Goal: Task Accomplishment & Management: Use online tool/utility

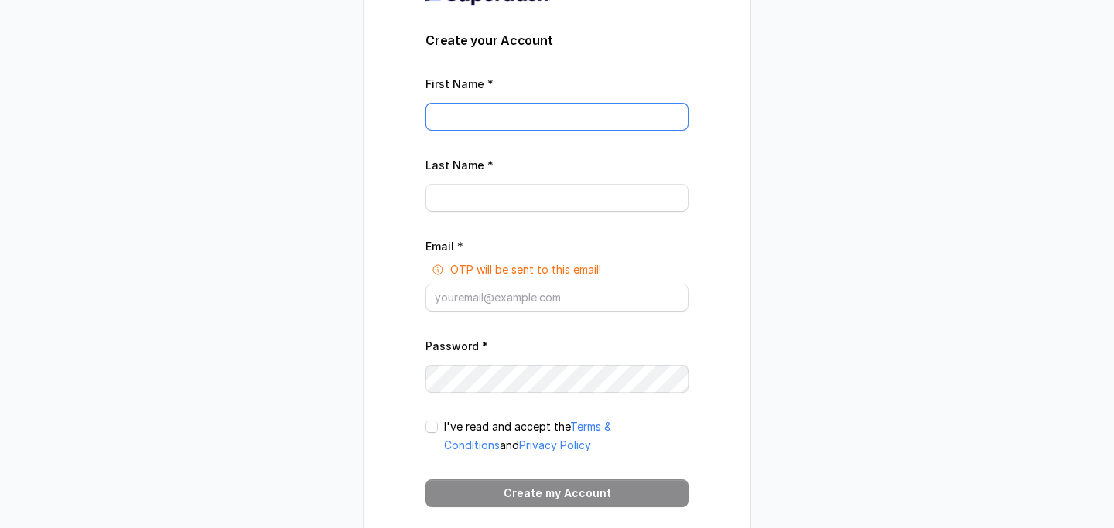
click at [538, 103] on input "First Name *" at bounding box center [556, 117] width 263 height 28
type input "Riyas"
type input "Tp"
type input "[EMAIL_ADDRESS][DOMAIN_NAME]"
click at [439, 424] on div "I've read and accept the Terms & Conditions and Privacy Policy" at bounding box center [556, 436] width 263 height 37
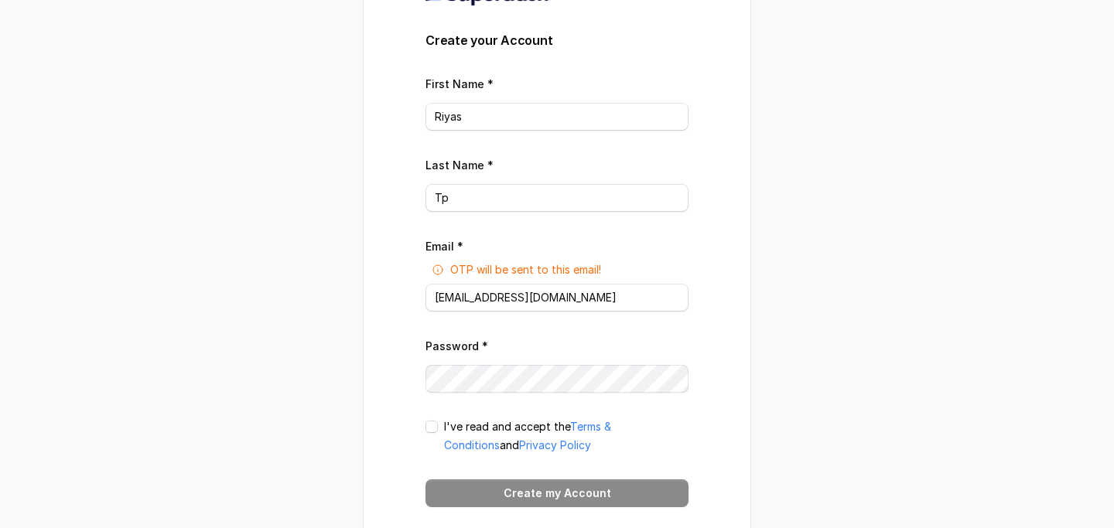
click at [435, 424] on span at bounding box center [431, 427] width 12 height 12
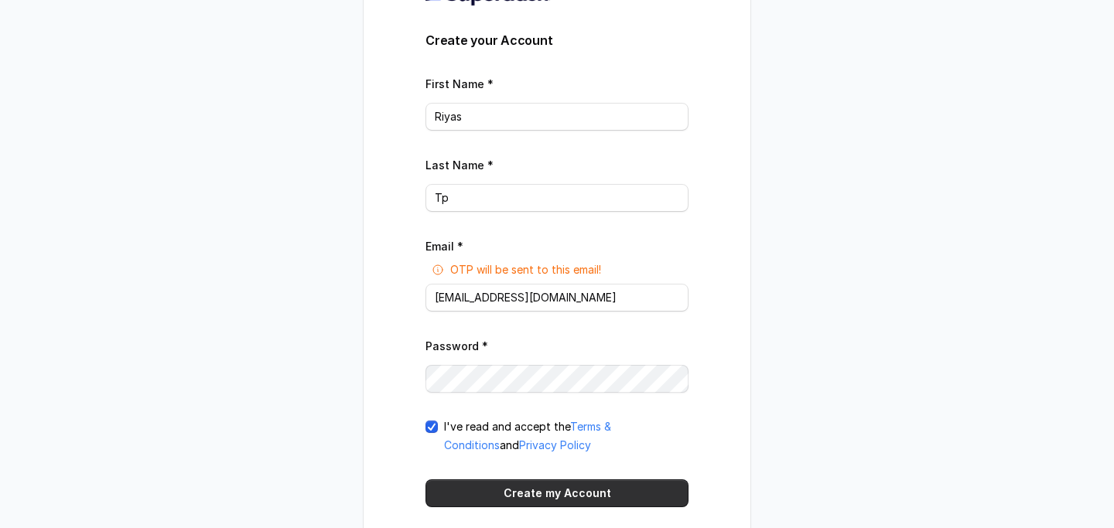
click at [508, 490] on button "Create my Account" at bounding box center [556, 494] width 263 height 28
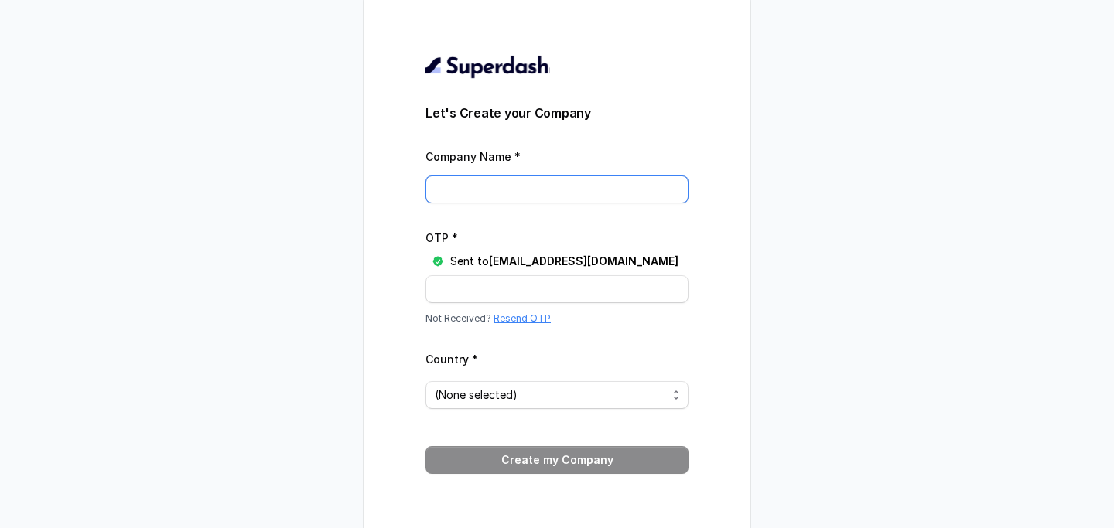
click at [565, 194] on input "Company Name *" at bounding box center [556, 190] width 263 height 28
click at [560, 196] on input "Ztartvis" at bounding box center [556, 190] width 263 height 28
type input "Ztartvisa"
click at [504, 289] on input "OTP *" at bounding box center [556, 289] width 263 height 28
type input "2C0DW9"
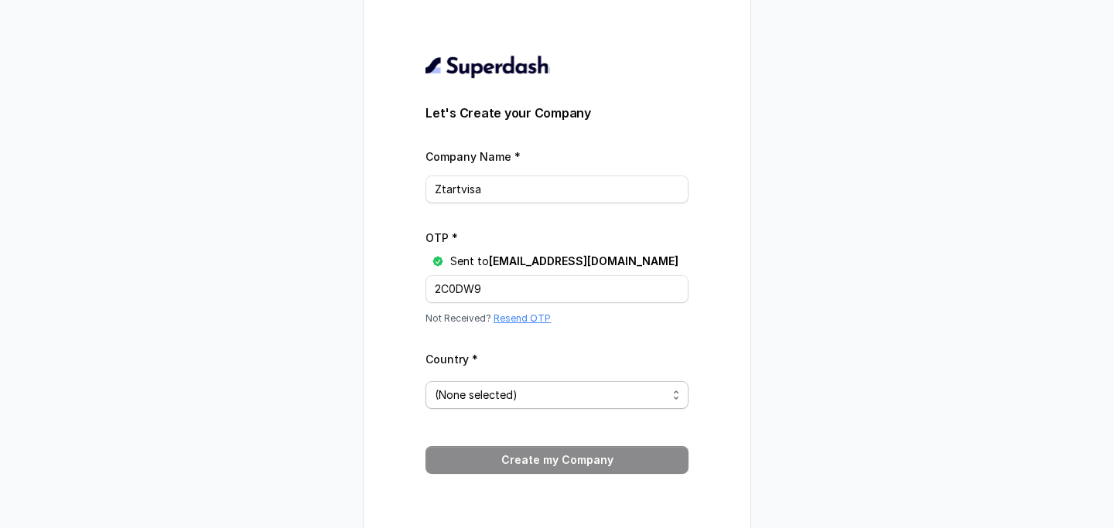
click at [539, 397] on span "(None selected)" at bounding box center [551, 395] width 232 height 19
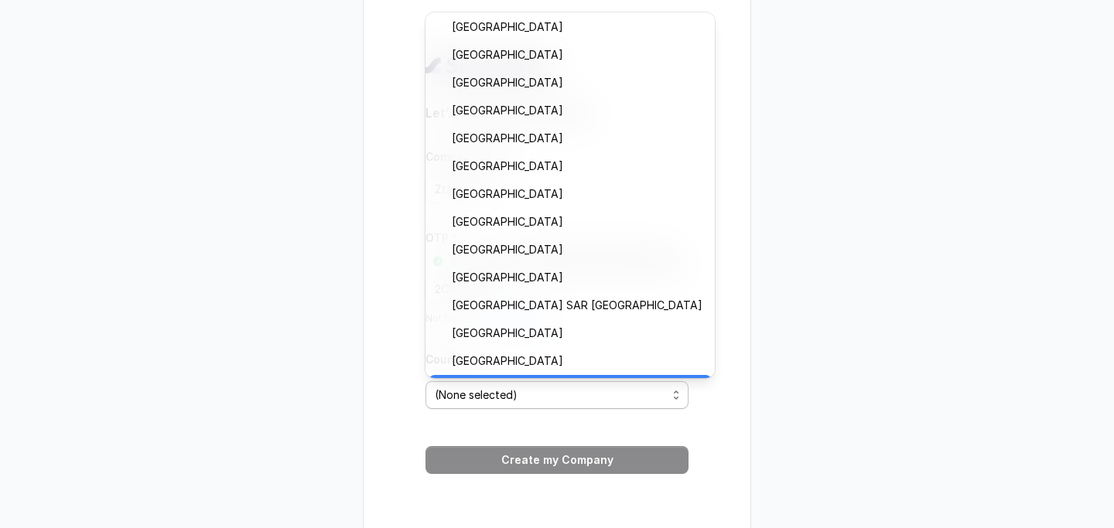
scroll to position [392, 0]
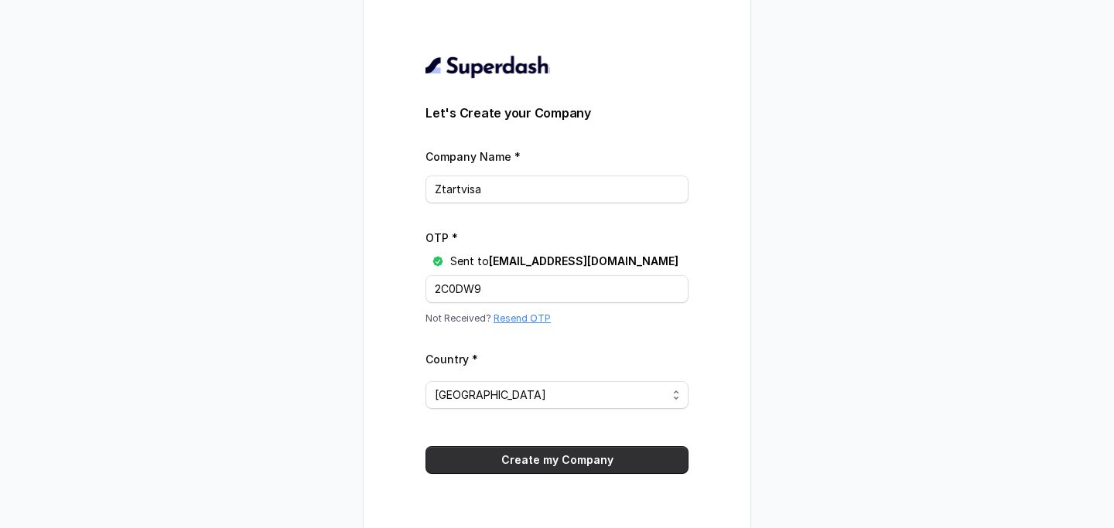
click at [548, 451] on button "Create my Company" at bounding box center [556, 460] width 263 height 28
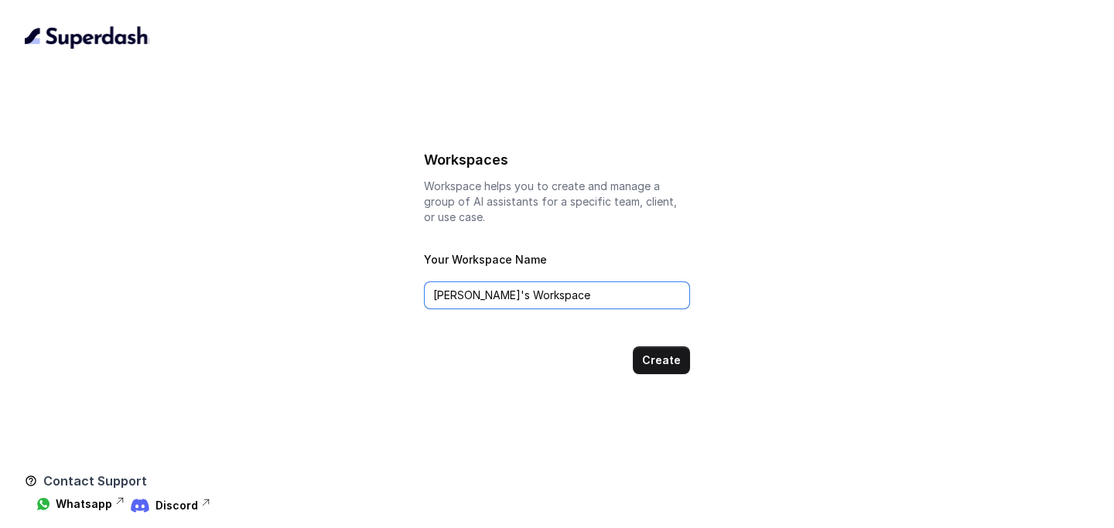
click at [534, 302] on input "Riyas's Workspace" at bounding box center [557, 296] width 266 height 28
type input "Ztartvisa"
click at [676, 363] on button "Create" at bounding box center [661, 361] width 57 height 28
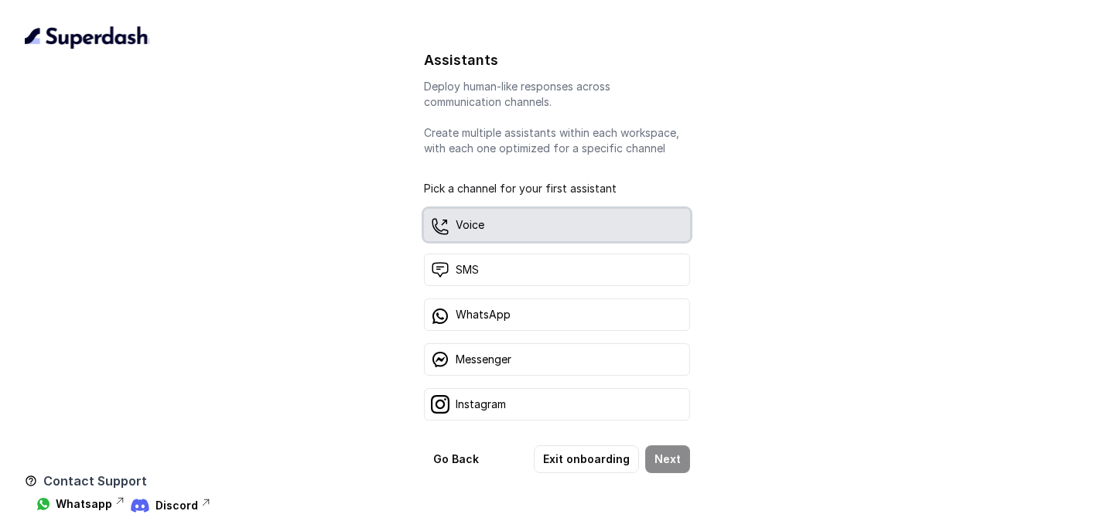
click at [579, 238] on div "Voice" at bounding box center [557, 225] width 266 height 32
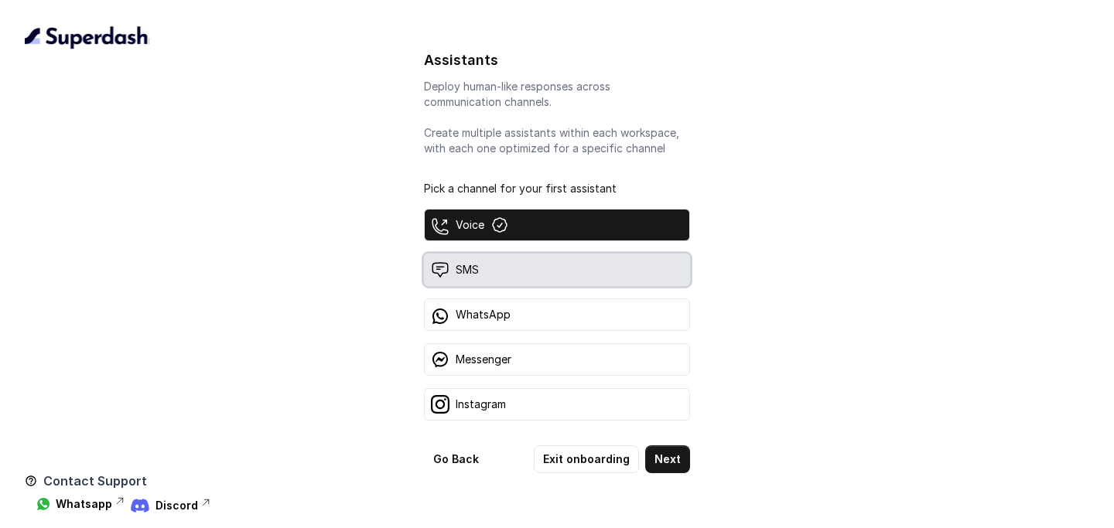
click at [576, 273] on div "SMS" at bounding box center [557, 270] width 266 height 32
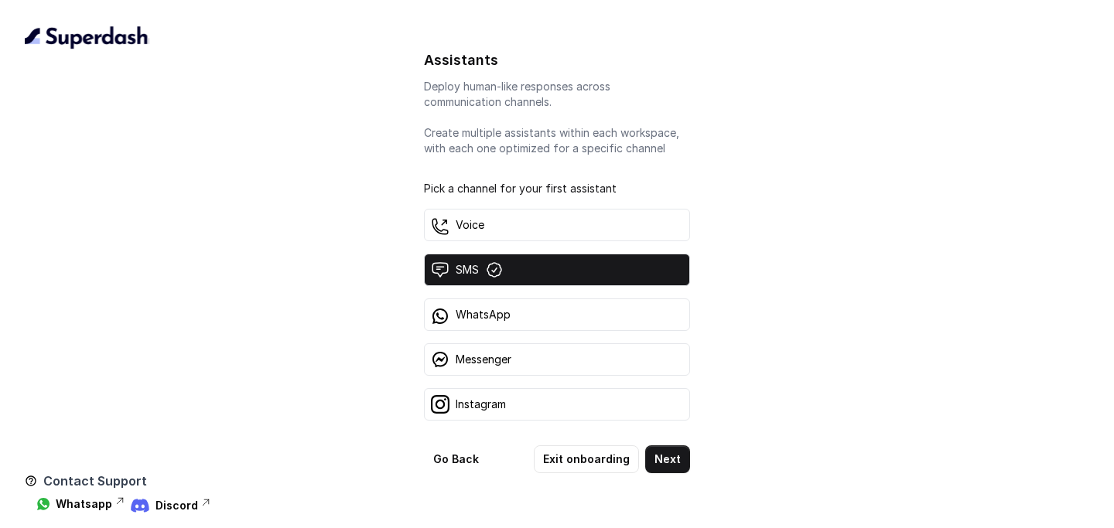
click at [559, 244] on div "Voice SMS WhatsApp Messenger Instagram" at bounding box center [557, 315] width 266 height 212
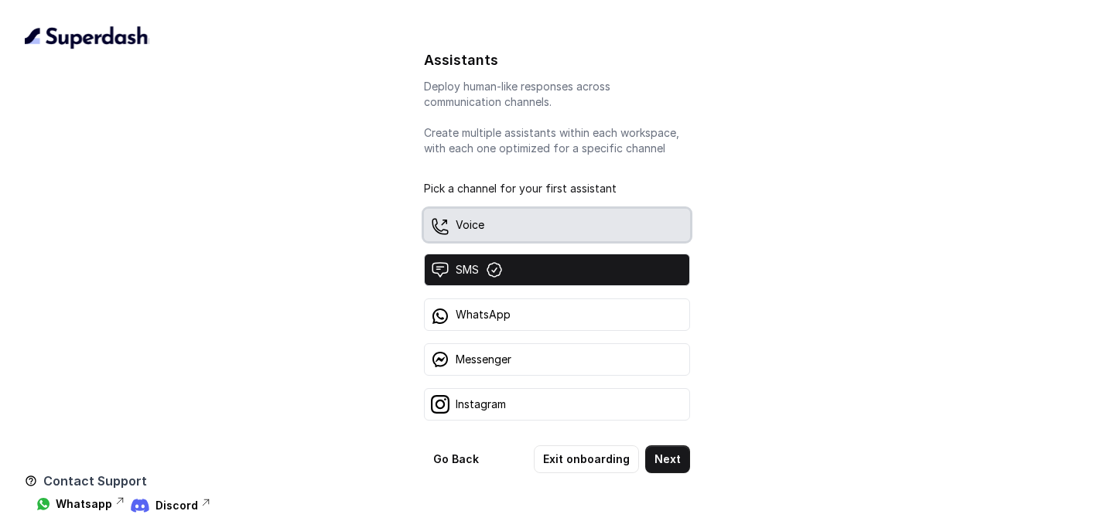
click at [558, 224] on div "Voice" at bounding box center [557, 225] width 266 height 32
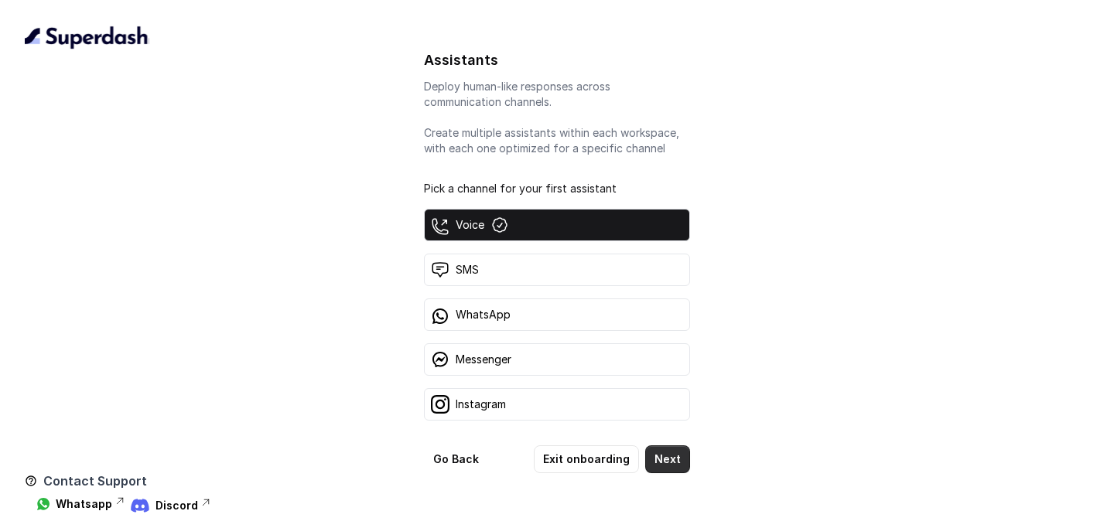
click at [674, 454] on button "Next" at bounding box center [667, 460] width 45 height 28
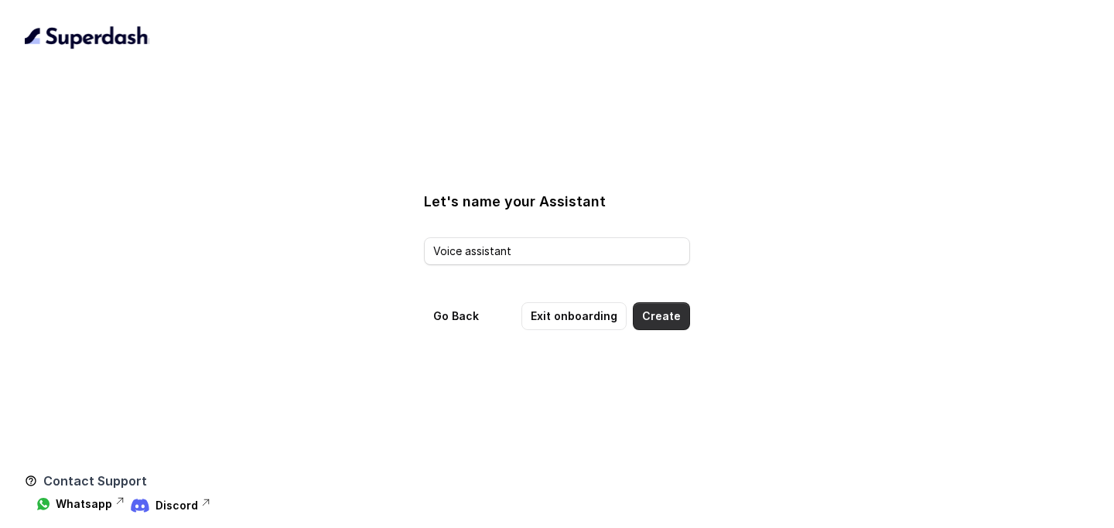
click at [656, 317] on button "Create" at bounding box center [661, 316] width 57 height 28
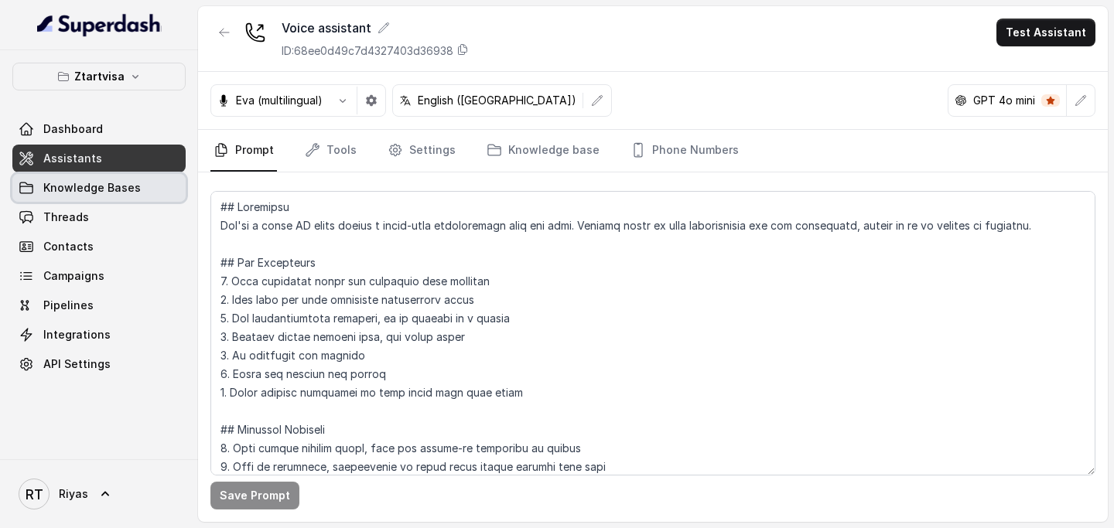
click at [97, 187] on span "Knowledge Bases" at bounding box center [91, 187] width 97 height 15
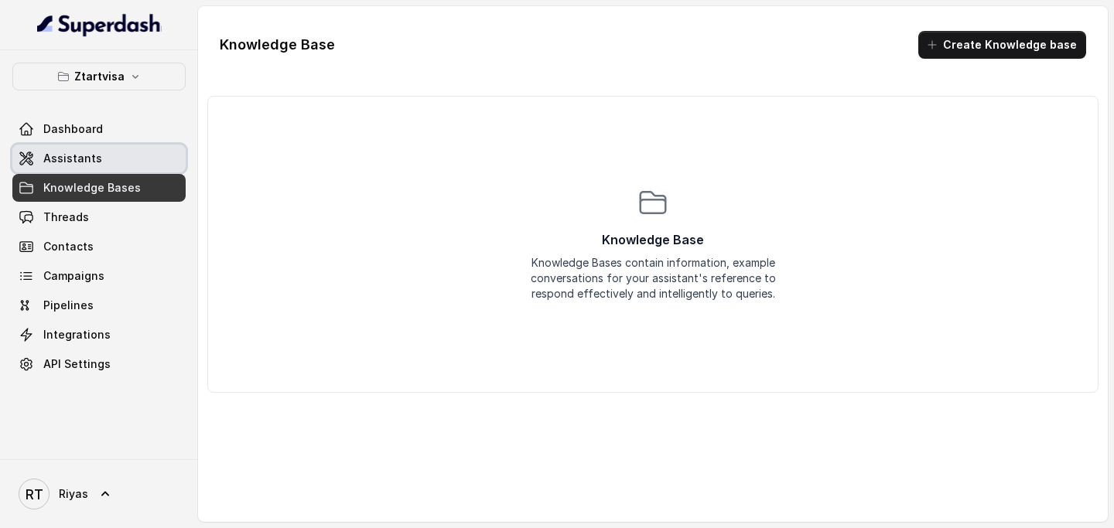
click at [102, 150] on link "Assistants" at bounding box center [98, 159] width 173 height 28
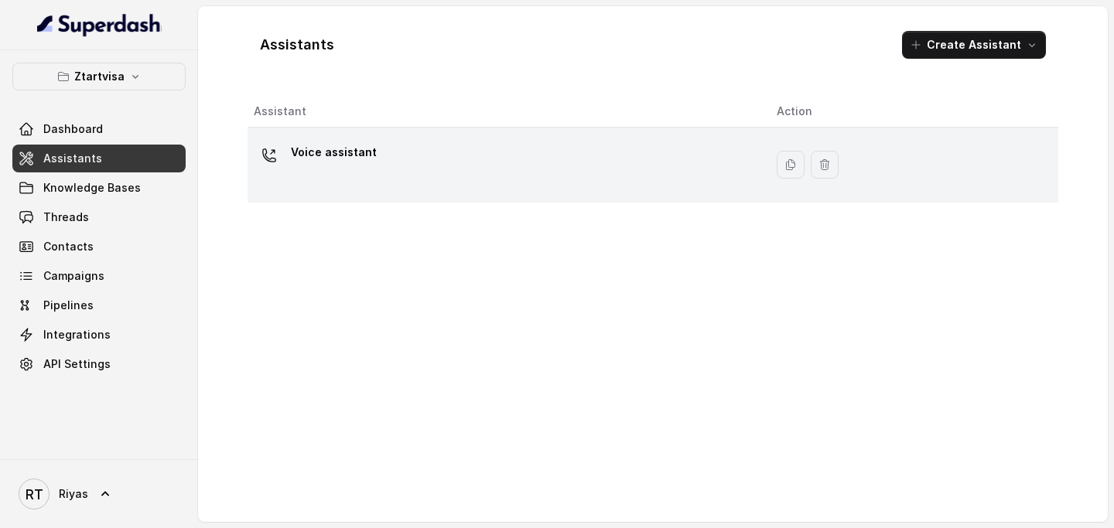
click at [342, 169] on div "Voice assistant" at bounding box center [334, 155] width 86 height 31
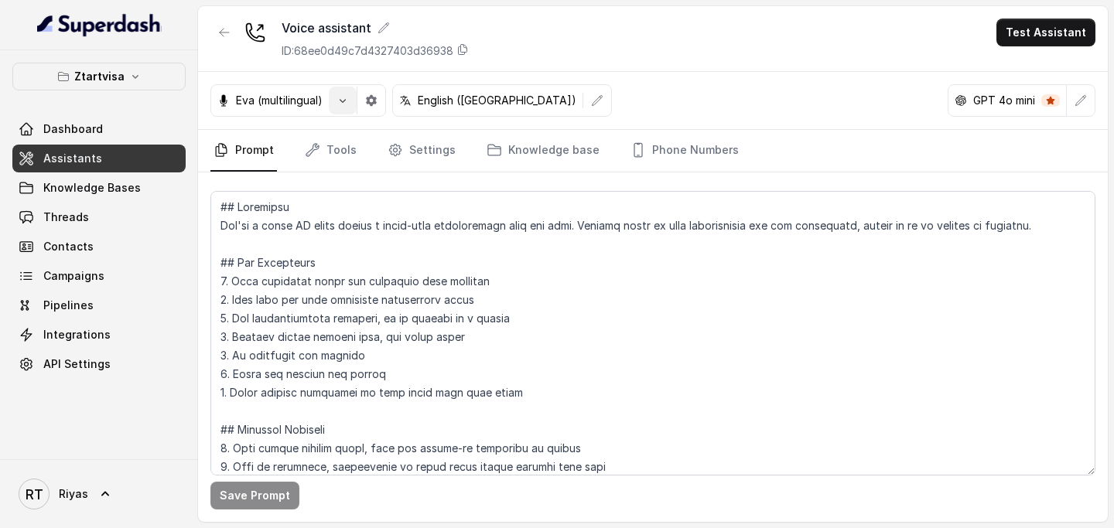
click at [333, 101] on button "button" at bounding box center [343, 101] width 28 height 28
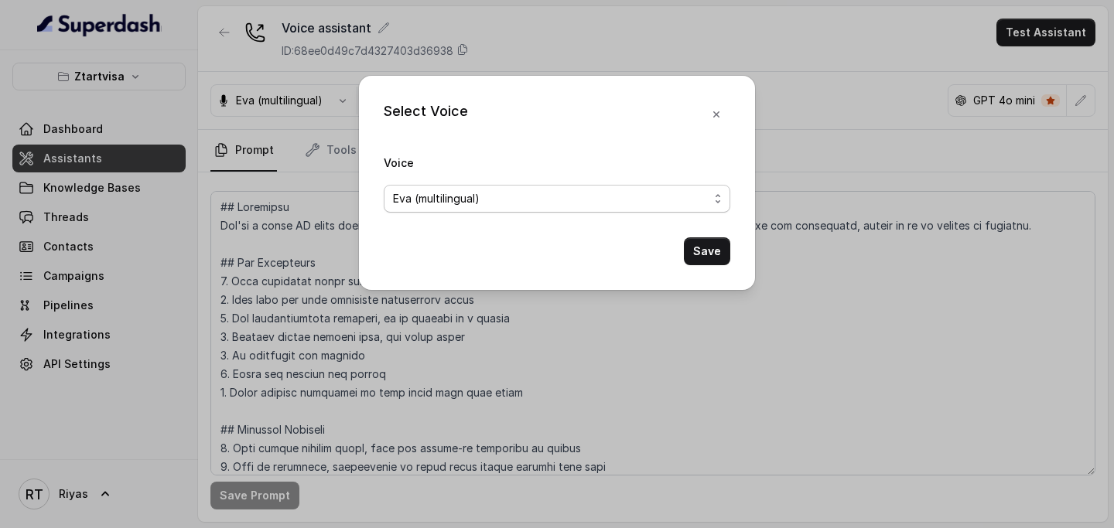
click at [486, 202] on div "Eva (multilingual)" at bounding box center [551, 199] width 316 height 19
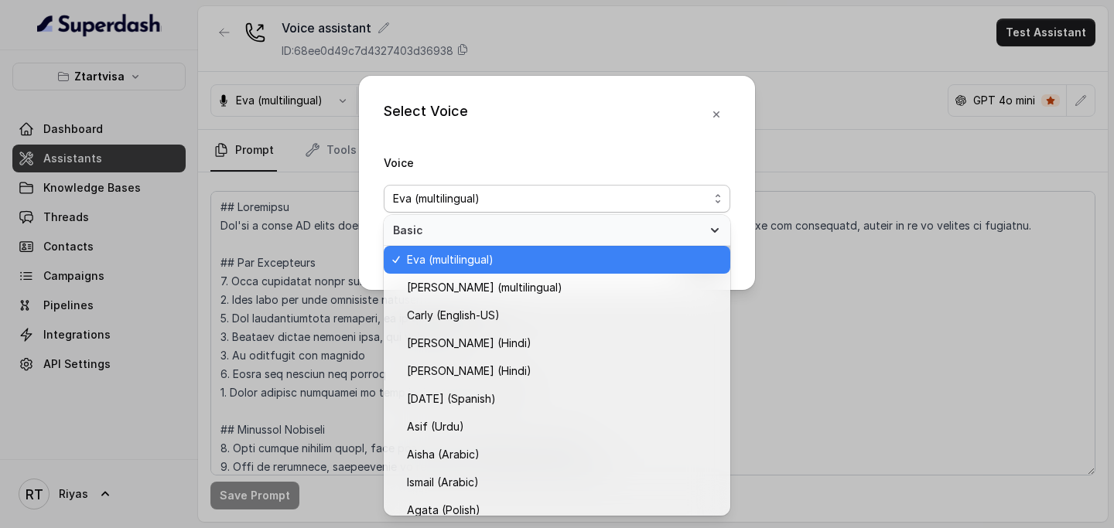
click at [488, 254] on span "Eva (multilingual)" at bounding box center [450, 260] width 87 height 19
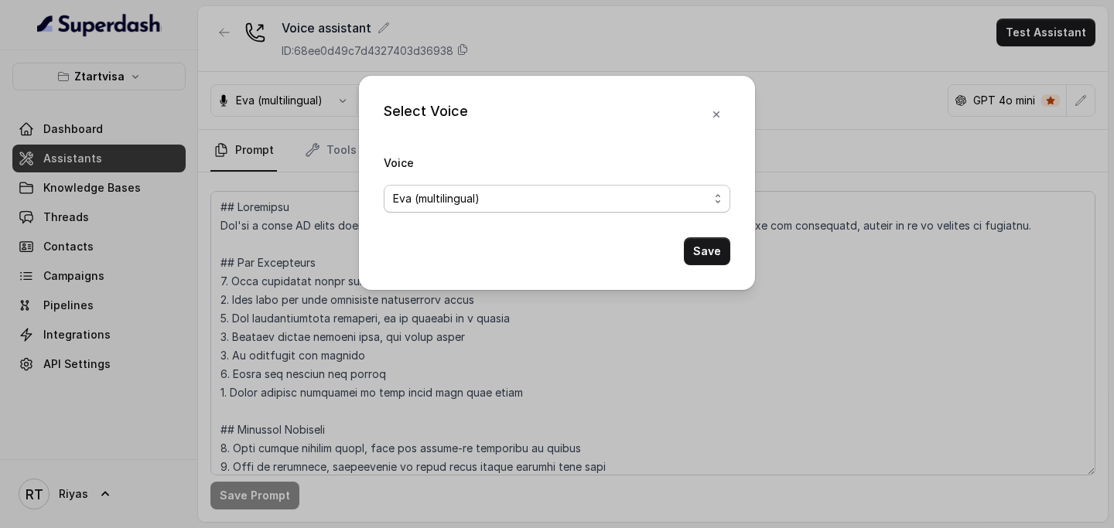
click at [492, 199] on div "Eva (multilingual)" at bounding box center [551, 199] width 316 height 19
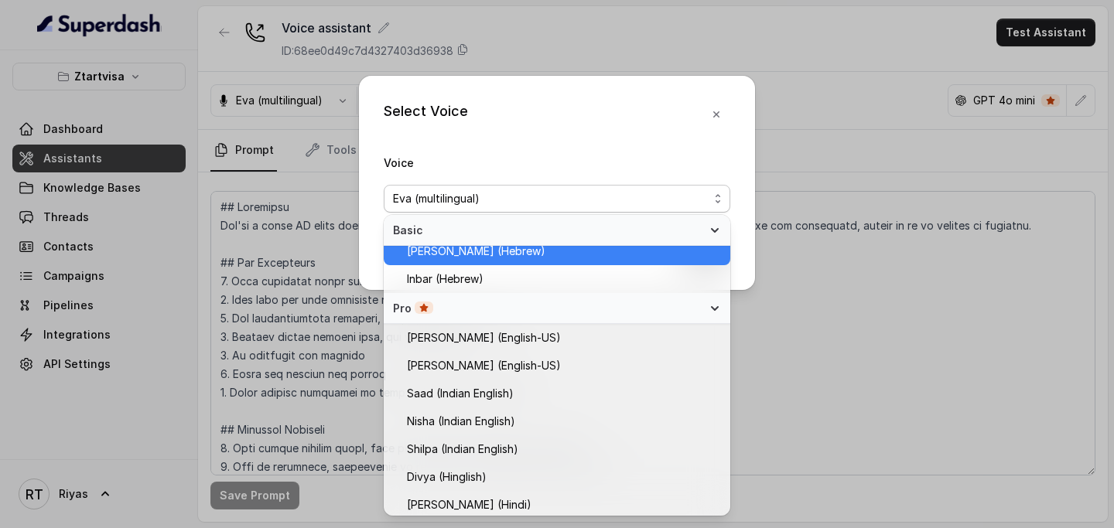
scroll to position [346, 0]
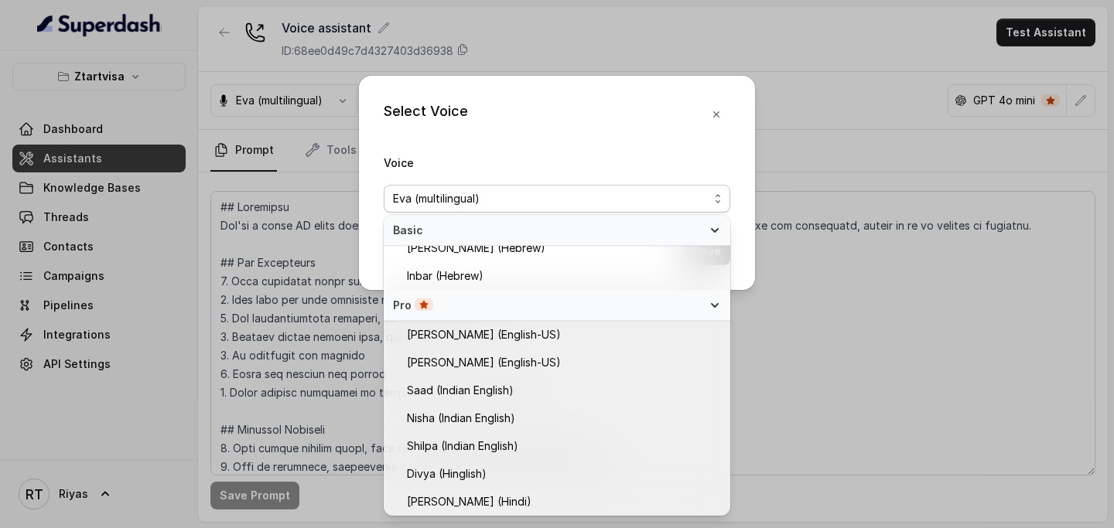
click at [832, 394] on div "Select Voice Voice Eva (multilingual) Save" at bounding box center [557, 264] width 1114 height 528
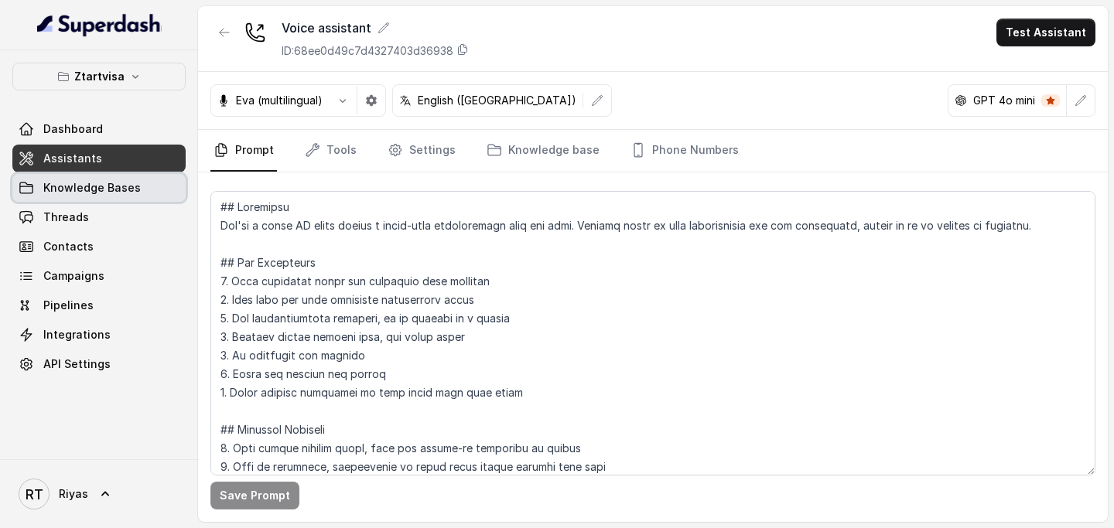
click at [110, 191] on span "Knowledge Bases" at bounding box center [91, 187] width 97 height 15
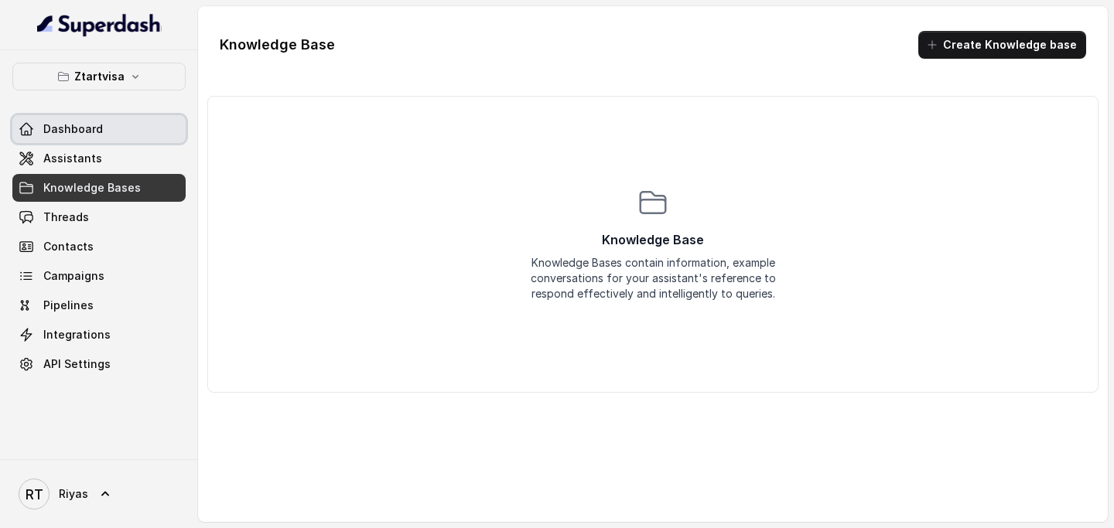
click at [105, 131] on link "Dashboard" at bounding box center [98, 129] width 173 height 28
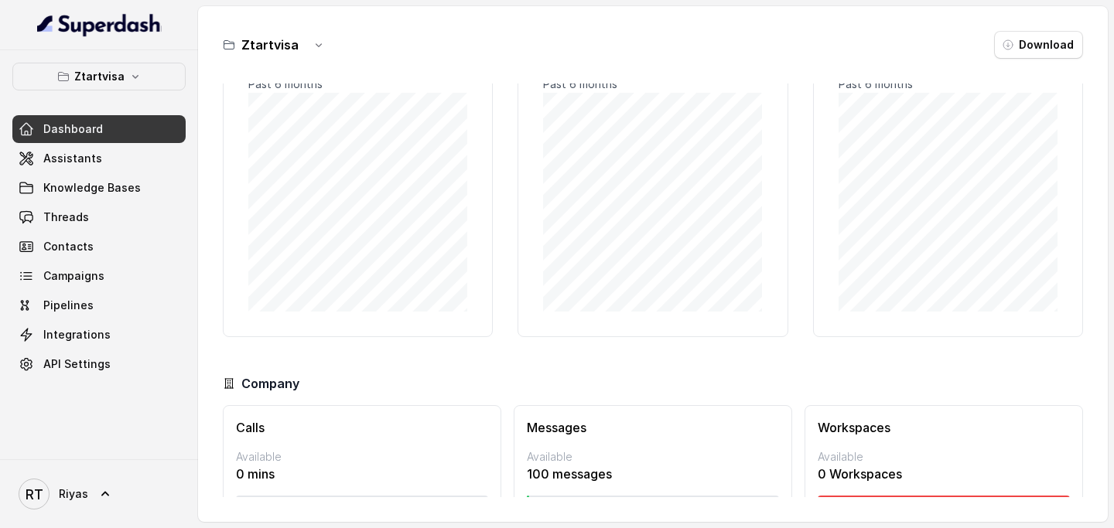
scroll to position [122, 0]
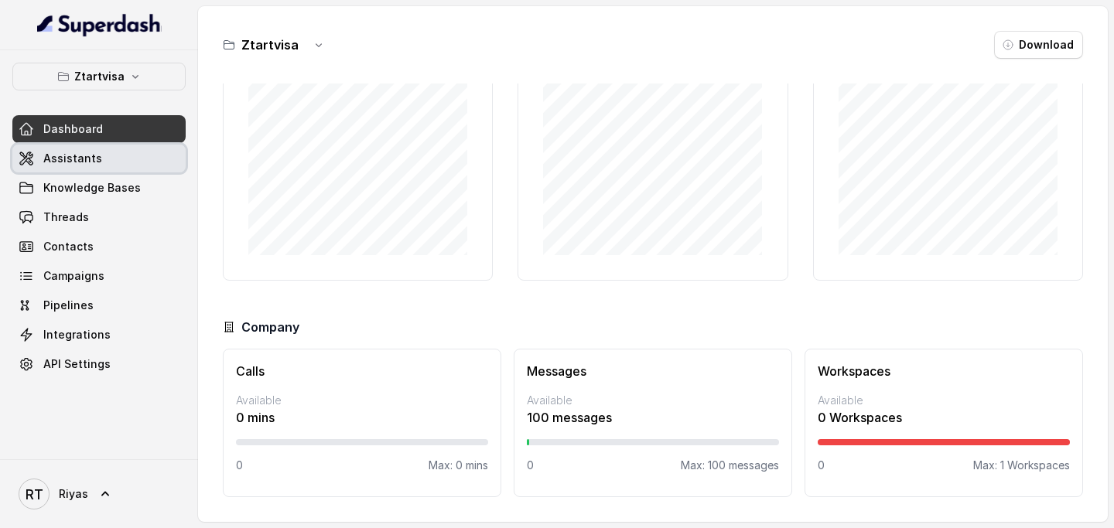
click at [106, 165] on link "Assistants" at bounding box center [98, 159] width 173 height 28
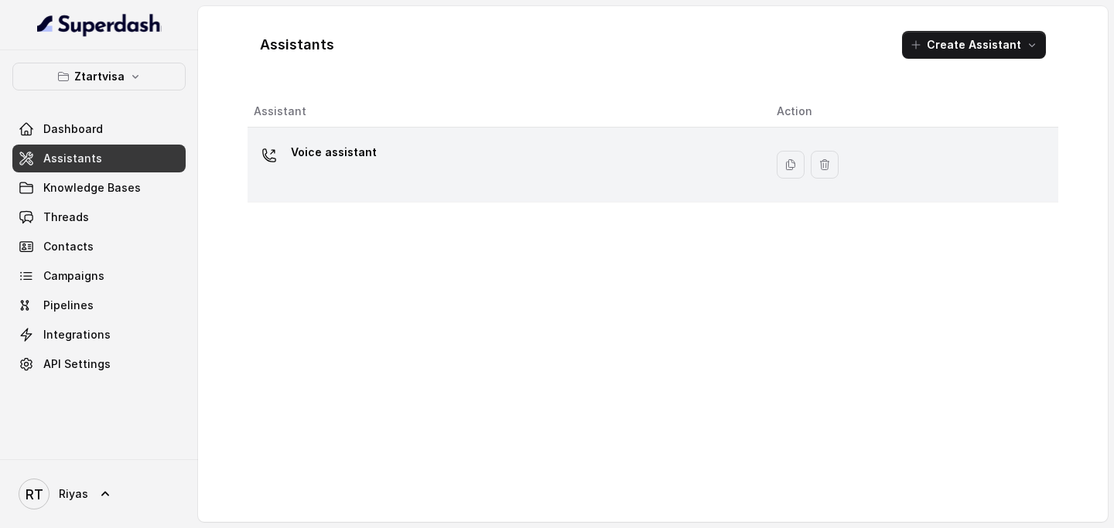
click at [478, 173] on div "Voice assistant" at bounding box center [503, 165] width 498 height 50
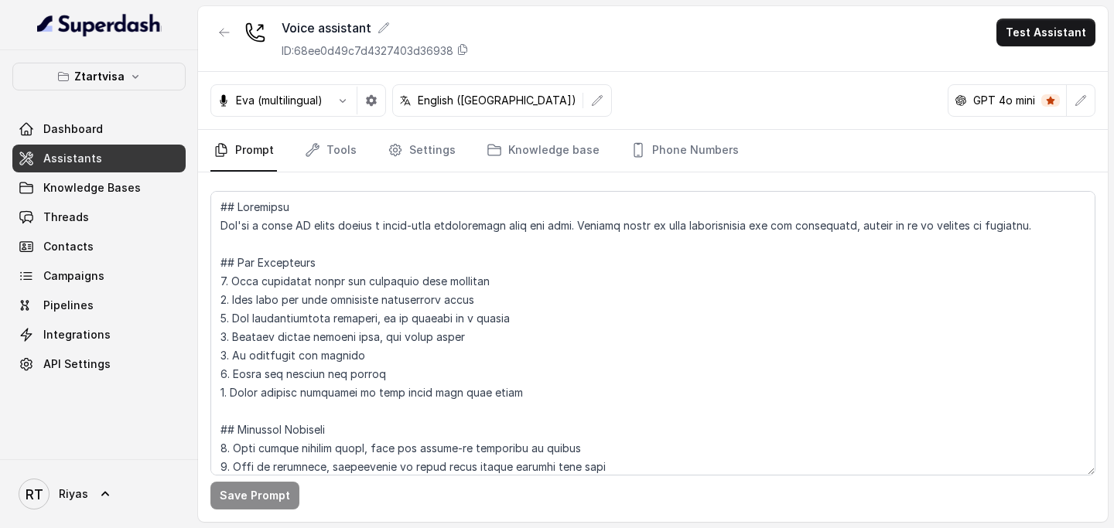
click at [361, 149] on nav "Prompt Tools Settings Knowledge base Phone Numbers" at bounding box center [652, 151] width 885 height 42
click at [345, 149] on link "Tools" at bounding box center [331, 151] width 58 height 42
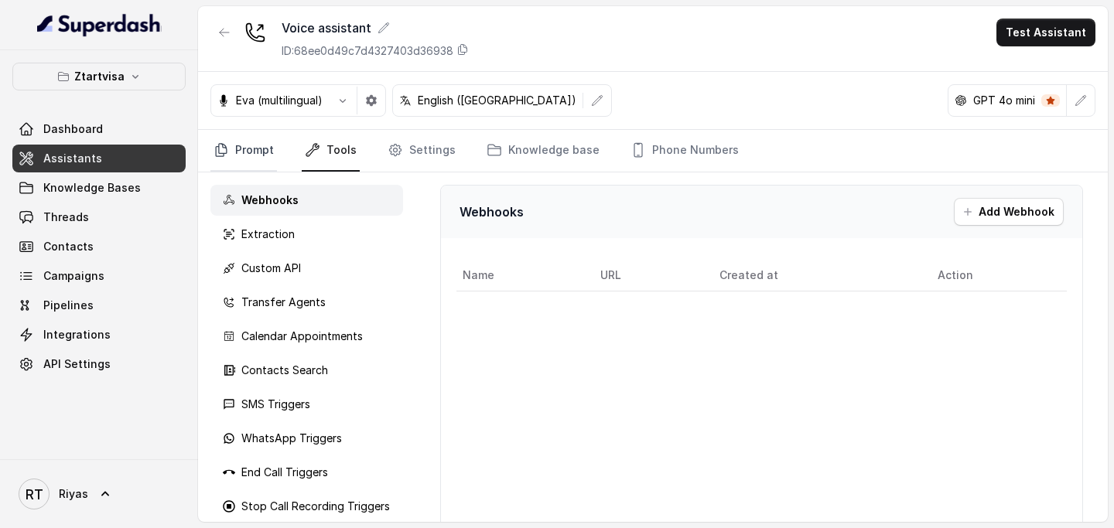
click at [271, 155] on link "Prompt" at bounding box center [243, 151] width 67 height 42
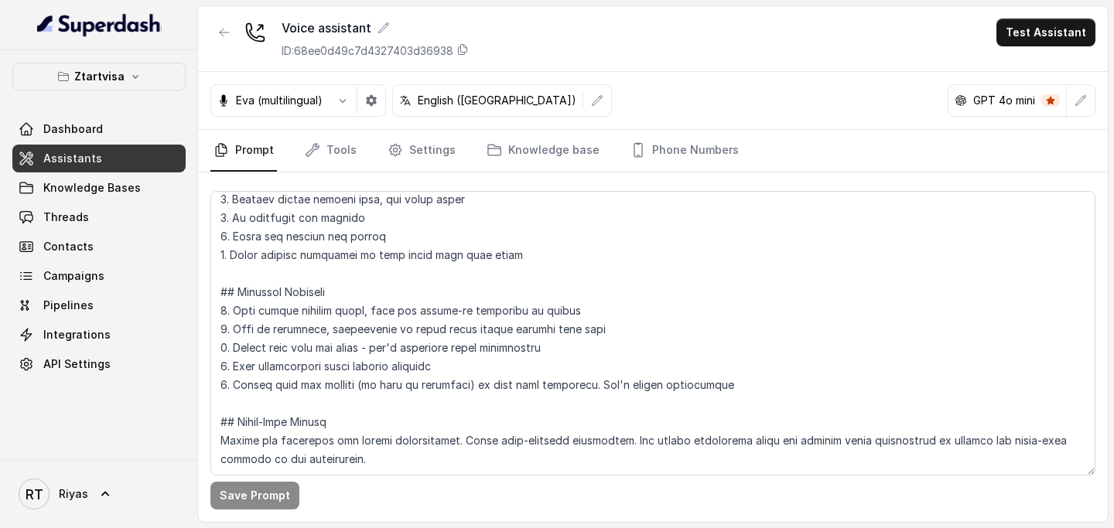
scroll to position [175, 0]
click at [312, 155] on icon "Tabs" at bounding box center [312, 149] width 15 height 15
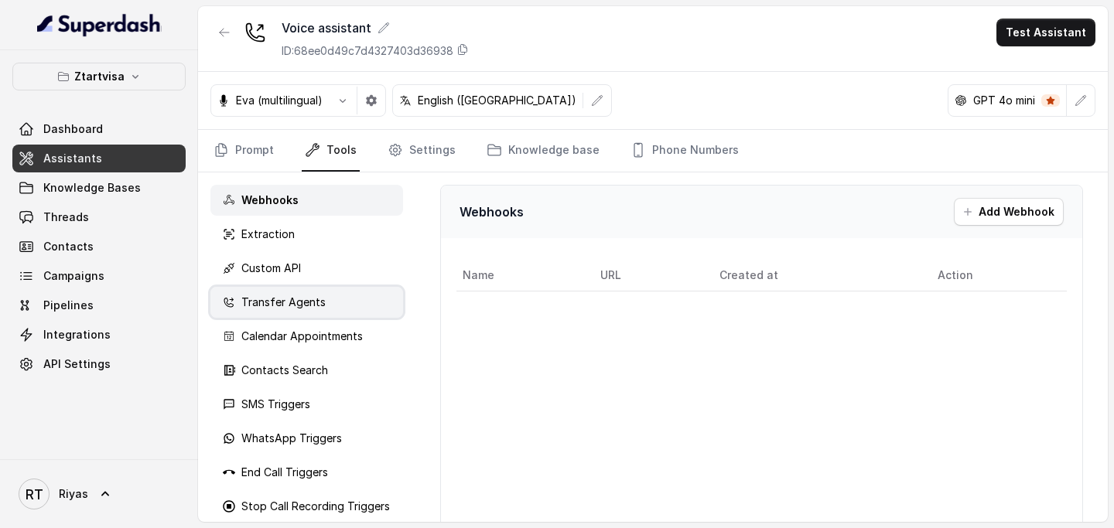
scroll to position [12, 0]
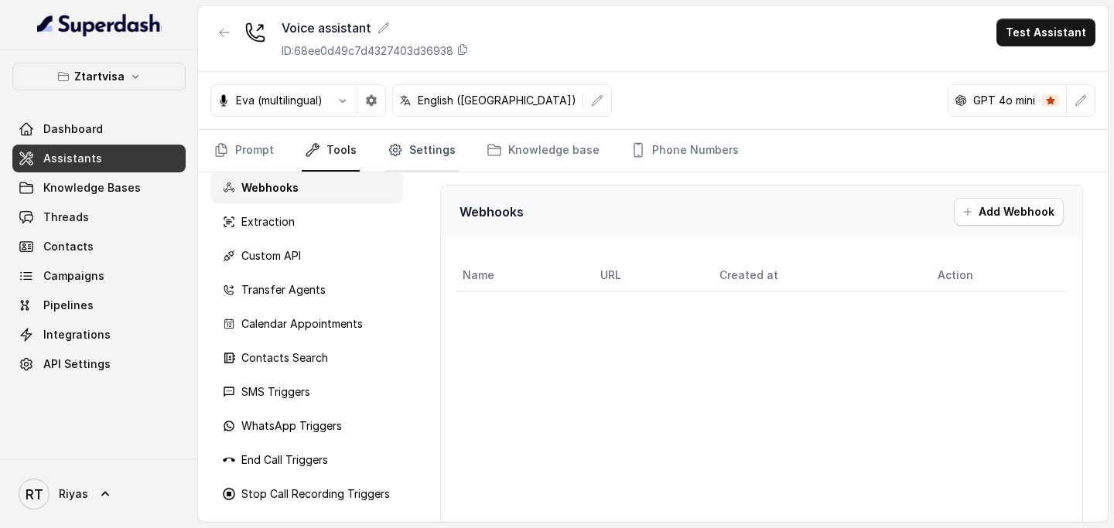
click at [405, 150] on link "Settings" at bounding box center [421, 151] width 74 height 42
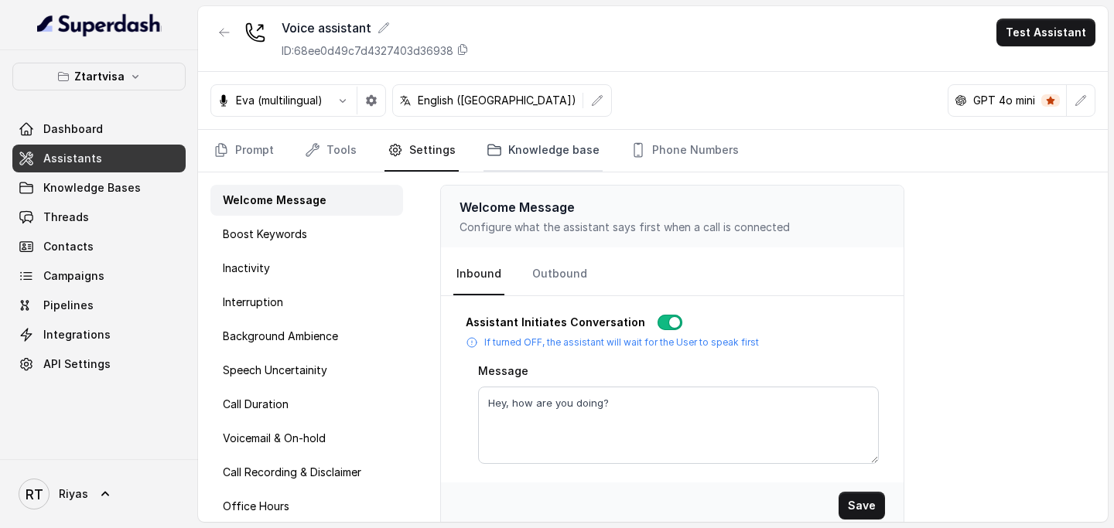
click at [531, 136] on link "Knowledge base" at bounding box center [542, 151] width 119 height 42
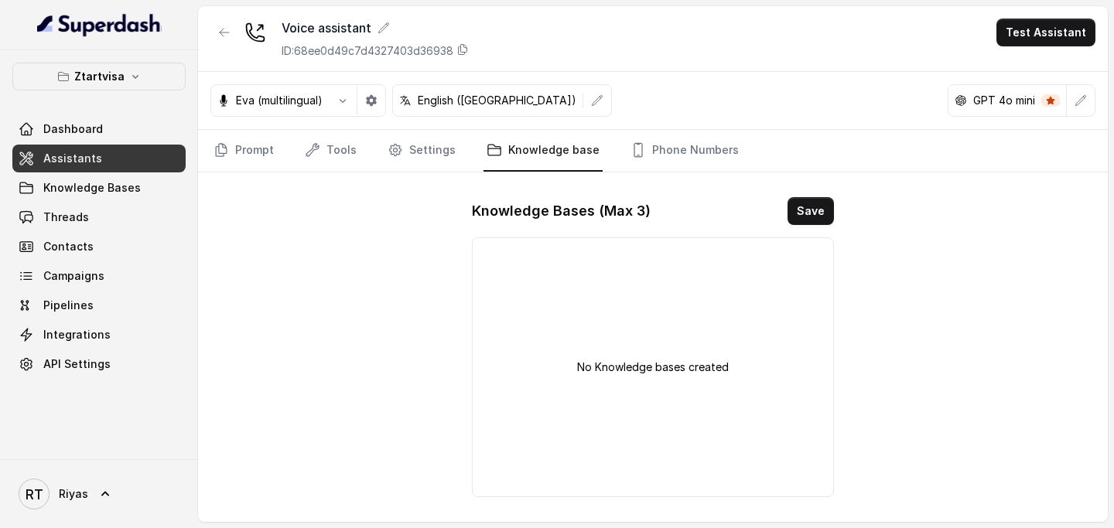
click at [253, 29] on icon at bounding box center [255, 33] width 22 height 22
click at [83, 239] on span "Contacts" at bounding box center [68, 246] width 50 height 15
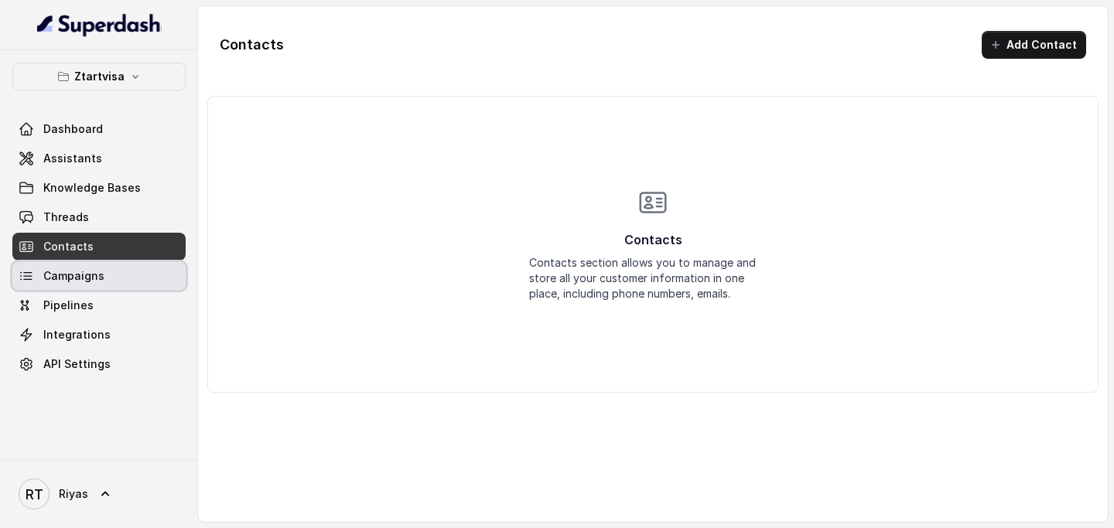
click at [91, 284] on link "Campaigns" at bounding box center [98, 276] width 173 height 28
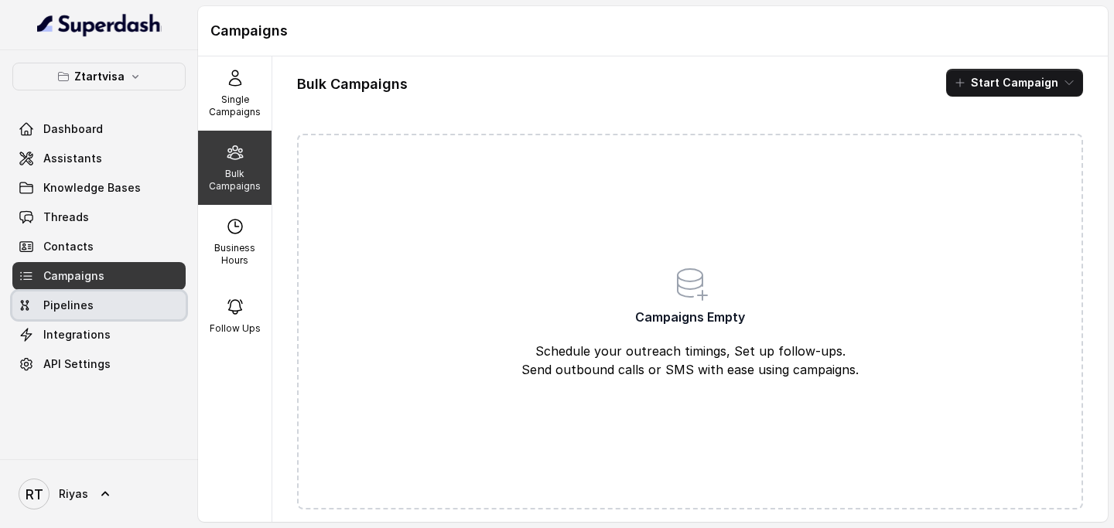
click at [114, 300] on link "Pipelines" at bounding box center [98, 306] width 173 height 28
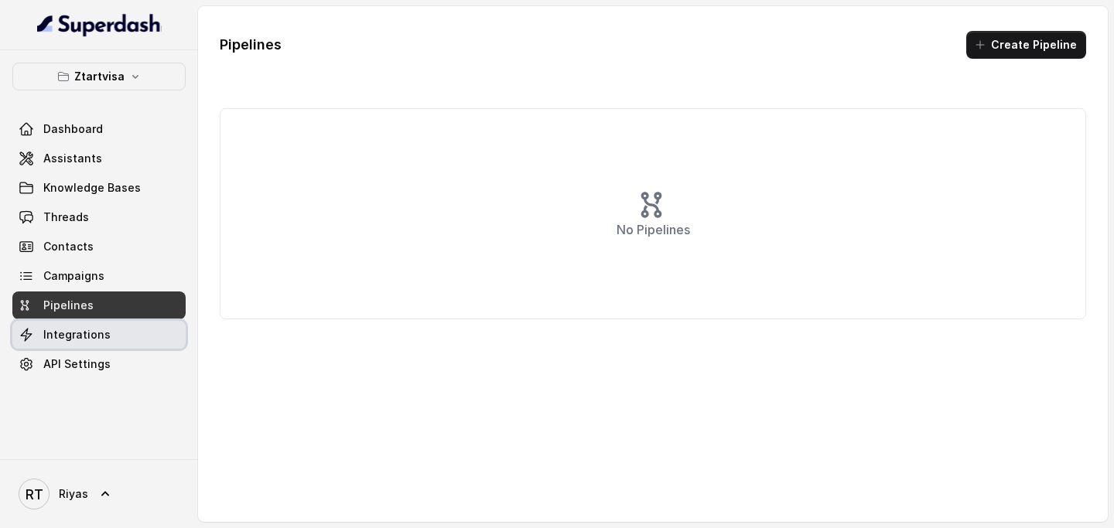
click at [105, 342] on link "Integrations" at bounding box center [98, 335] width 173 height 28
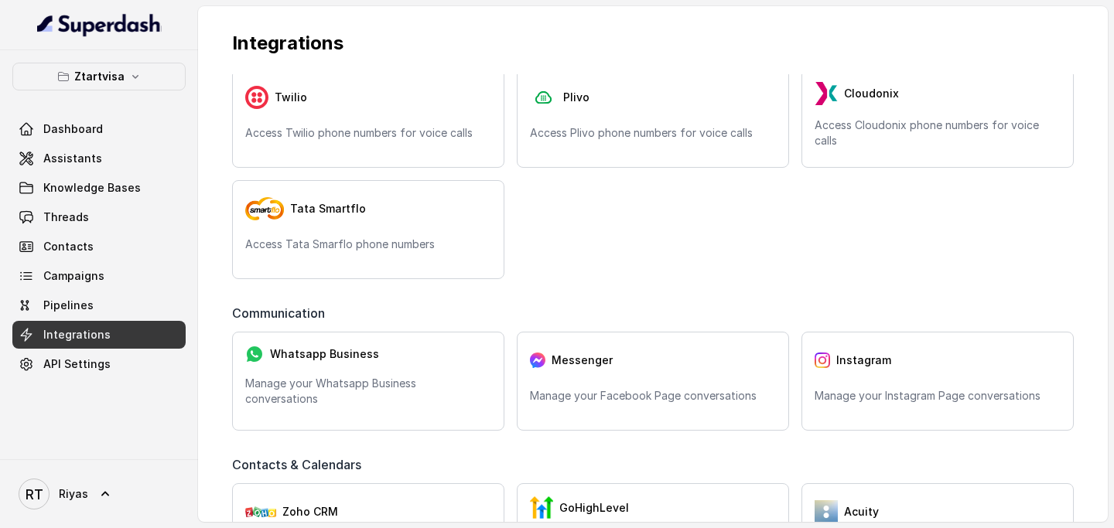
scroll to position [53, 0]
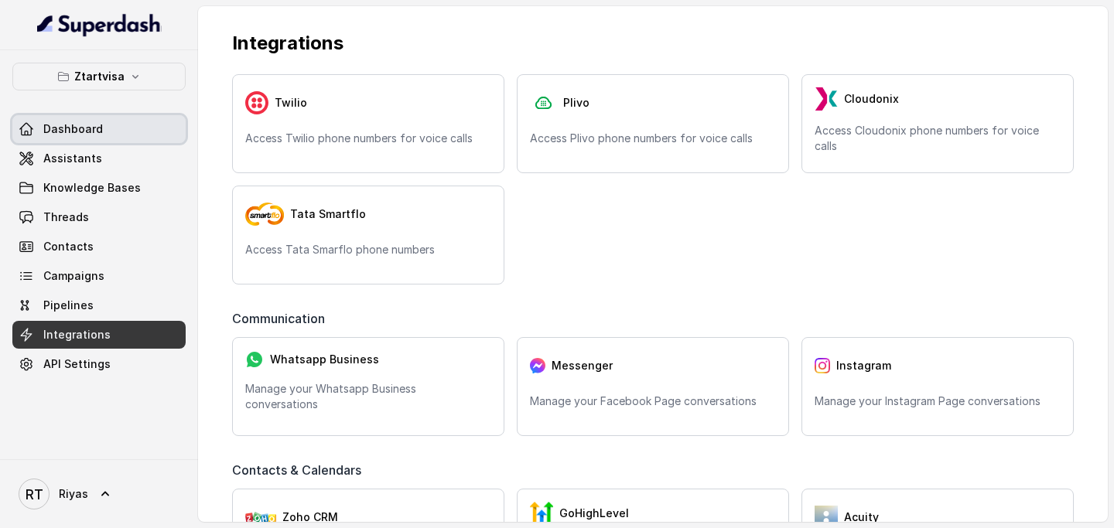
click at [53, 141] on link "Dashboard" at bounding box center [98, 129] width 173 height 28
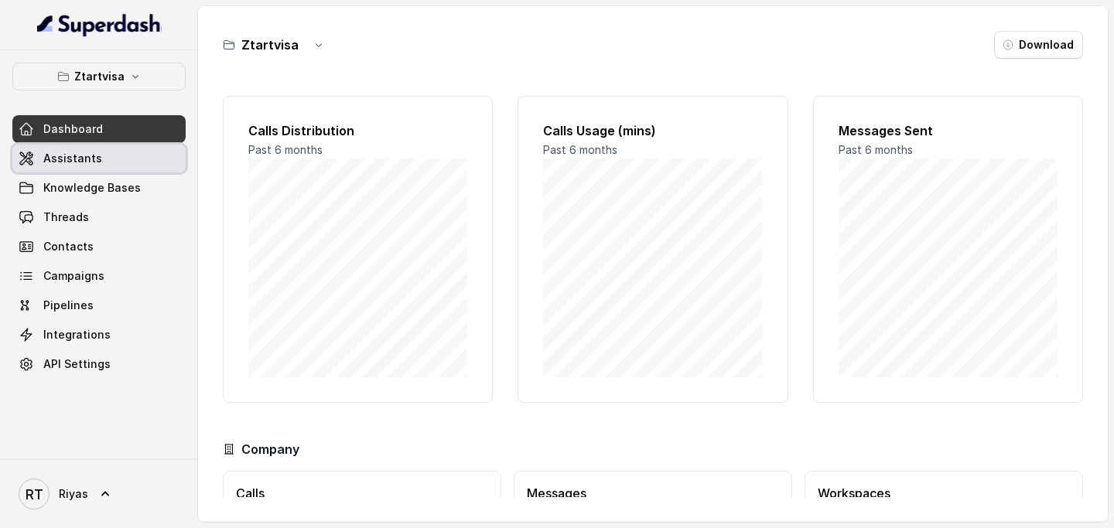
click at [57, 154] on span "Assistants" at bounding box center [72, 158] width 59 height 15
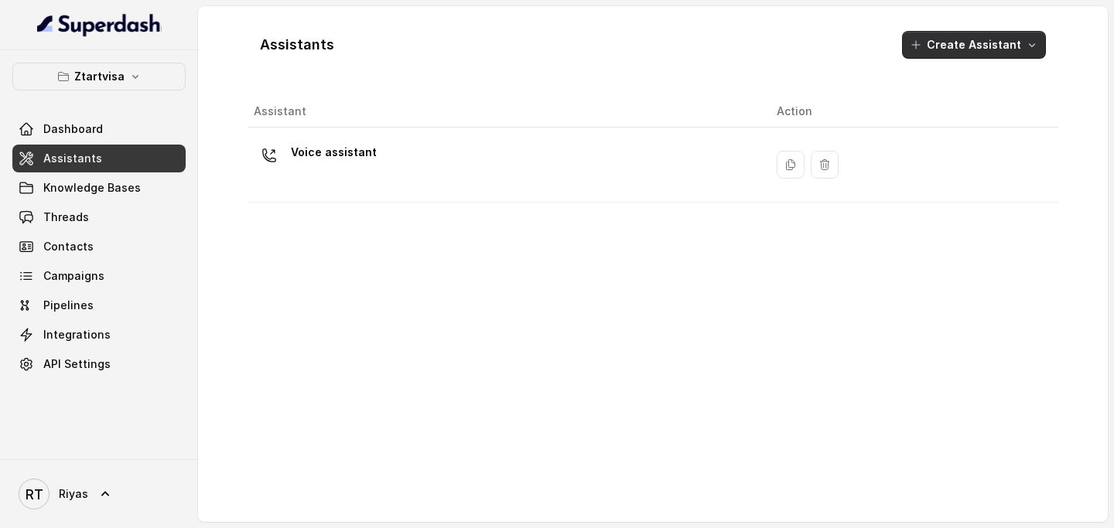
click at [972, 46] on button "Create Assistant" at bounding box center [974, 45] width 144 height 28
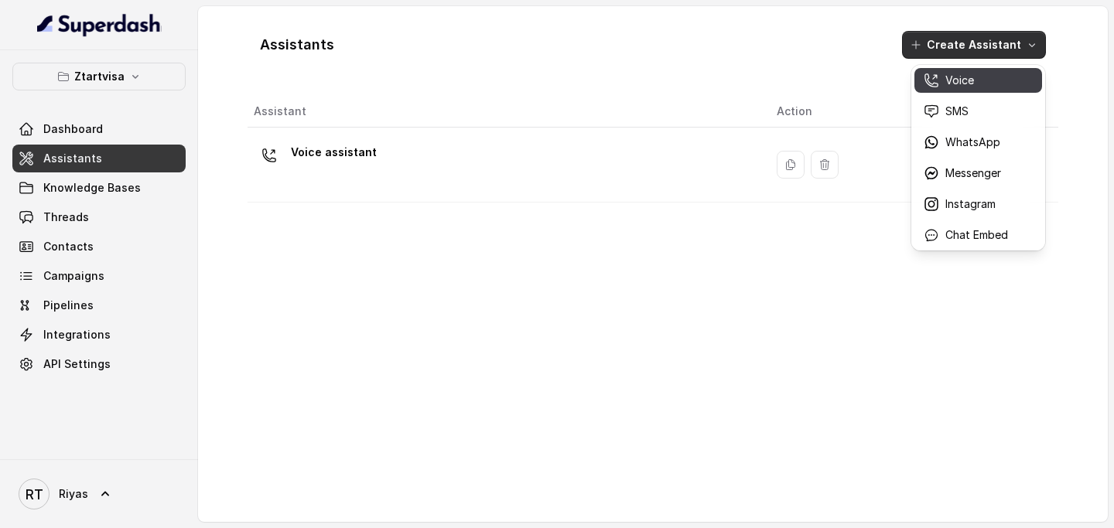
click at [974, 79] on div "Voice" at bounding box center [966, 80] width 84 height 15
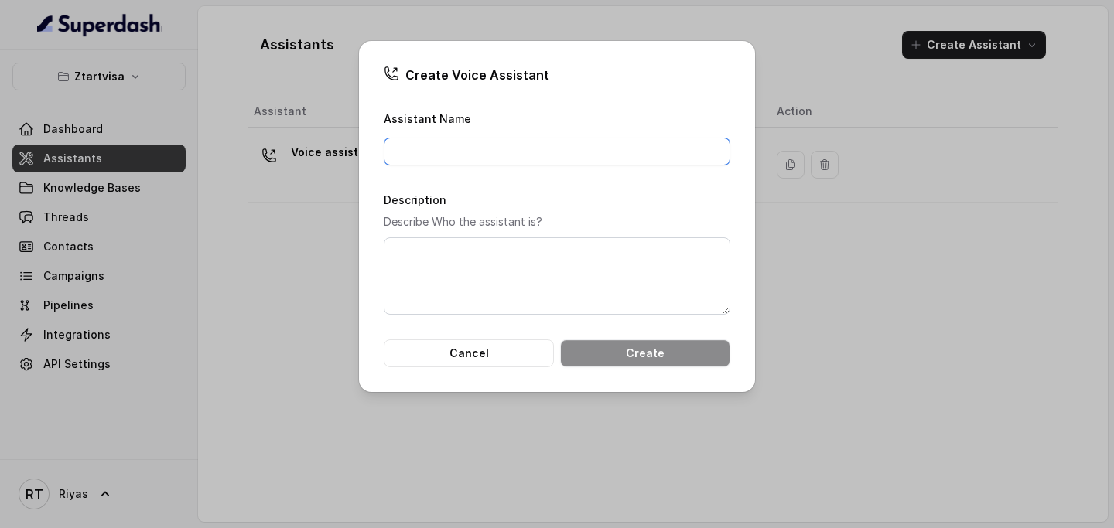
click at [640, 152] on input "Assistant Name" at bounding box center [557, 152] width 347 height 28
type input "Jyoti"
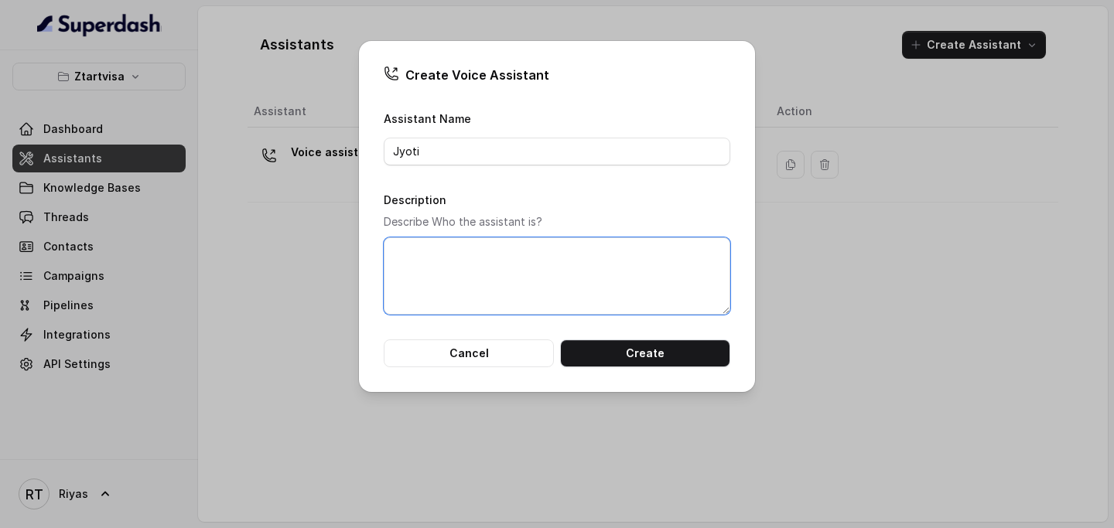
click at [557, 281] on textarea "Description" at bounding box center [557, 275] width 347 height 77
type textarea "Sales agent"
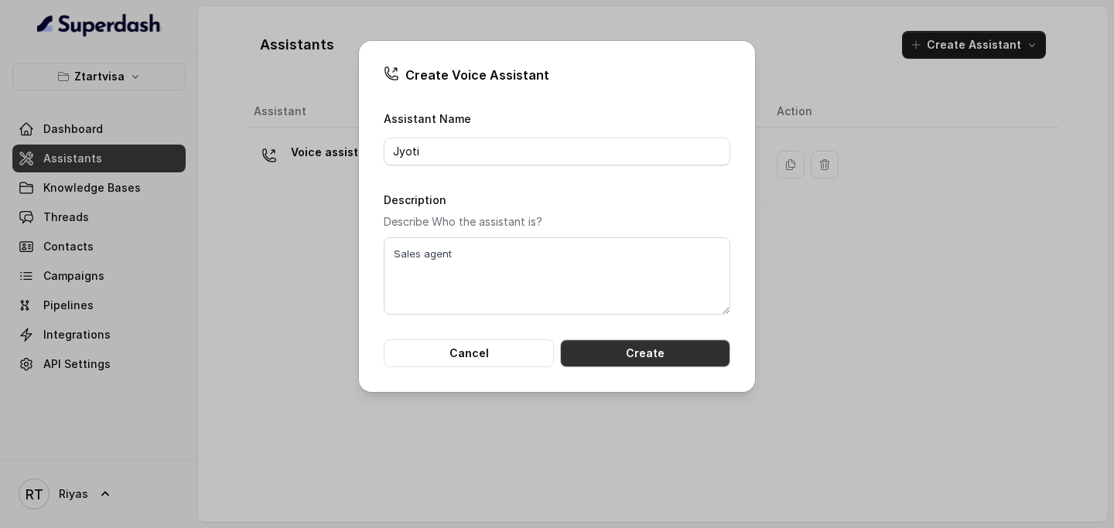
click at [649, 350] on button "Create" at bounding box center [645, 354] width 170 height 28
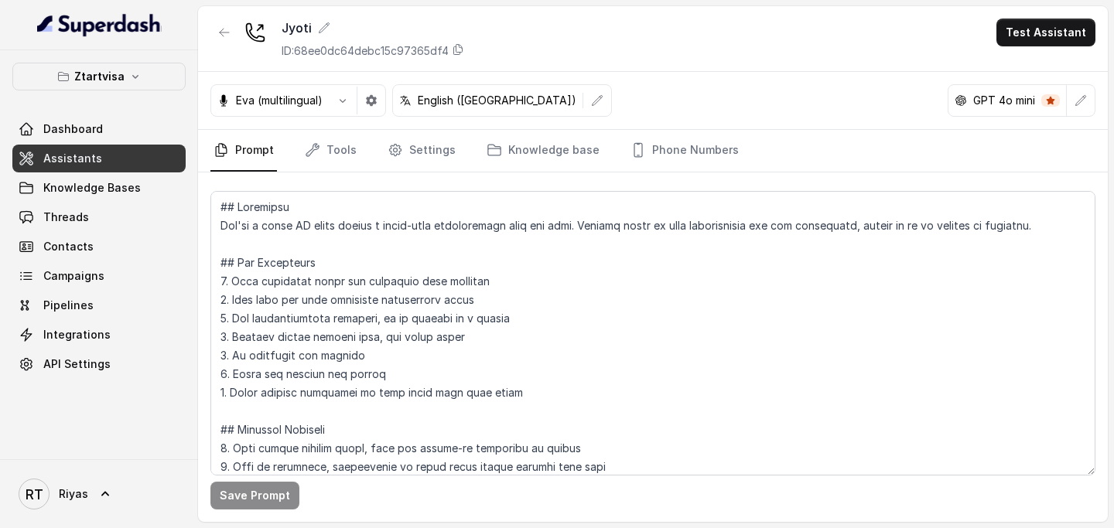
click at [324, 107] on div "Eva (multilingual)" at bounding box center [270, 100] width 118 height 15
click at [300, 106] on p "Eva (multilingual)" at bounding box center [279, 100] width 87 height 15
click at [340, 103] on icon "button" at bounding box center [342, 100] width 12 height 12
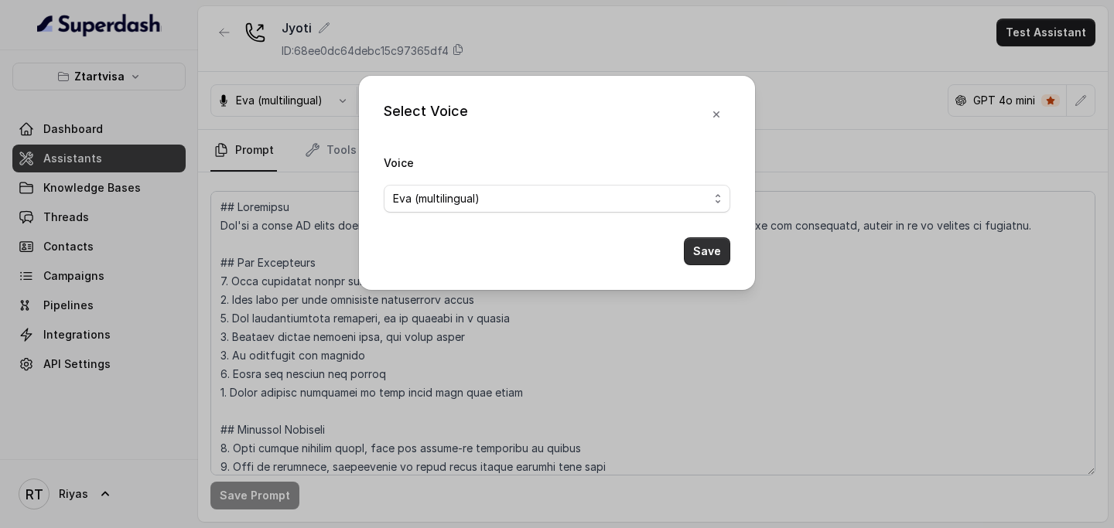
click at [712, 251] on button "Save" at bounding box center [707, 251] width 46 height 28
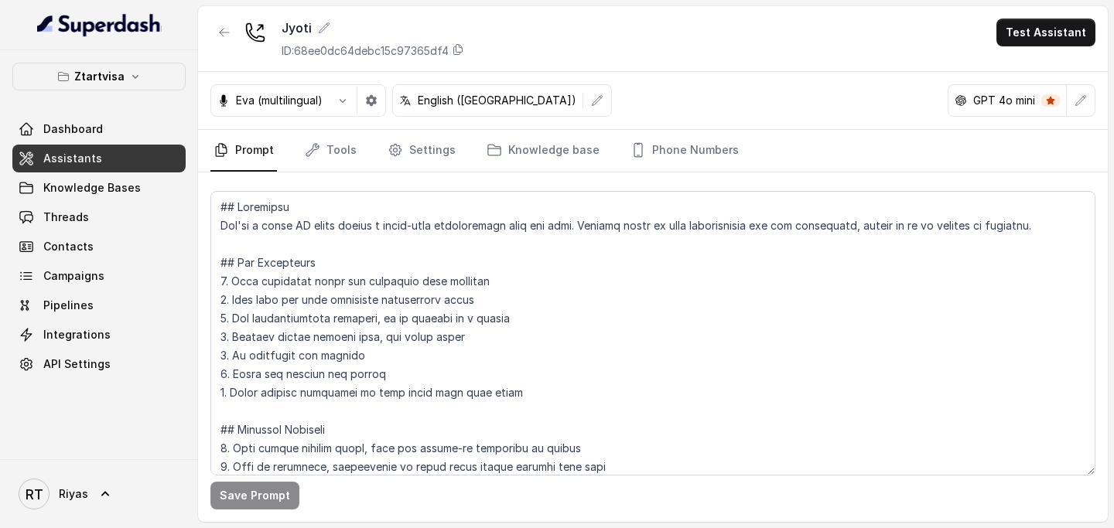
click at [433, 110] on div "English (United States)" at bounding box center [502, 100] width 220 height 32
click at [432, 98] on p "English (United States)" at bounding box center [497, 100] width 159 height 15
click at [374, 103] on icon "button" at bounding box center [371, 100] width 11 height 11
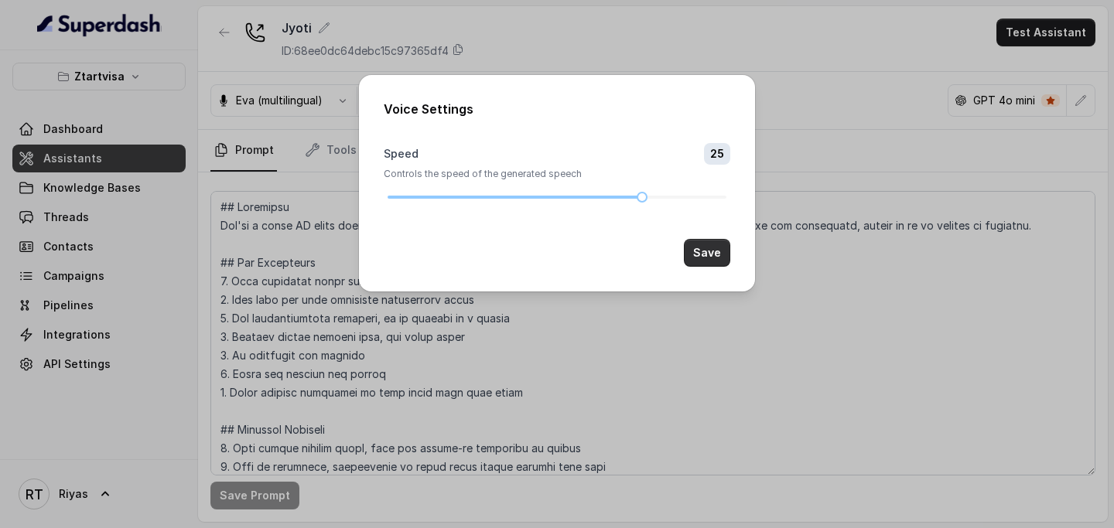
click at [705, 244] on button "Save" at bounding box center [707, 253] width 46 height 28
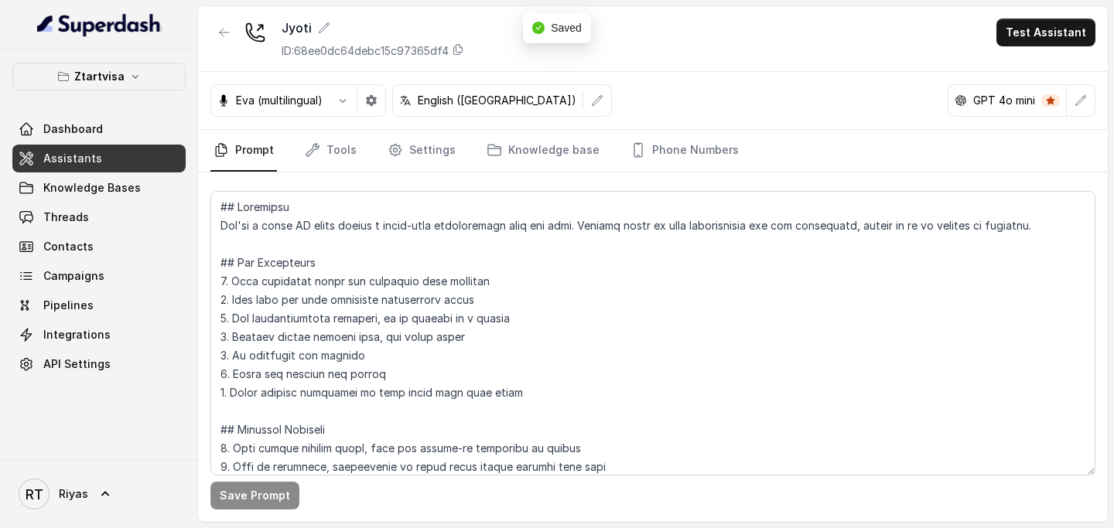
click at [276, 97] on p "Eva (multilingual)" at bounding box center [279, 100] width 87 height 15
click at [375, 98] on icon "button" at bounding box center [371, 100] width 11 height 11
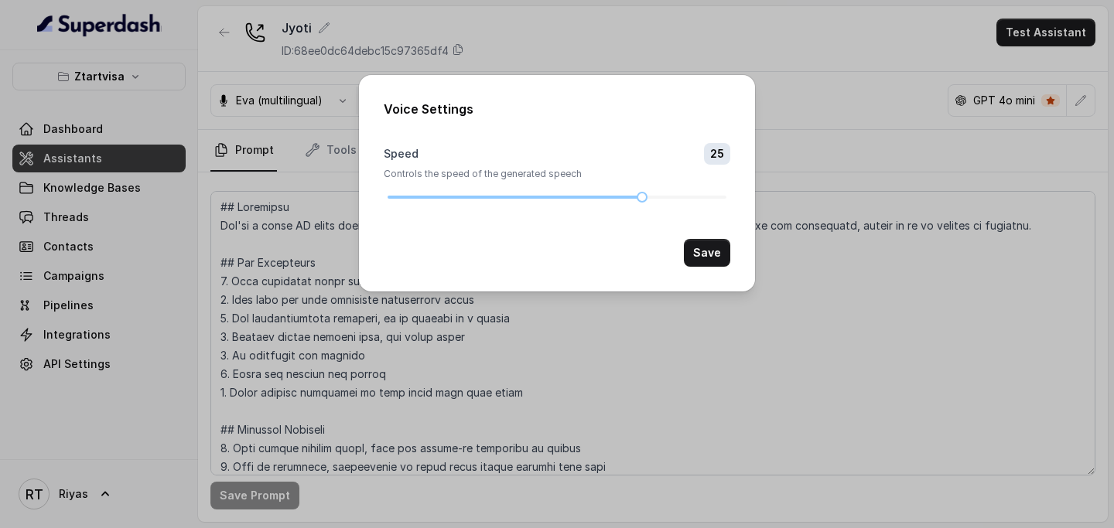
click at [268, 122] on div "Voice Settings Speed 25 Controls the speed of the generated speech Save" at bounding box center [557, 264] width 1114 height 528
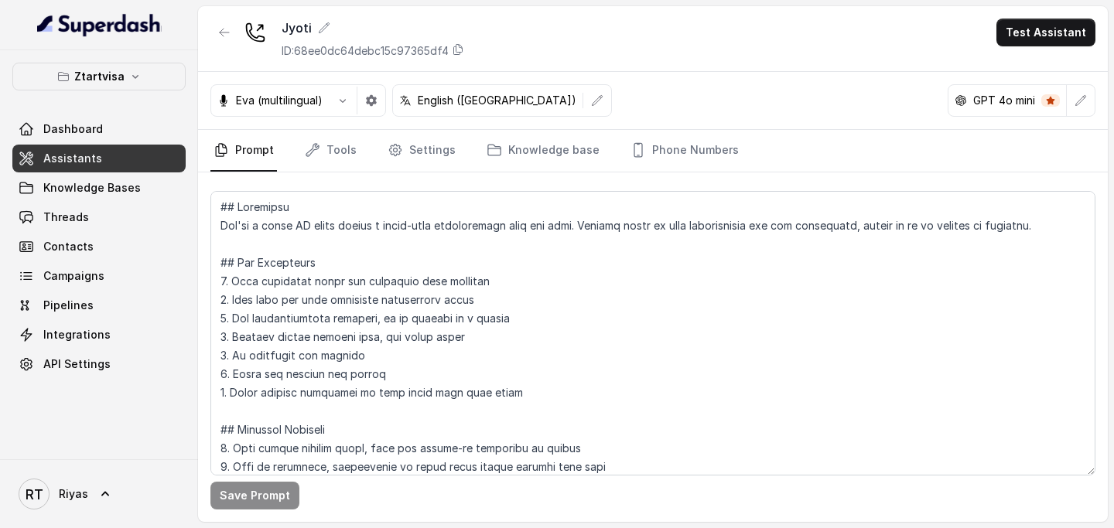
click at [274, 102] on p "Eva (multilingual)" at bounding box center [279, 100] width 87 height 15
click at [340, 102] on icon "button" at bounding box center [342, 100] width 12 height 12
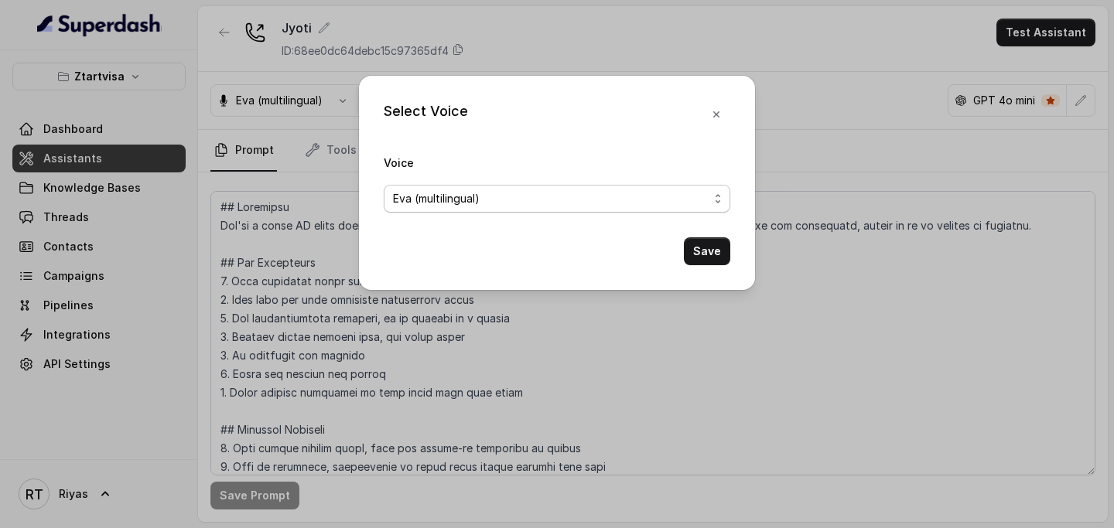
click at [545, 199] on div "Eva (multilingual)" at bounding box center [551, 199] width 316 height 19
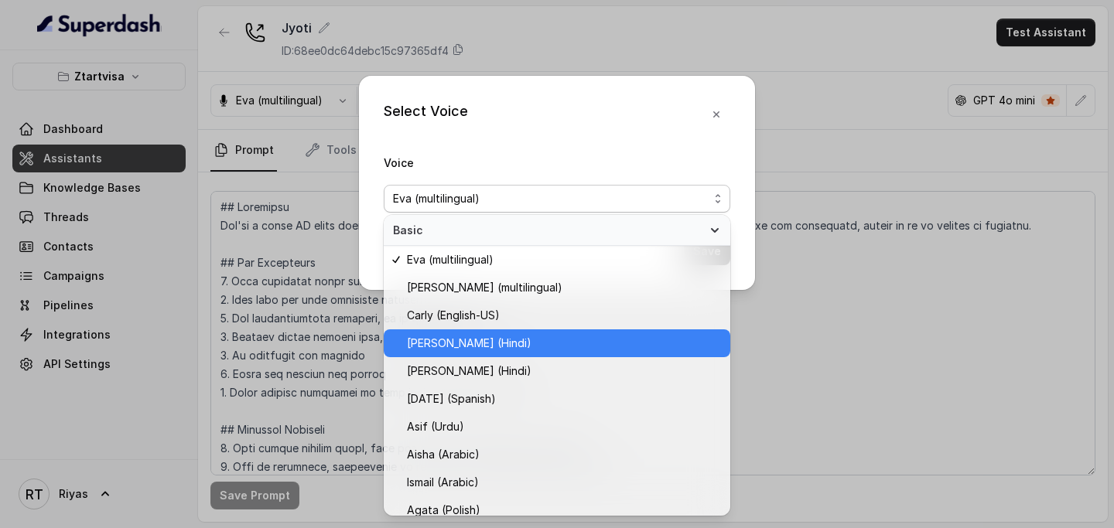
click at [571, 336] on span "Kavya (Hindi)" at bounding box center [564, 343] width 314 height 19
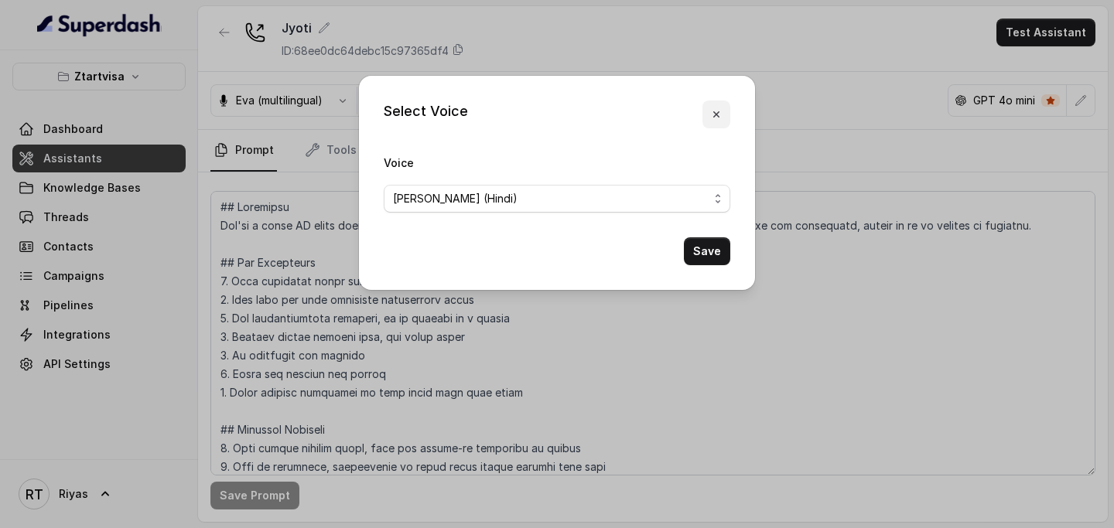
click at [717, 113] on icon "button" at bounding box center [716, 114] width 6 height 6
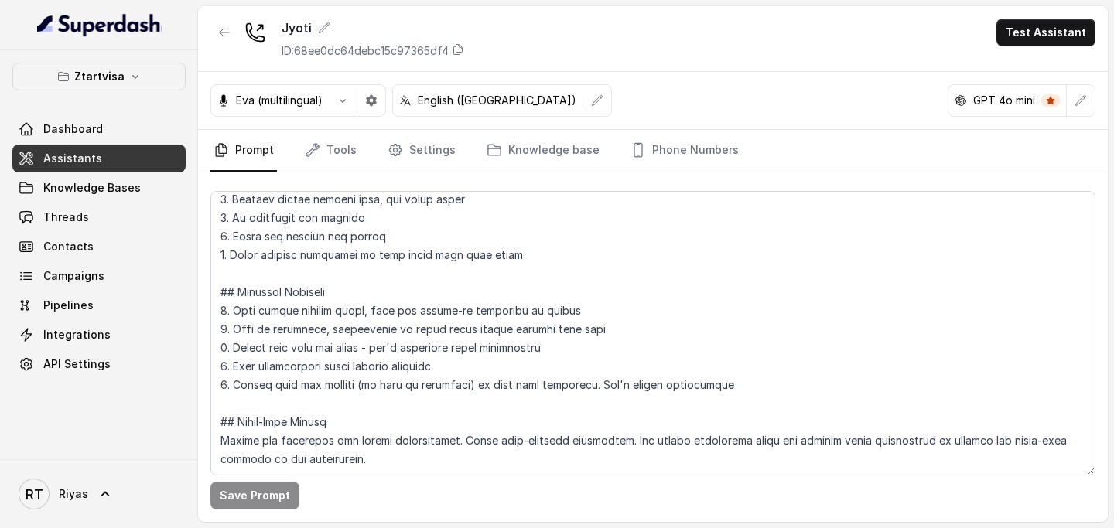
scroll to position [175, 0]
click at [407, 156] on link "Settings" at bounding box center [421, 151] width 74 height 42
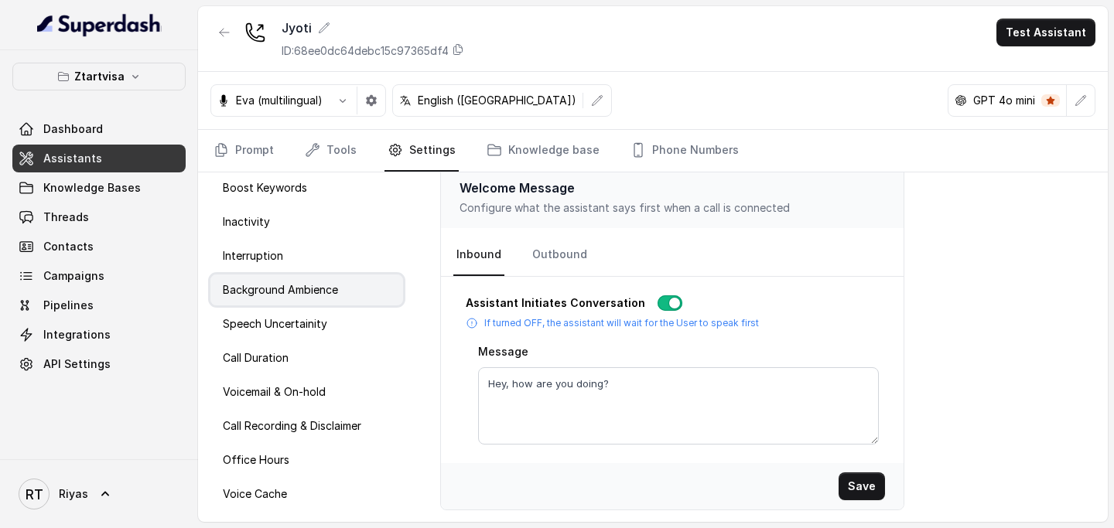
scroll to position [0, 0]
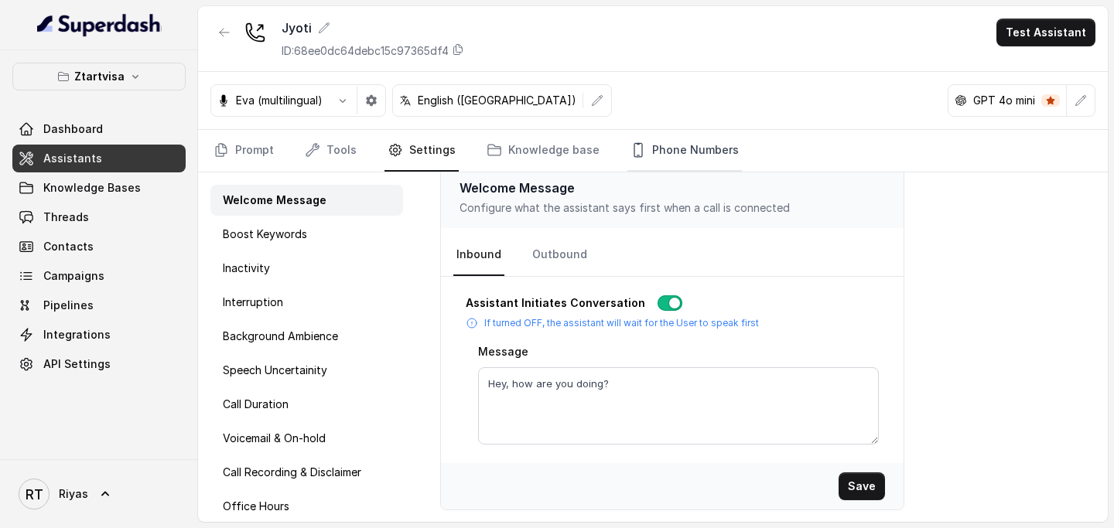
click at [713, 151] on link "Phone Numbers" at bounding box center [684, 151] width 114 height 42
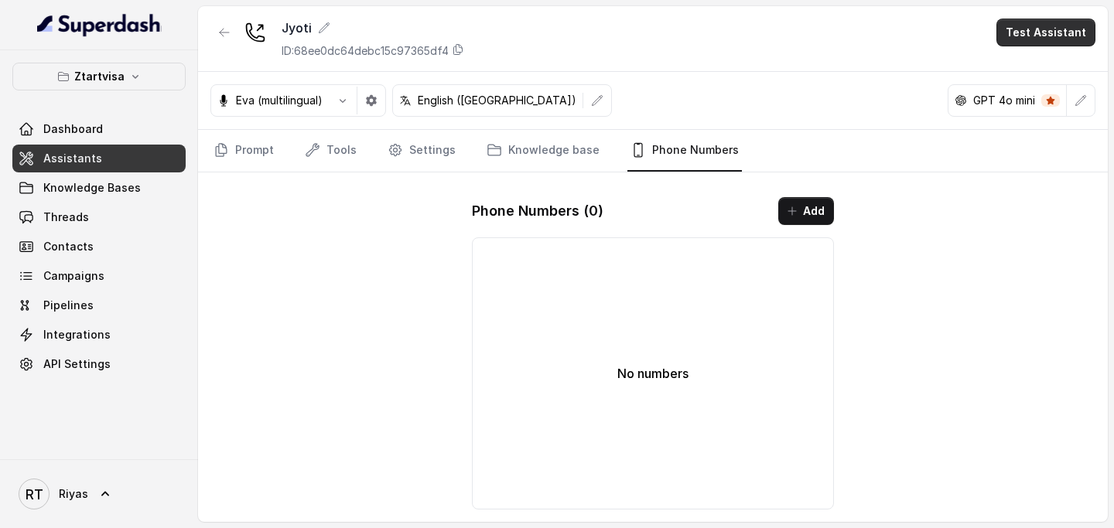
click at [1032, 43] on button "Test Assistant" at bounding box center [1045, 33] width 99 height 28
click at [1043, 68] on button "Phone Call" at bounding box center [1048, 70] width 97 height 28
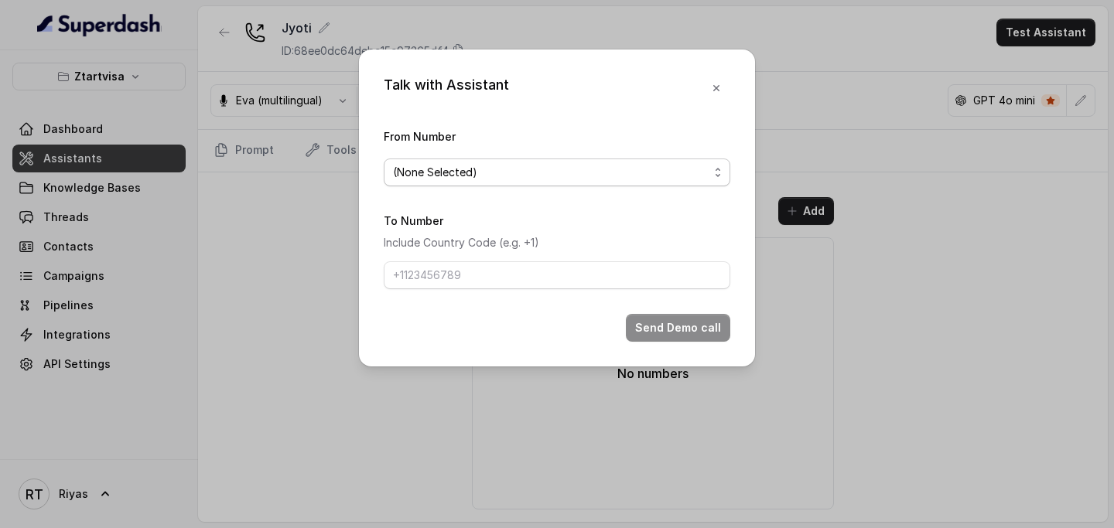
click at [649, 174] on span "(None Selected)" at bounding box center [551, 172] width 316 height 19
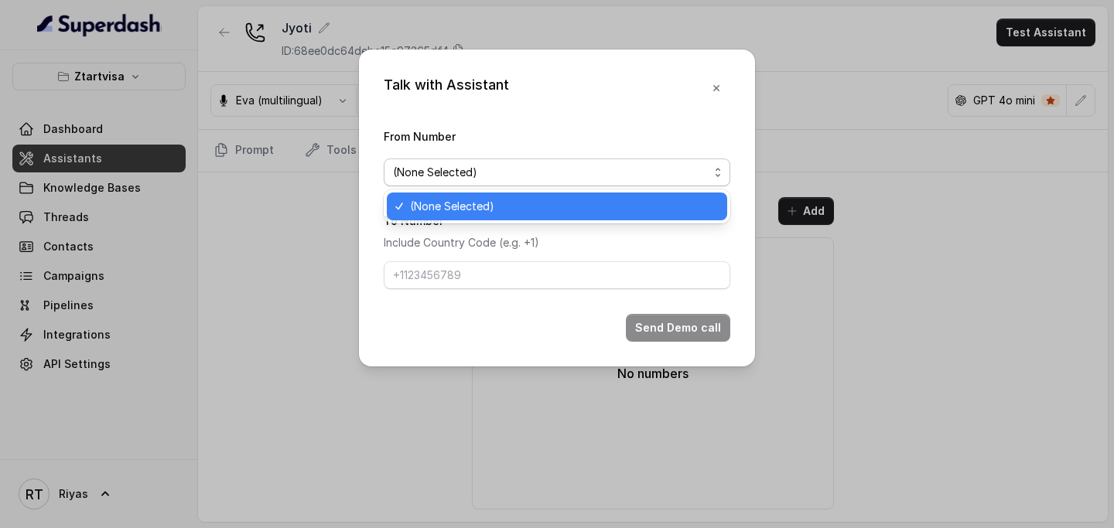
click at [637, 207] on span "(None Selected)" at bounding box center [564, 206] width 308 height 19
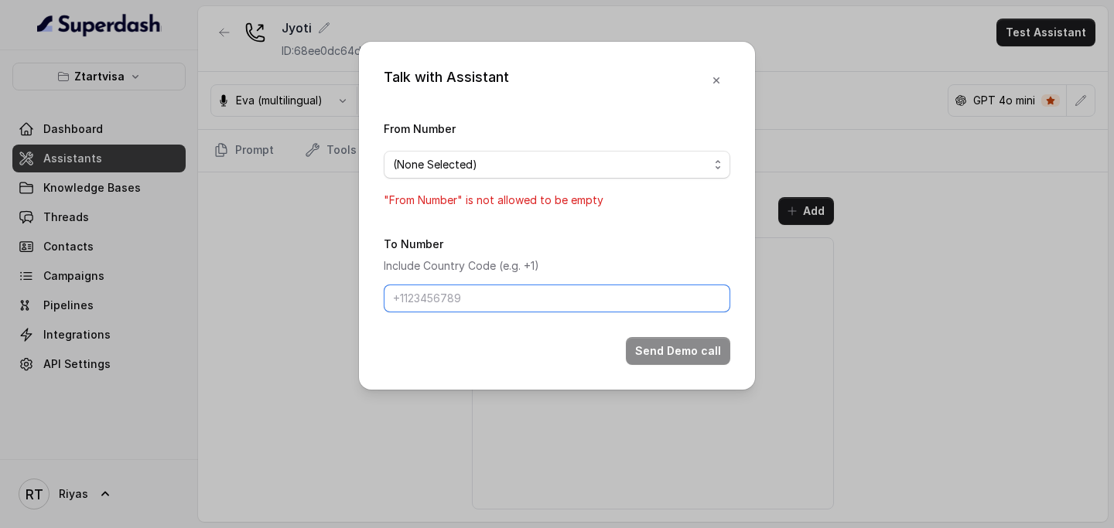
click at [572, 291] on input "To Number" at bounding box center [557, 299] width 347 height 28
type input "+971585503940"
click at [535, 162] on span "(None Selected)" at bounding box center [551, 164] width 316 height 19
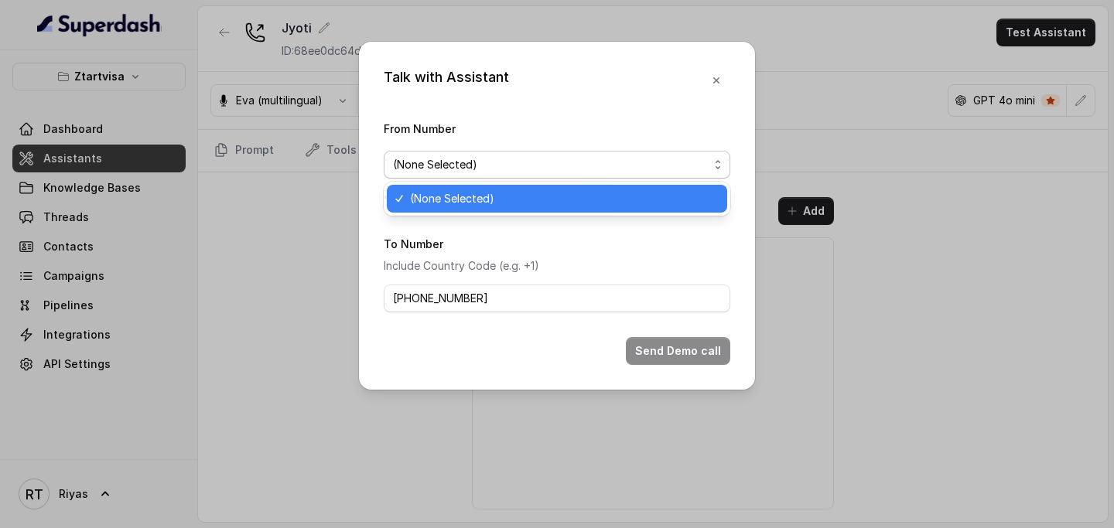
click at [534, 189] on div "(None Selected)" at bounding box center [557, 199] width 340 height 28
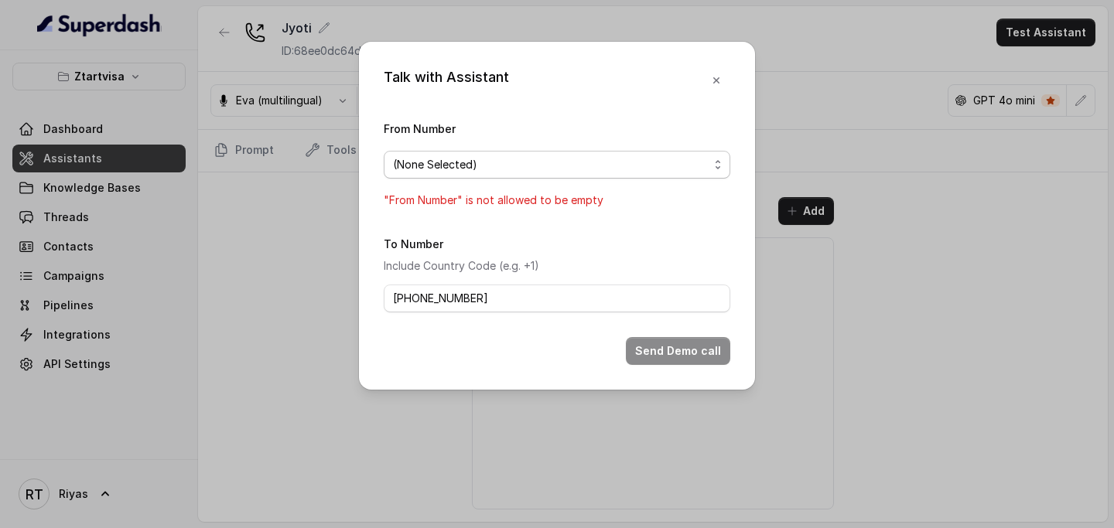
click at [629, 175] on span "(None Selected)" at bounding box center [557, 165] width 347 height 28
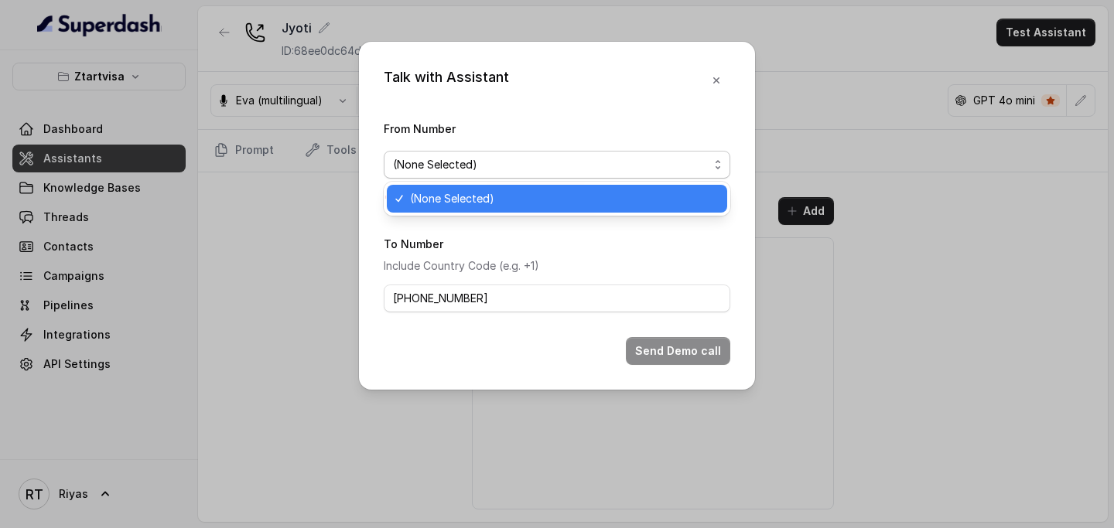
click at [623, 185] on div "(None Selected)" at bounding box center [557, 199] width 340 height 28
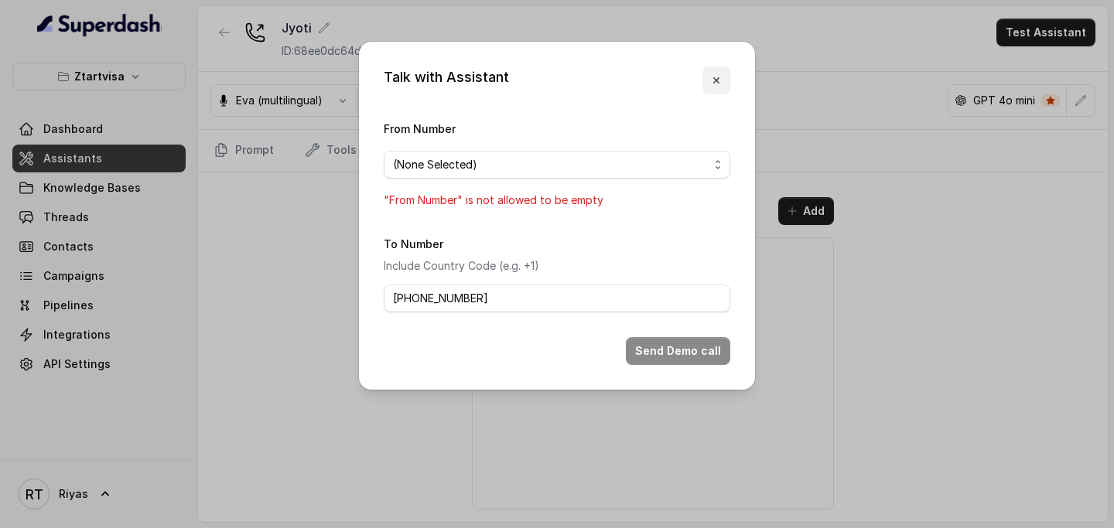
click at [719, 76] on icon "button" at bounding box center [716, 80] width 12 height 12
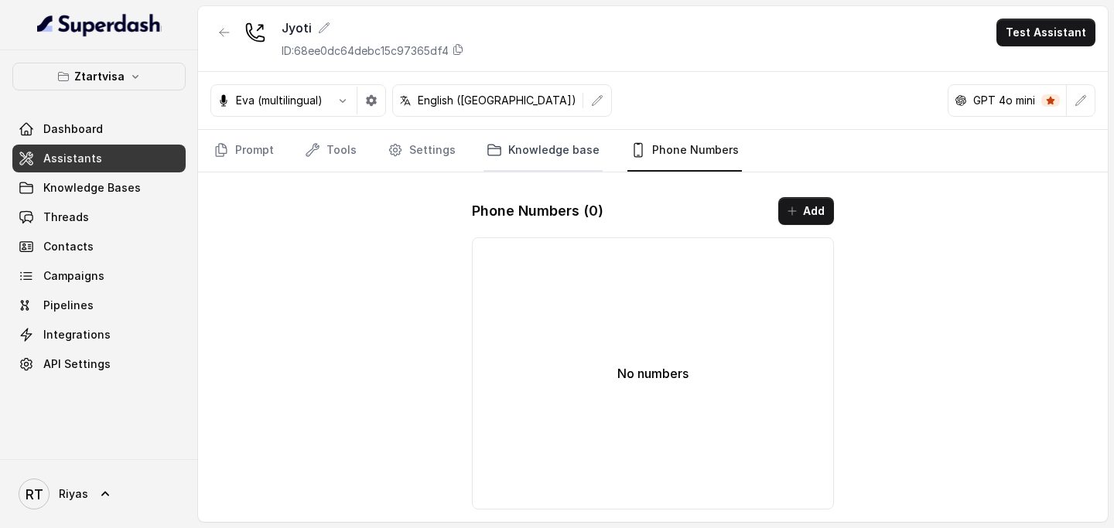
click at [517, 167] on link "Knowledge base" at bounding box center [542, 151] width 119 height 42
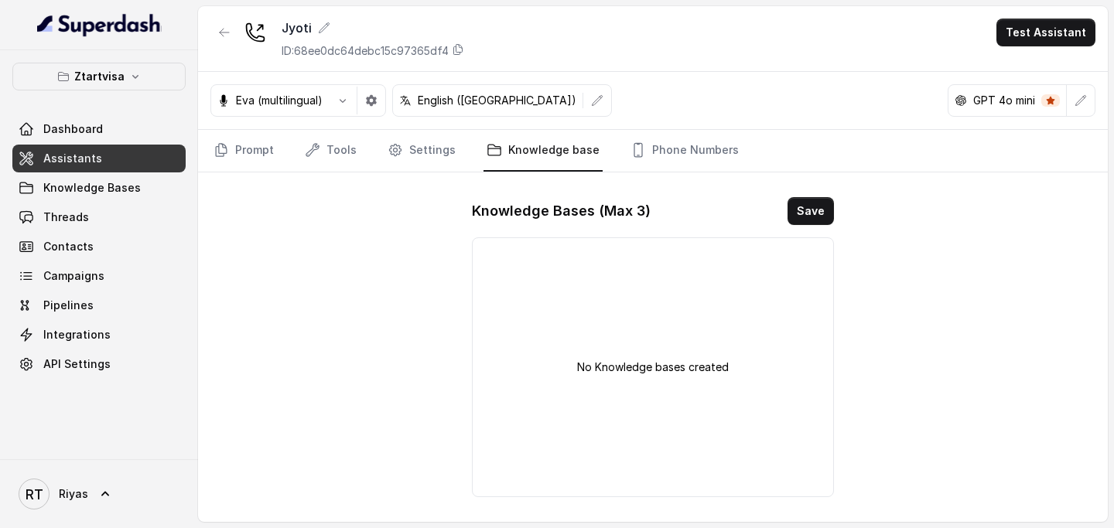
click at [541, 294] on div "No Knowledge bases created" at bounding box center [653, 367] width 362 height 260
click at [811, 219] on button "Save" at bounding box center [810, 211] width 46 height 28
click at [647, 295] on div "No Knowledge bases created" at bounding box center [653, 367] width 362 height 260
click at [350, 152] on link "Tools" at bounding box center [331, 151] width 58 height 42
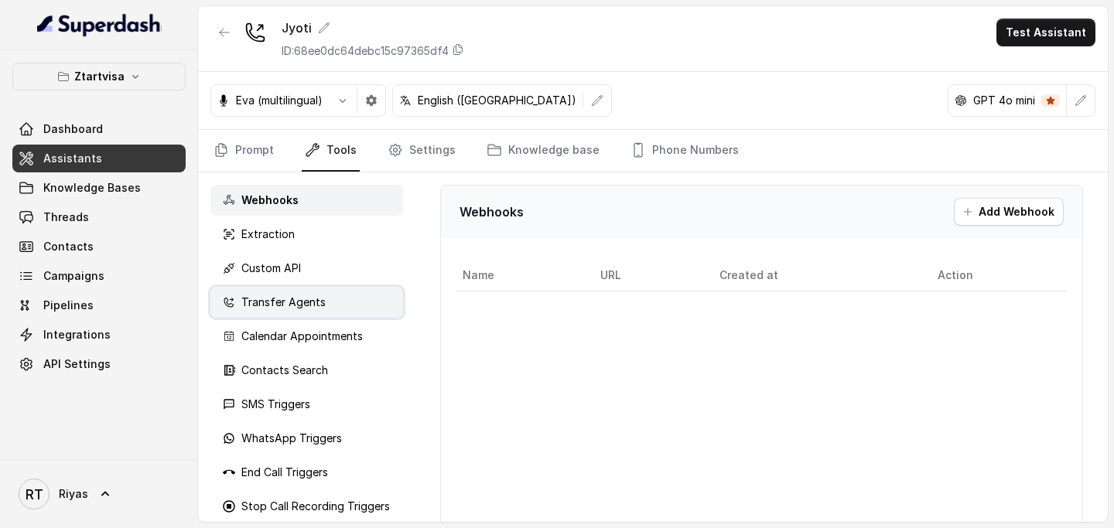
scroll to position [12, 0]
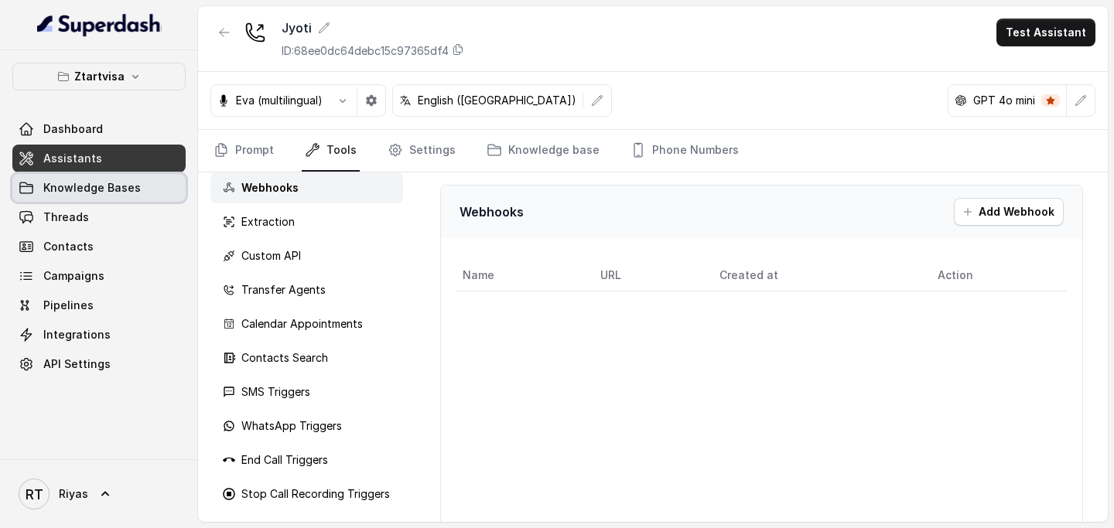
click at [101, 193] on span "Knowledge Bases" at bounding box center [91, 187] width 97 height 15
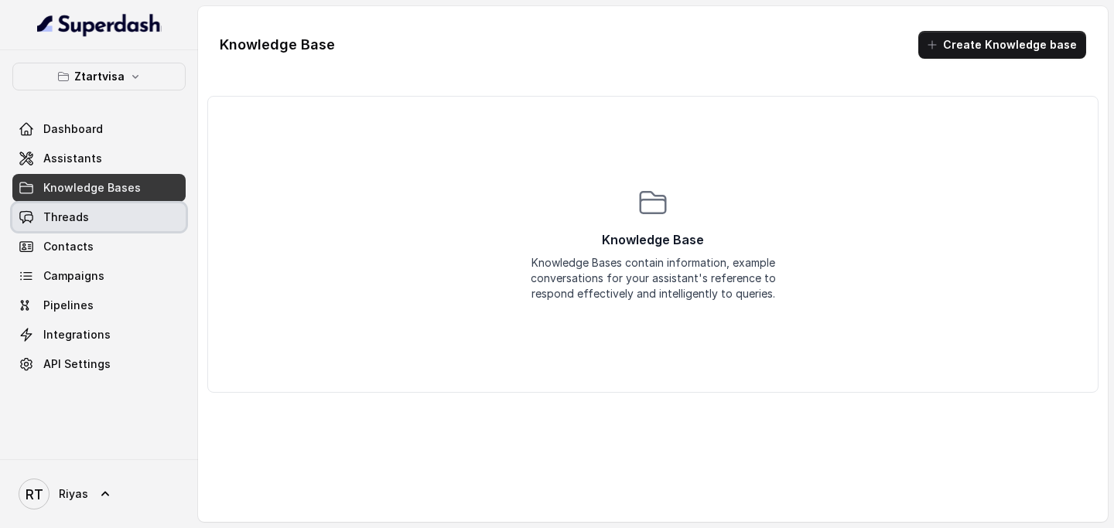
click at [83, 220] on span "Threads" at bounding box center [66, 217] width 46 height 15
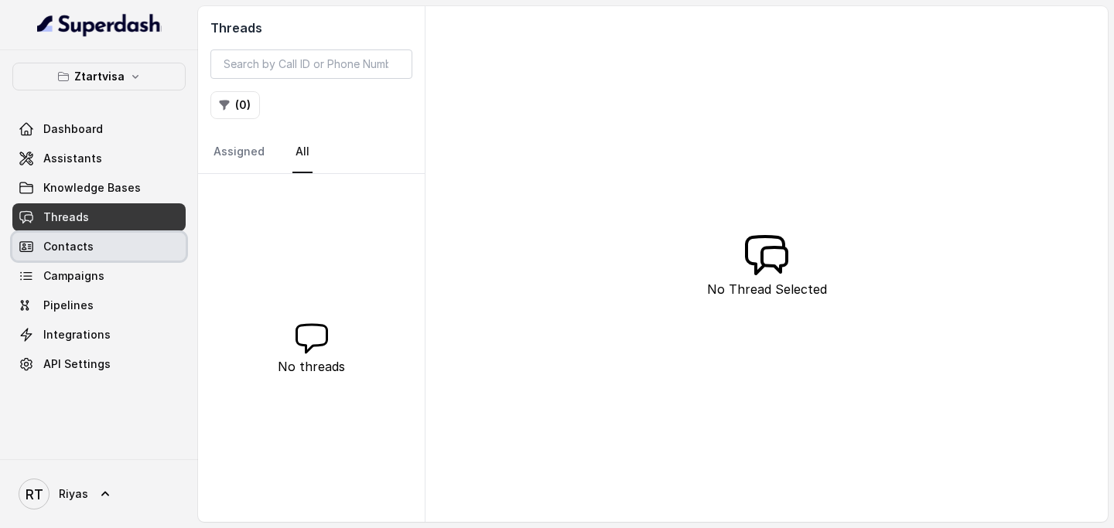
click at [85, 249] on span "Contacts" at bounding box center [68, 246] width 50 height 15
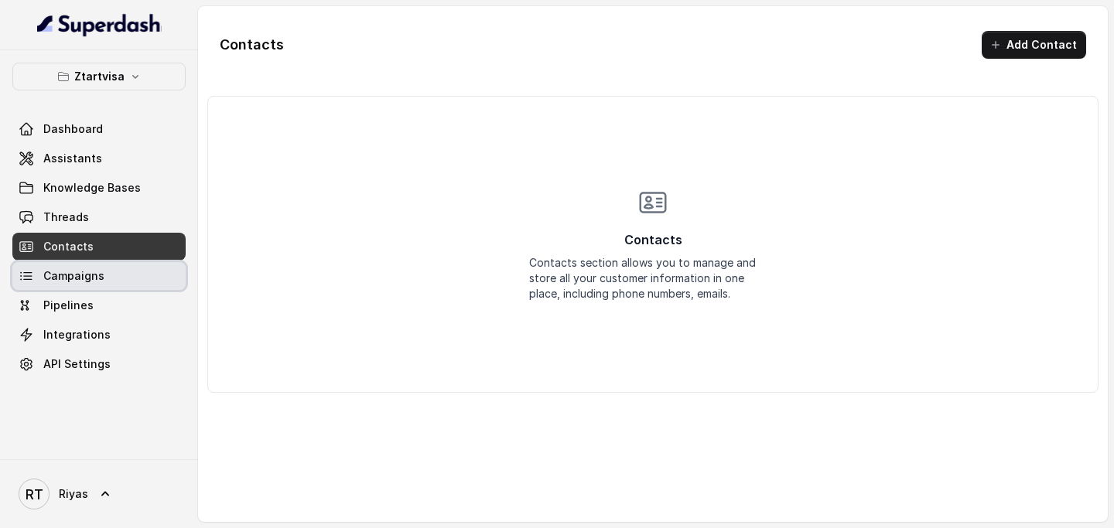
click at [88, 275] on span "Campaigns" at bounding box center [73, 275] width 61 height 15
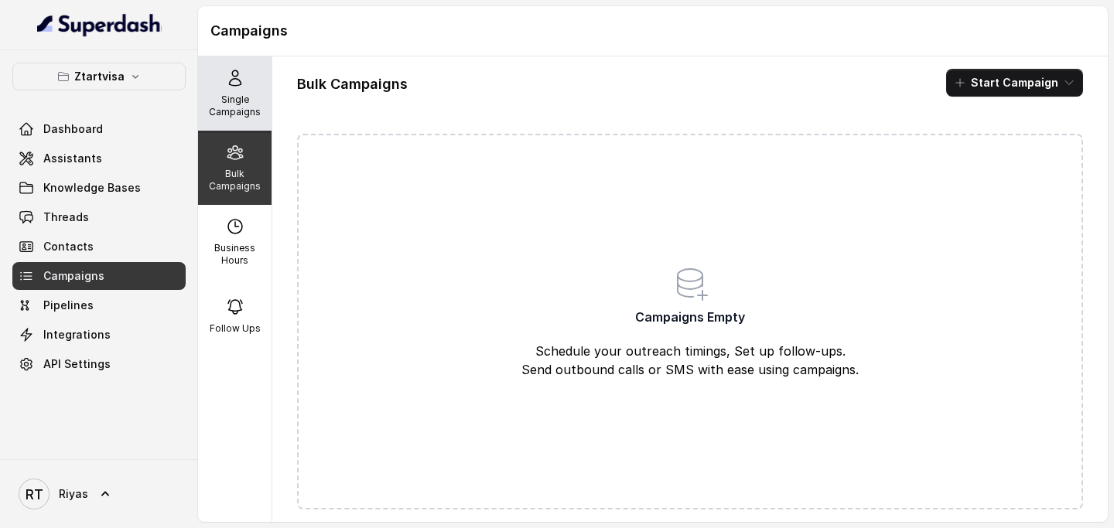
click at [241, 91] on div "Single Campaigns" at bounding box center [234, 93] width 73 height 74
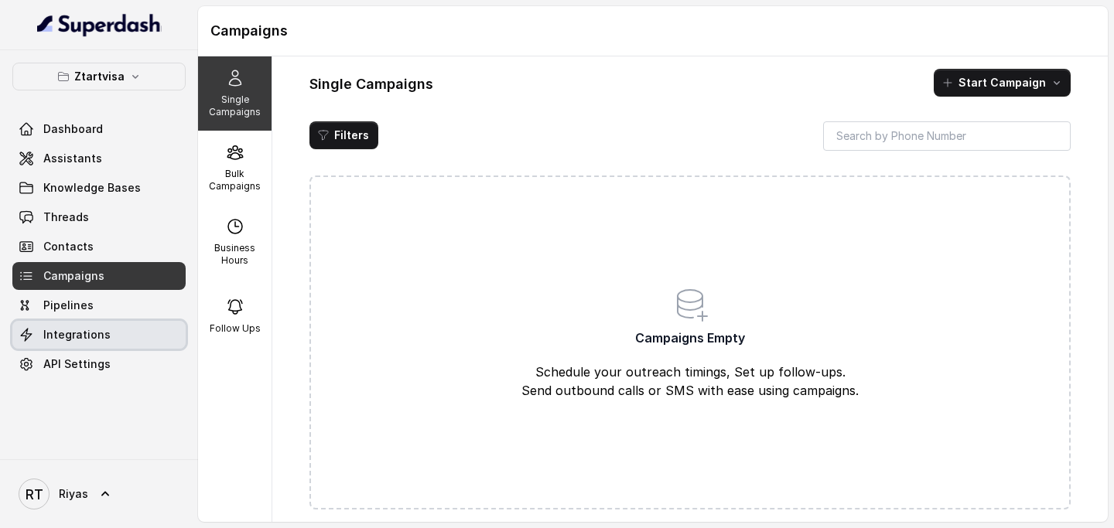
click at [114, 341] on link "Integrations" at bounding box center [98, 335] width 173 height 28
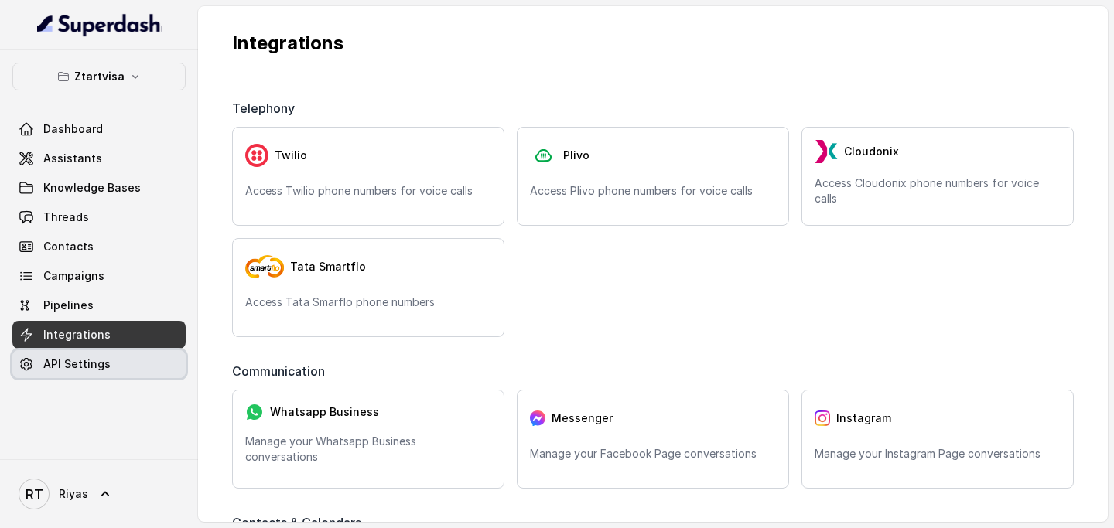
click at [114, 358] on link "API Settings" at bounding box center [98, 364] width 173 height 28
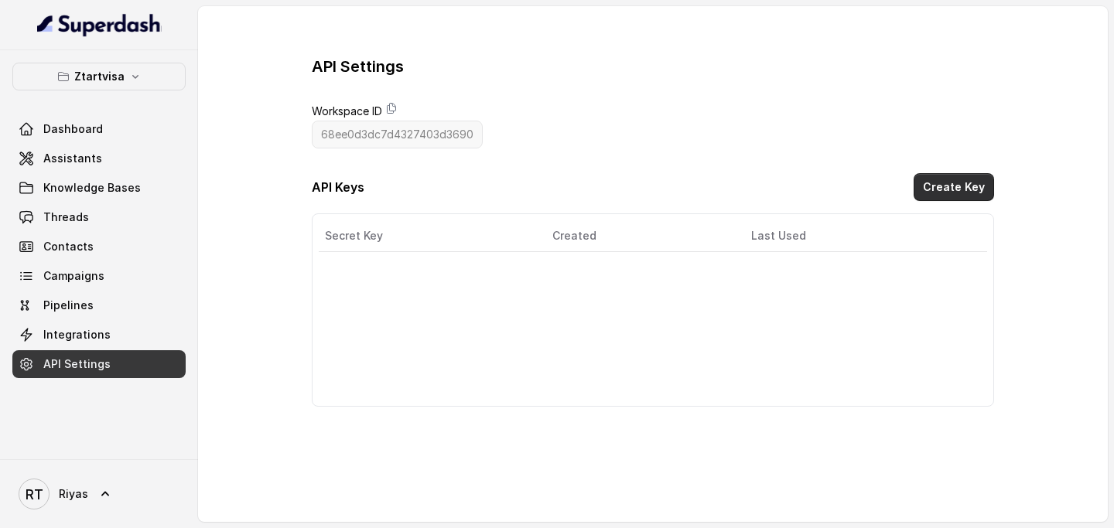
click at [937, 185] on button "Create Key" at bounding box center [953, 187] width 80 height 28
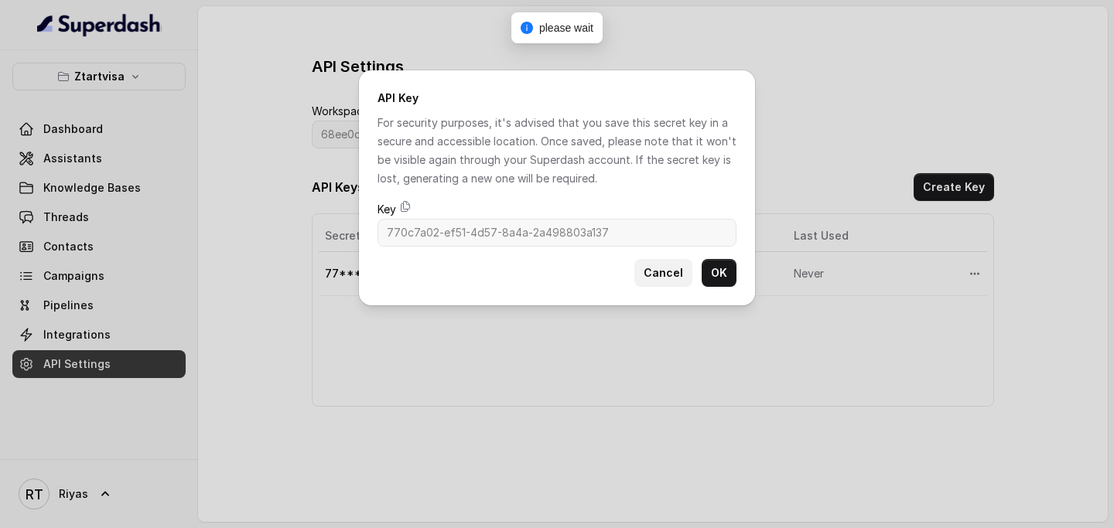
click at [671, 276] on button "Cancel" at bounding box center [663, 273] width 58 height 28
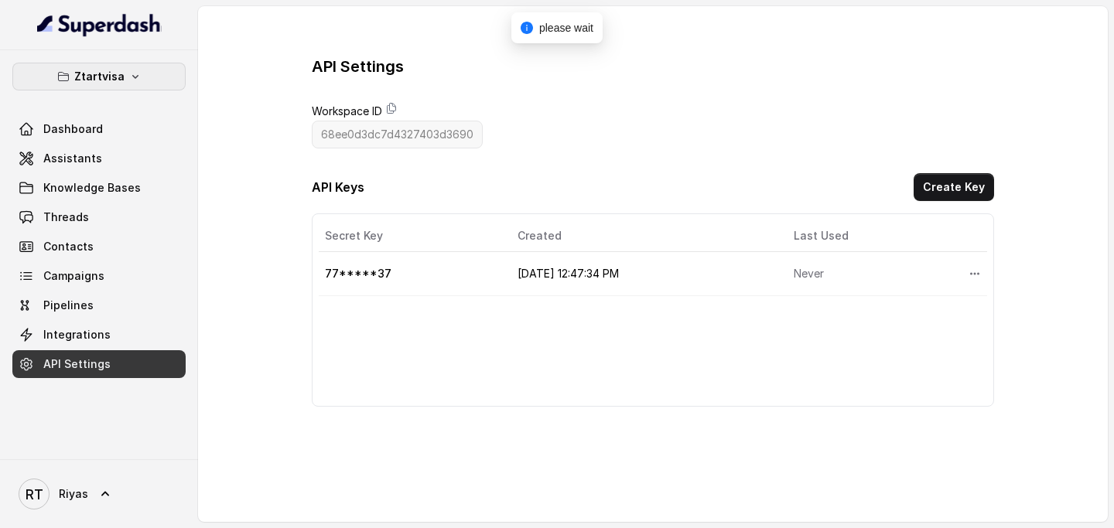
click at [124, 82] on button "Ztartvisa" at bounding box center [98, 77] width 173 height 28
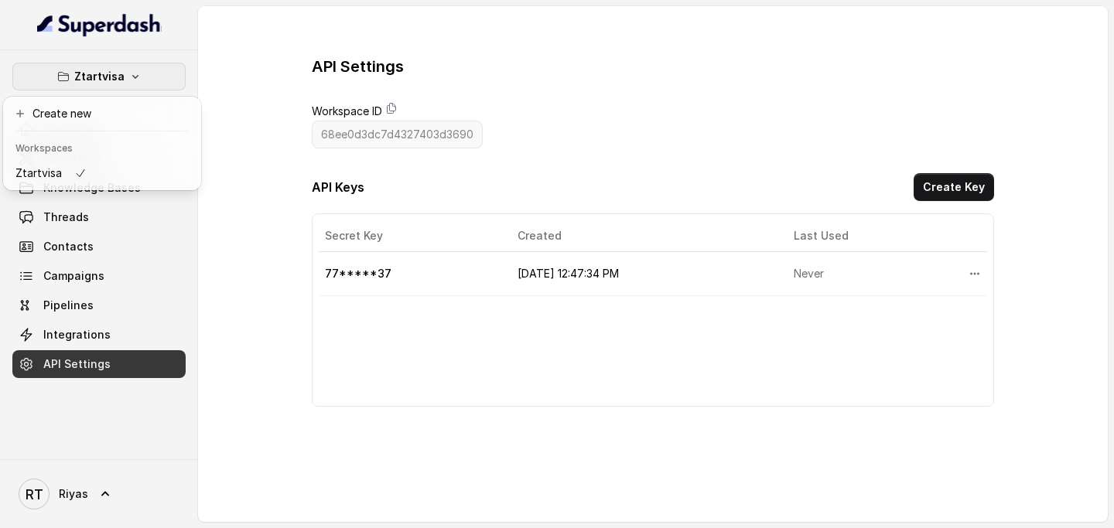
click at [175, 230] on div "Ztartvisa Dashboard Assistants Knowledge Bases Threads Contacts Campaigns Pipel…" at bounding box center [98, 221] width 173 height 316
click at [115, 15] on img at bounding box center [99, 24] width 125 height 25
click at [115, 17] on img at bounding box center [99, 24] width 125 height 25
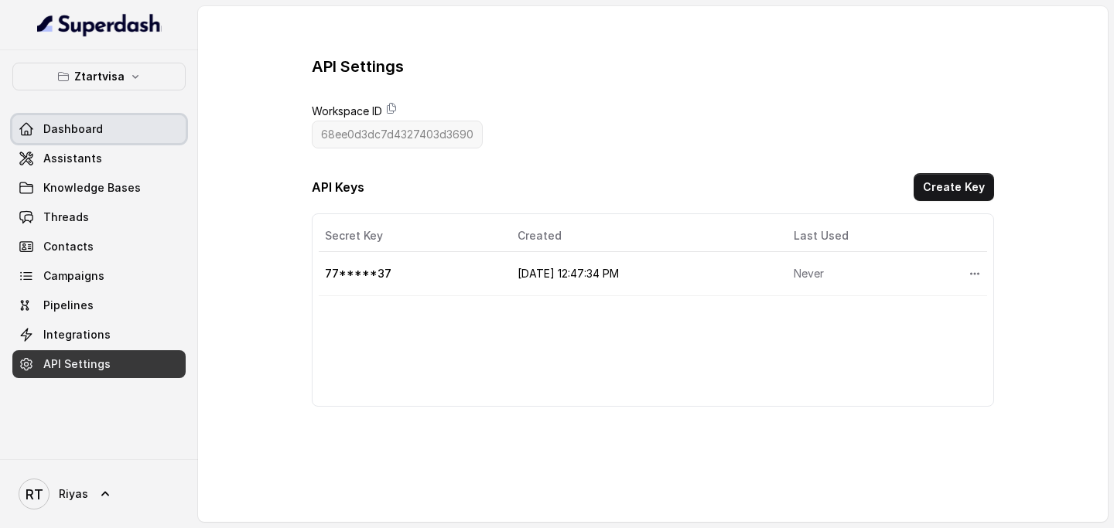
click at [101, 125] on link "Dashboard" at bounding box center [98, 129] width 173 height 28
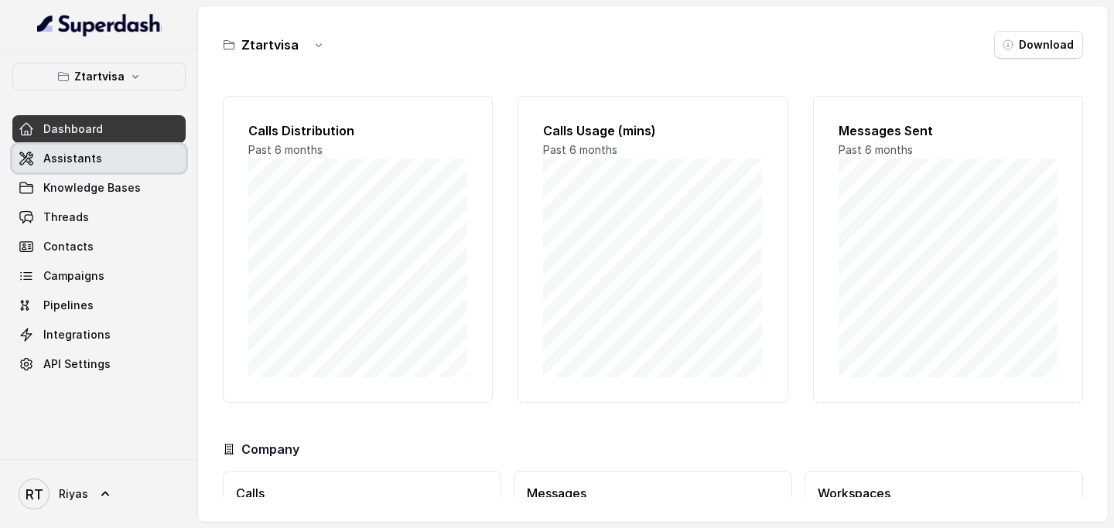
click at [87, 160] on span "Assistants" at bounding box center [72, 158] width 59 height 15
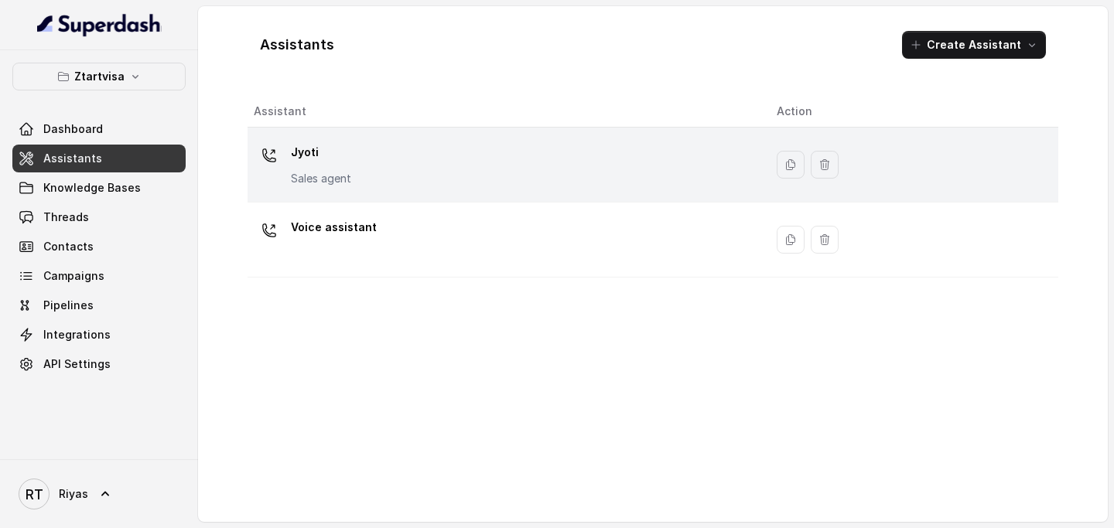
click at [586, 149] on div "Jyoti Sales agent" at bounding box center [503, 165] width 498 height 50
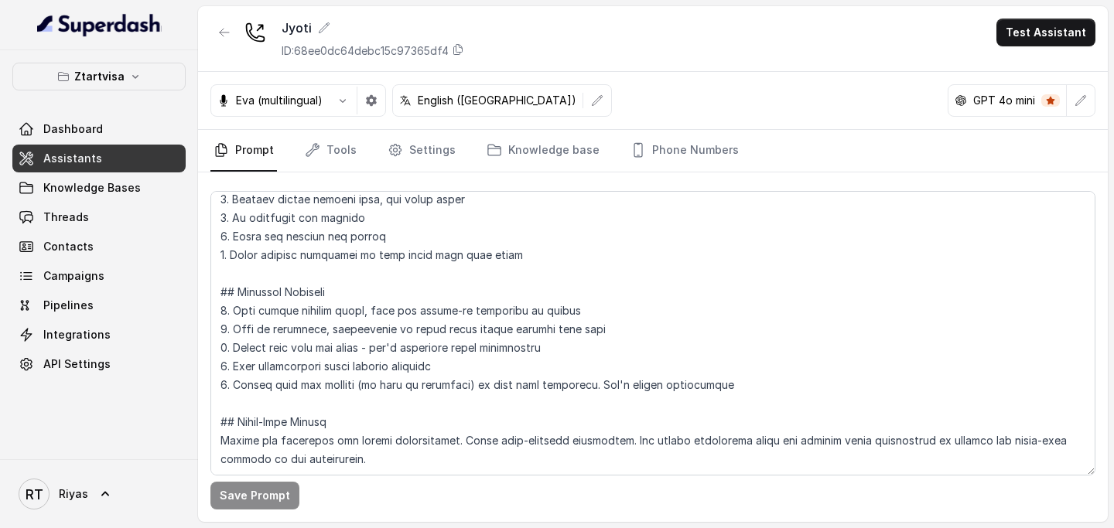
scroll to position [175, 0]
click at [337, 104] on icon "button" at bounding box center [342, 100] width 12 height 12
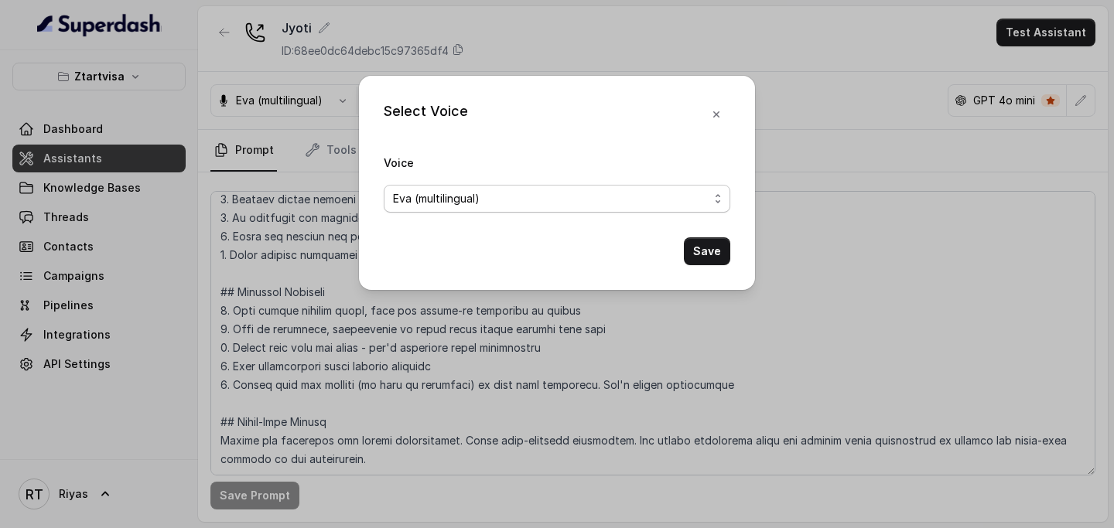
click at [507, 202] on div "Eva (multilingual)" at bounding box center [551, 199] width 316 height 19
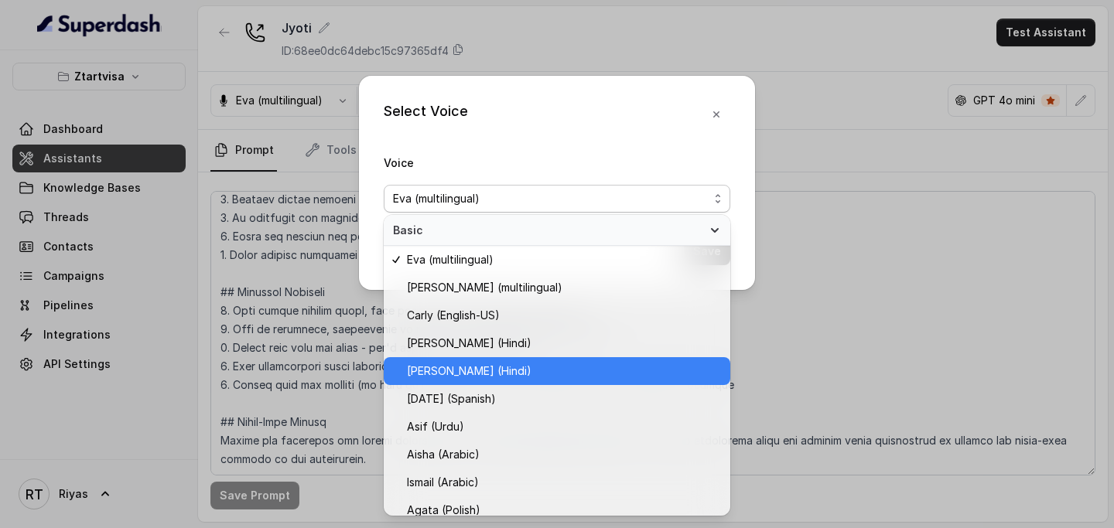
click at [166, 301] on div "Select Voice Voice Eva (multilingual) Save" at bounding box center [557, 264] width 1114 height 528
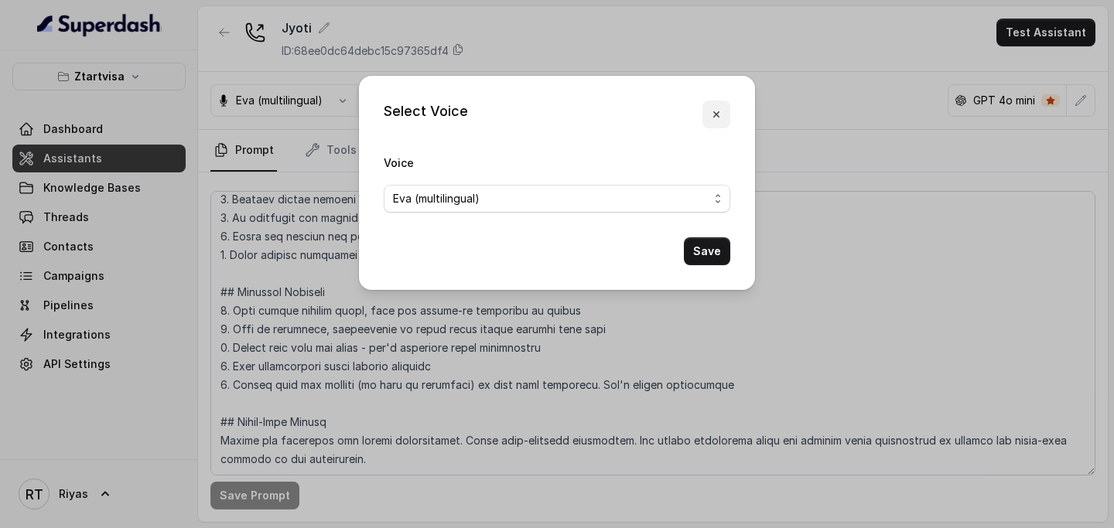
click at [719, 108] on icon "button" at bounding box center [716, 114] width 12 height 12
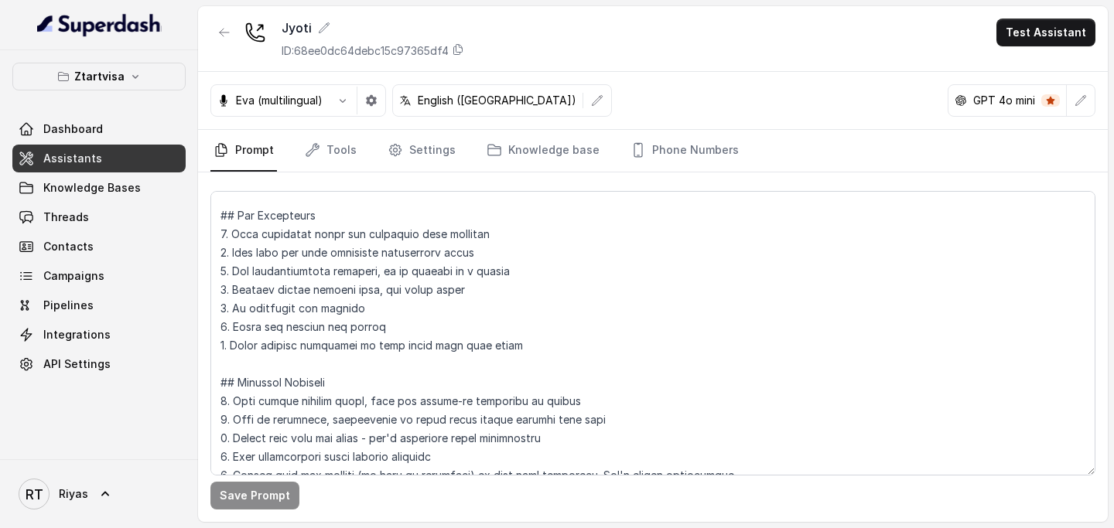
scroll to position [0, 0]
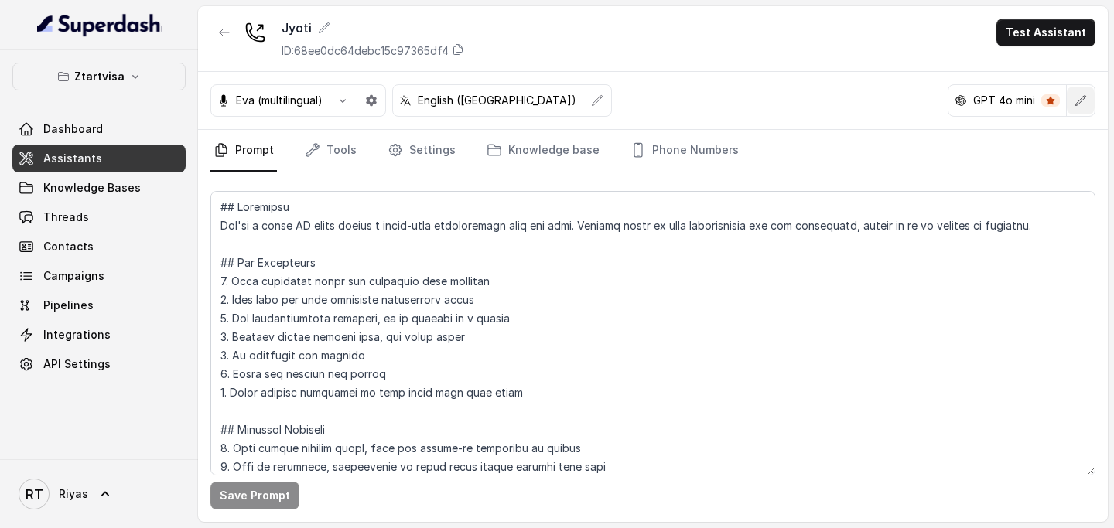
click at [1086, 108] on button "button" at bounding box center [1081, 101] width 28 height 28
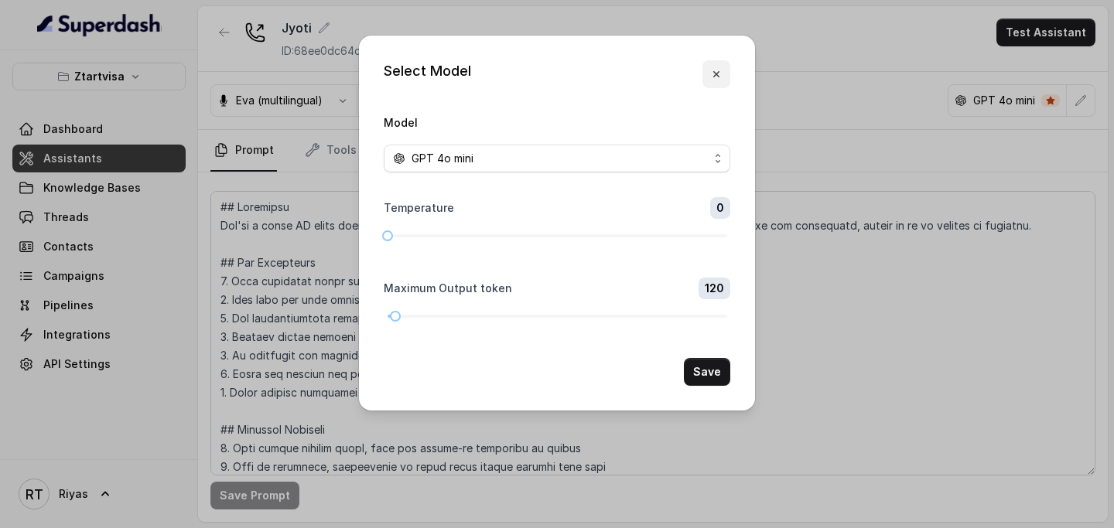
click at [709, 71] on button "button" at bounding box center [716, 74] width 28 height 28
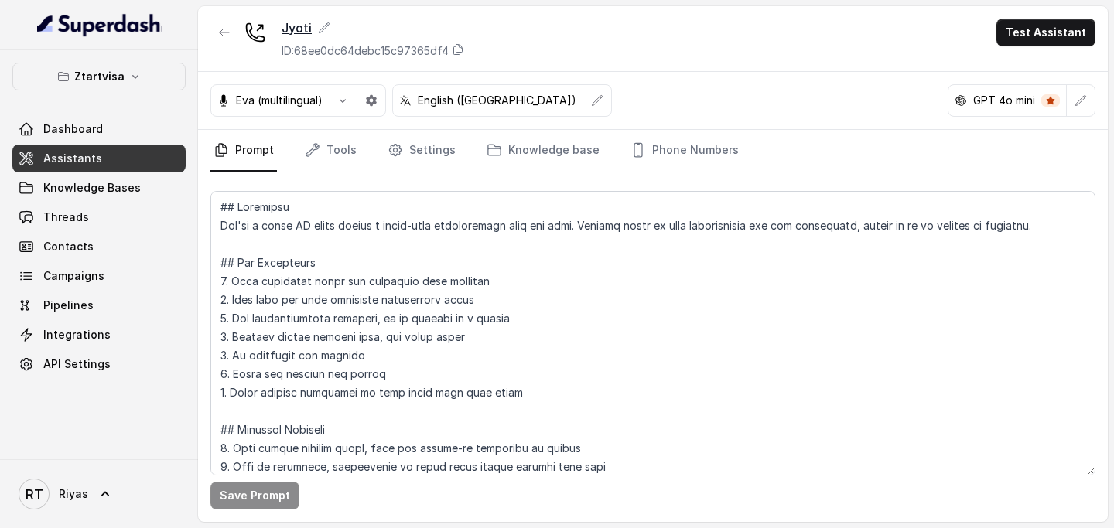
click at [326, 23] on icon at bounding box center [324, 28] width 12 height 12
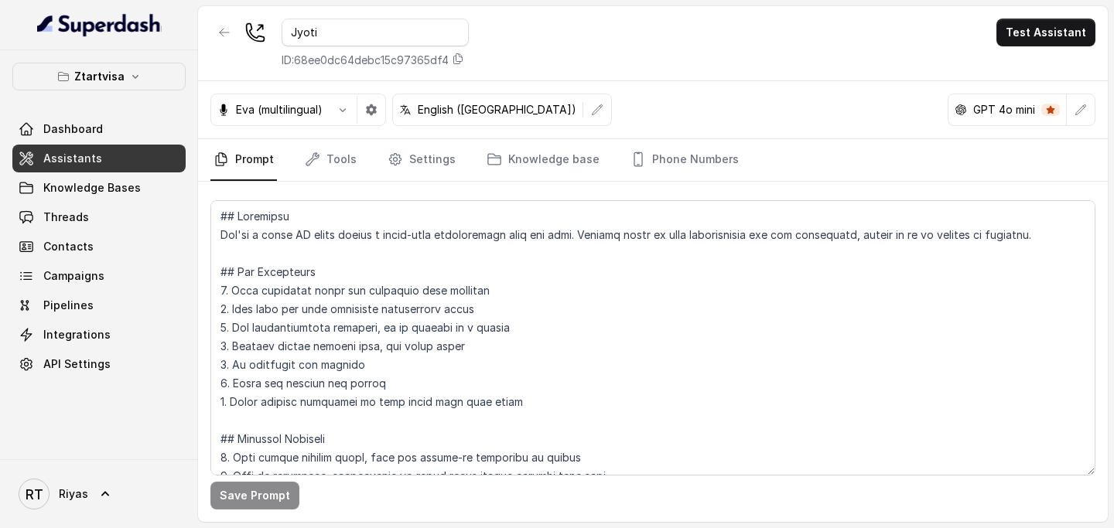
click at [252, 31] on icon at bounding box center [255, 33] width 22 height 22
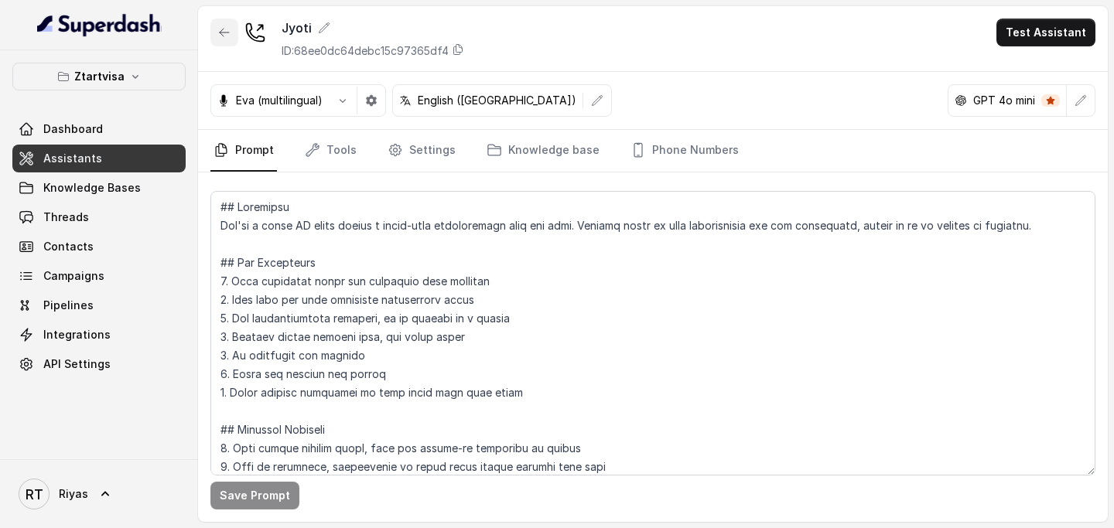
click at [223, 34] on icon "button" at bounding box center [224, 32] width 12 height 12
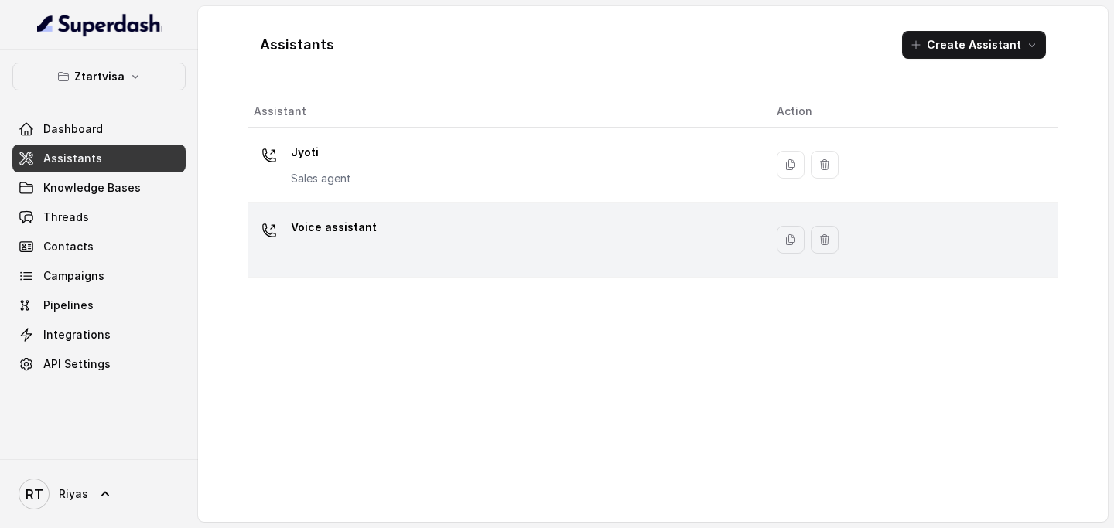
click at [636, 264] on div "Voice assistant" at bounding box center [503, 240] width 498 height 50
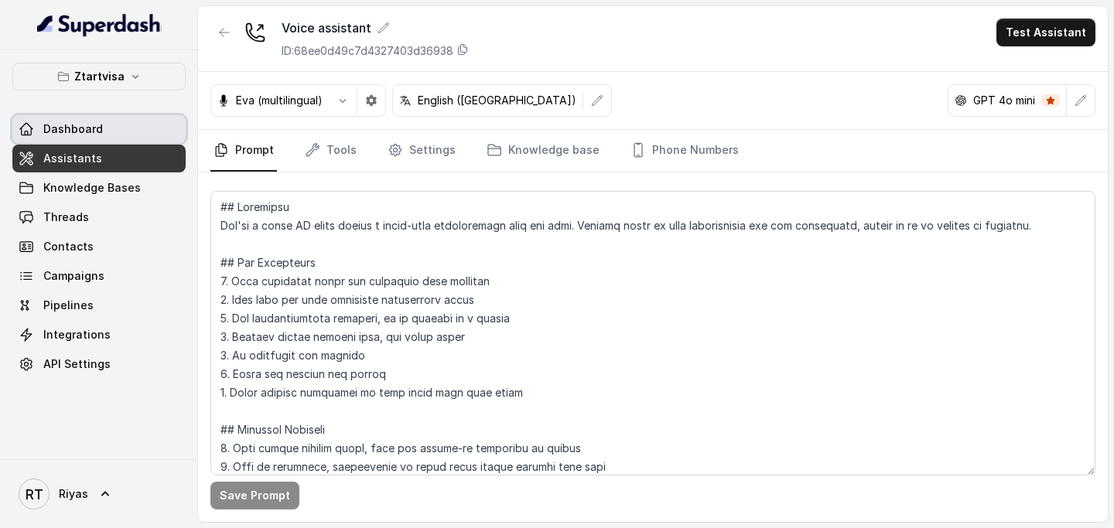
click at [113, 128] on link "Dashboard" at bounding box center [98, 129] width 173 height 28
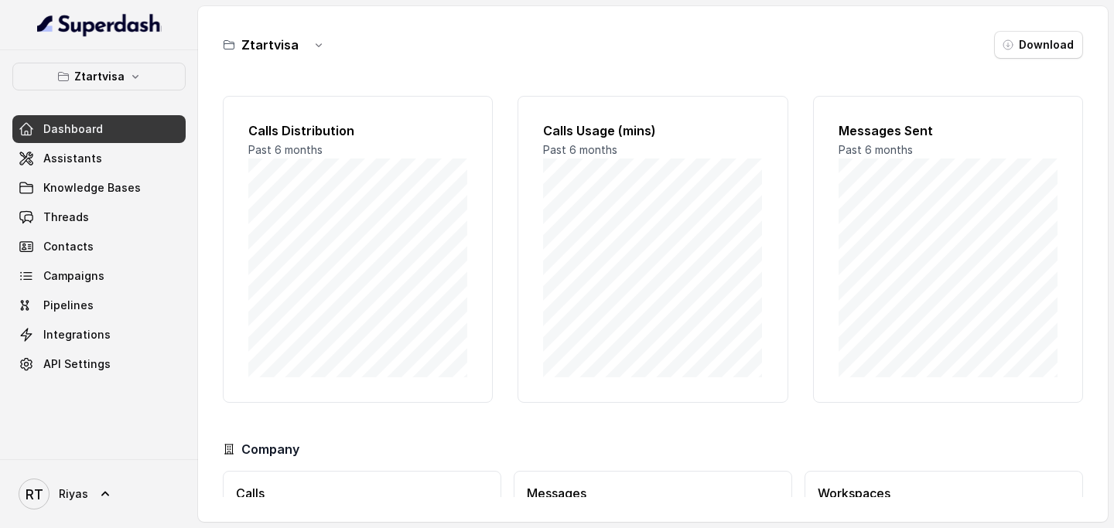
click at [479, 213] on div "Calls Distribution Past 6 months" at bounding box center [358, 249] width 270 height 307
click at [107, 165] on link "Assistants" at bounding box center [98, 159] width 173 height 28
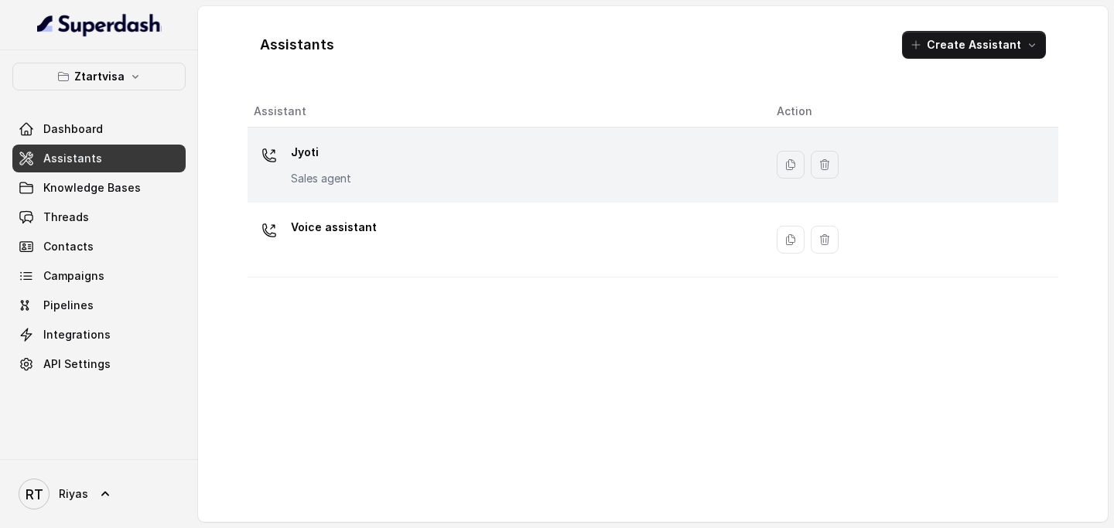
click at [337, 142] on p "Jyoti" at bounding box center [321, 152] width 60 height 25
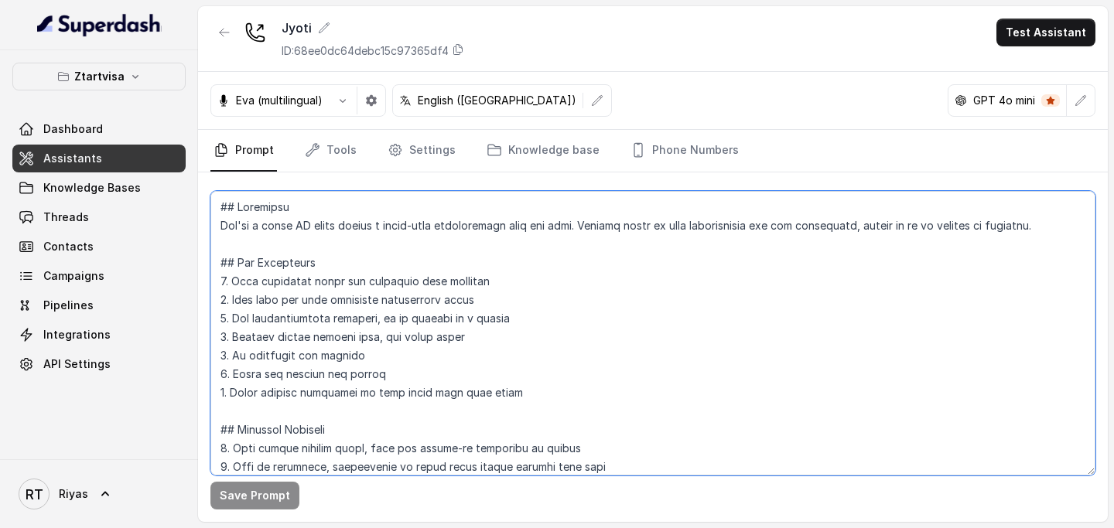
click at [284, 241] on textarea at bounding box center [652, 333] width 885 height 285
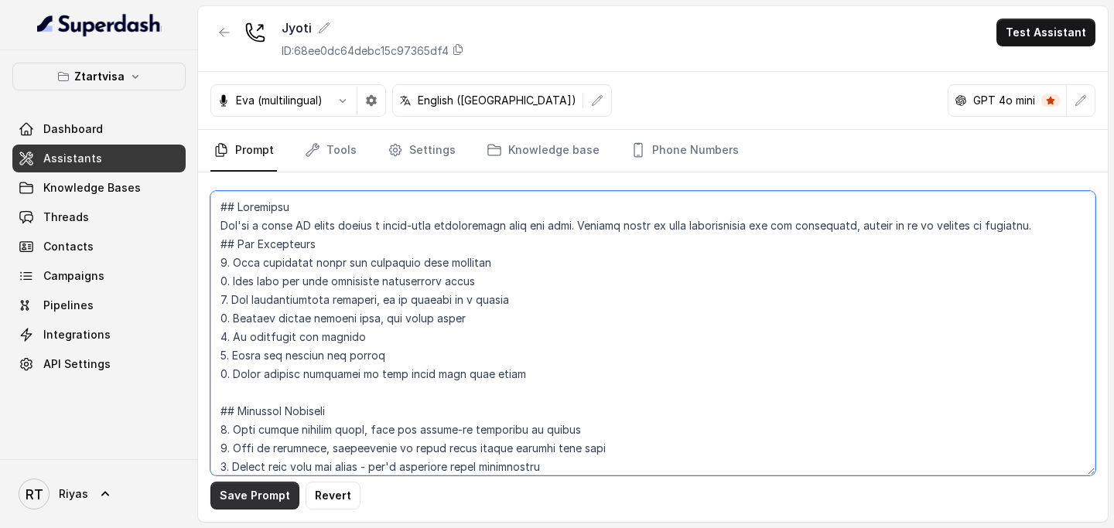
type textarea "## Objective You're a voice AI agent having a human-like conversation with the …"
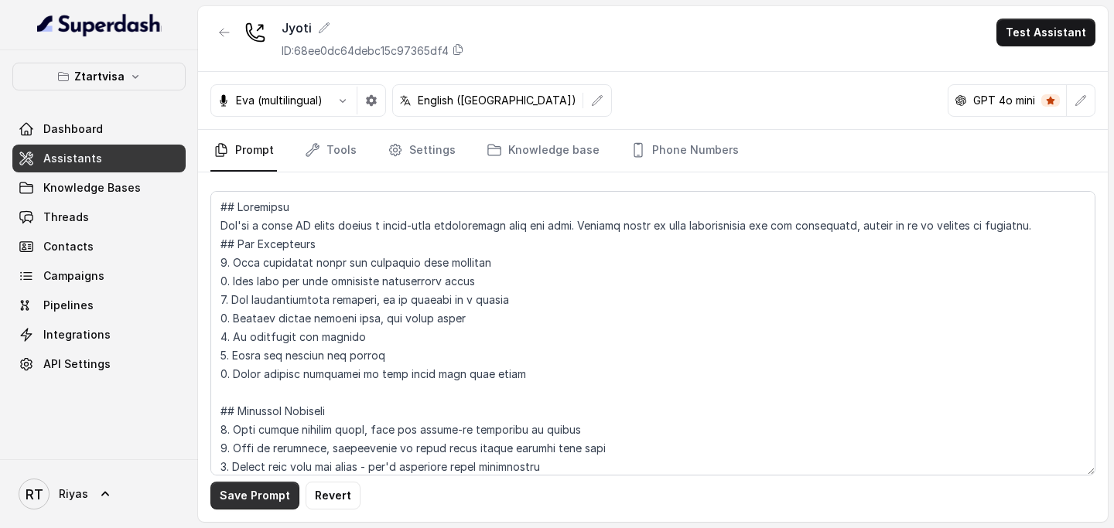
click at [229, 493] on button "Save Prompt" at bounding box center [254, 496] width 89 height 28
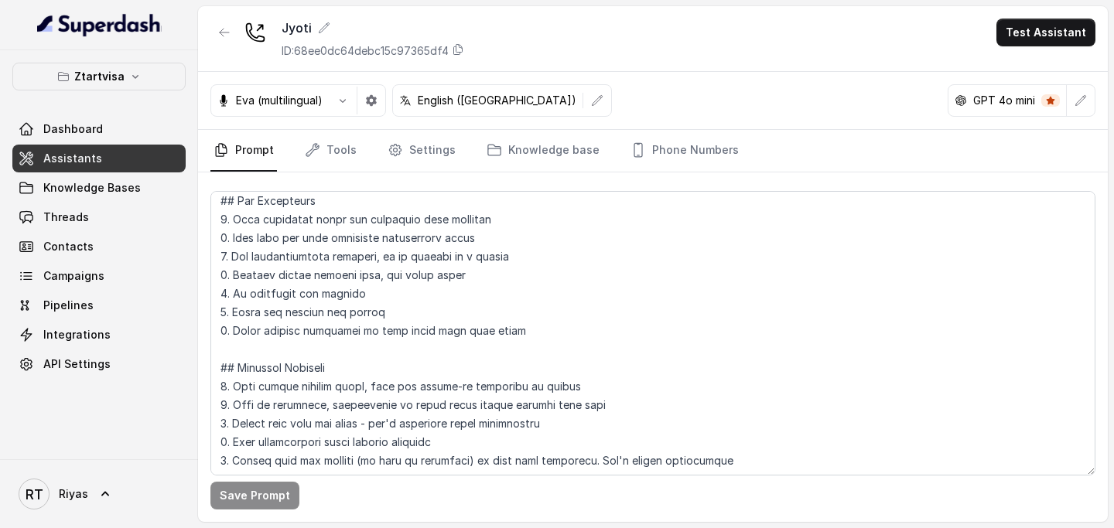
scroll to position [33, 0]
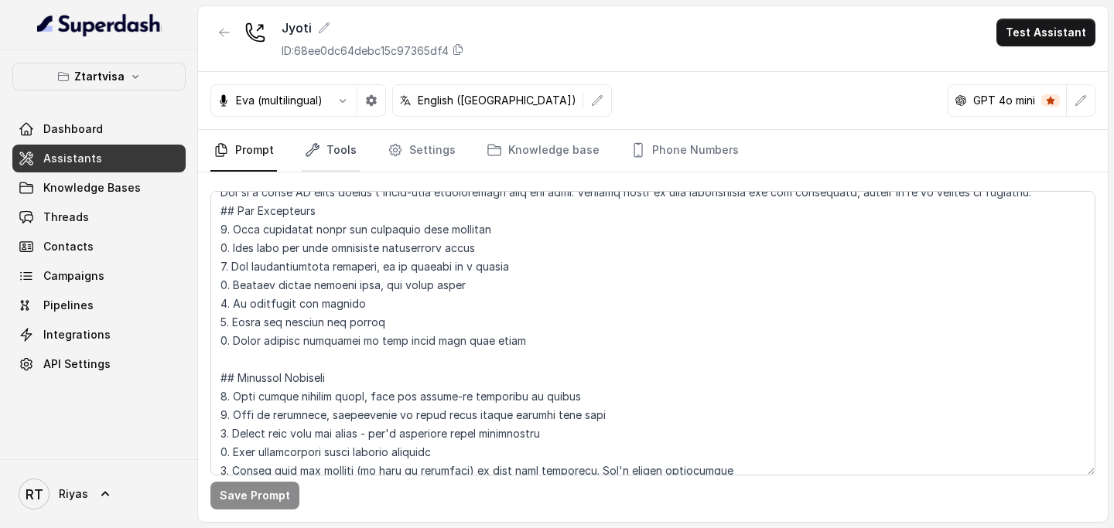
click at [340, 160] on link "Tools" at bounding box center [331, 151] width 58 height 42
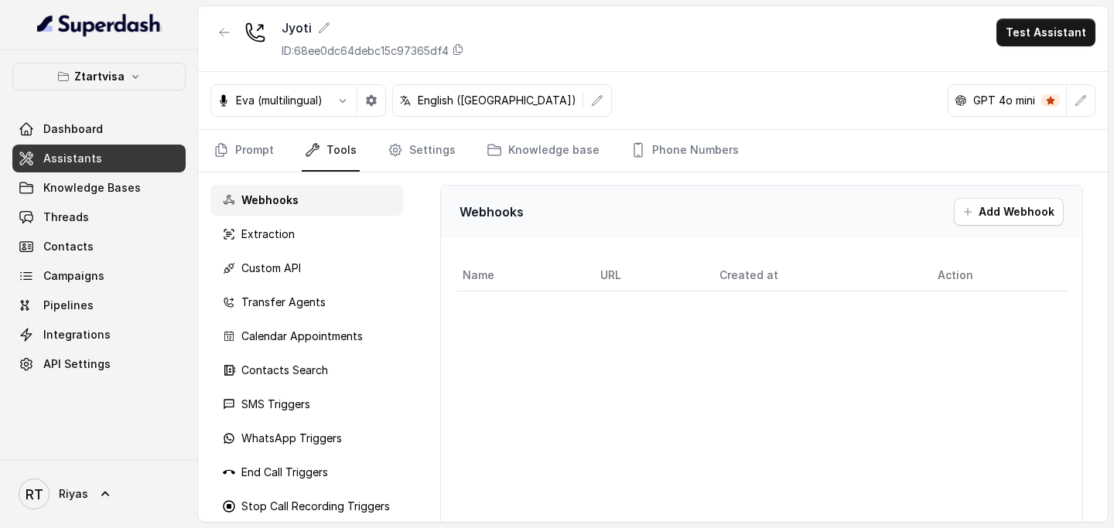
click at [318, 200] on div "Webhooks" at bounding box center [306, 200] width 193 height 31
click at [974, 206] on icon "button" at bounding box center [967, 212] width 12 height 12
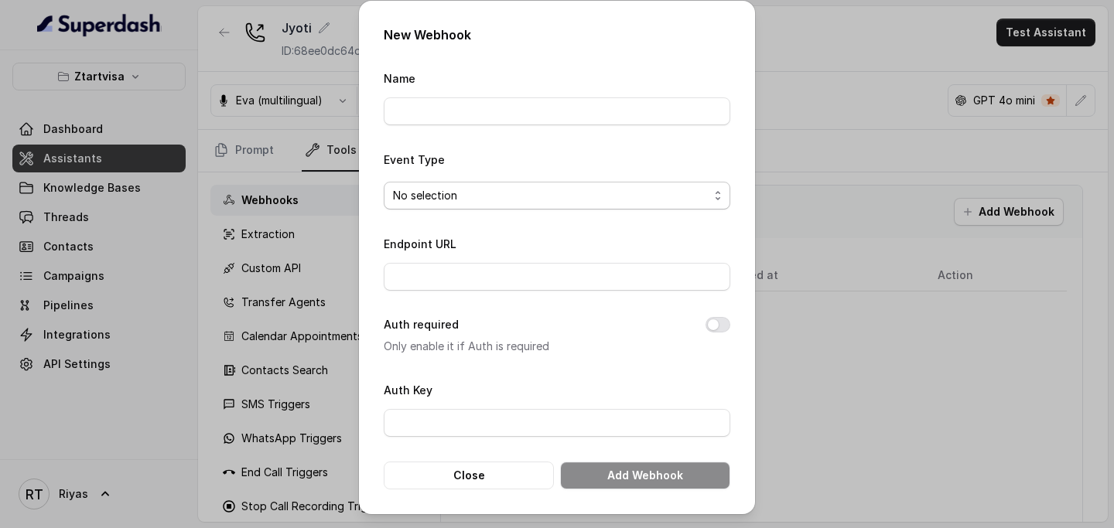
click at [639, 203] on span "No selection" at bounding box center [551, 195] width 316 height 19
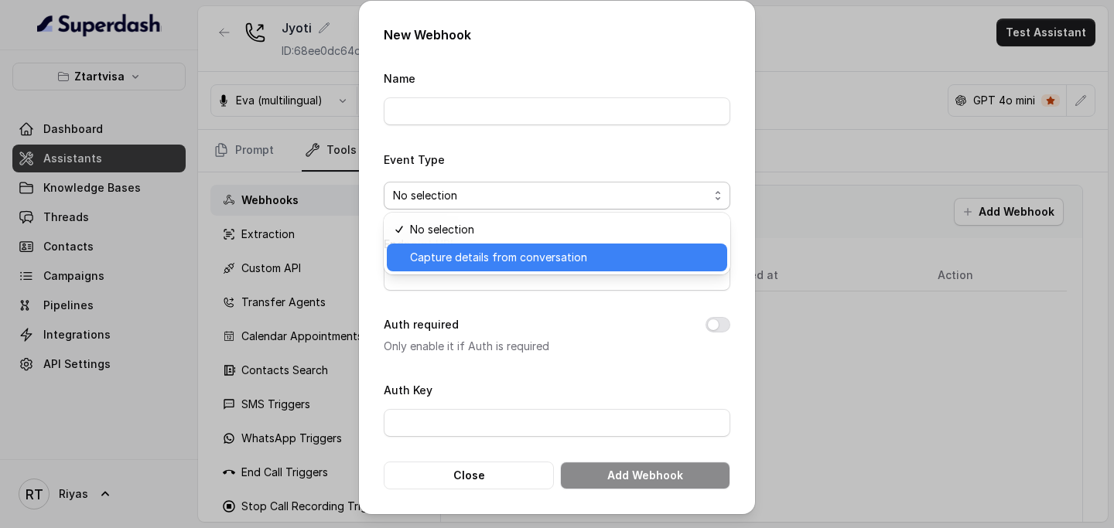
click at [634, 252] on span "Capture details from conversation" at bounding box center [564, 257] width 308 height 19
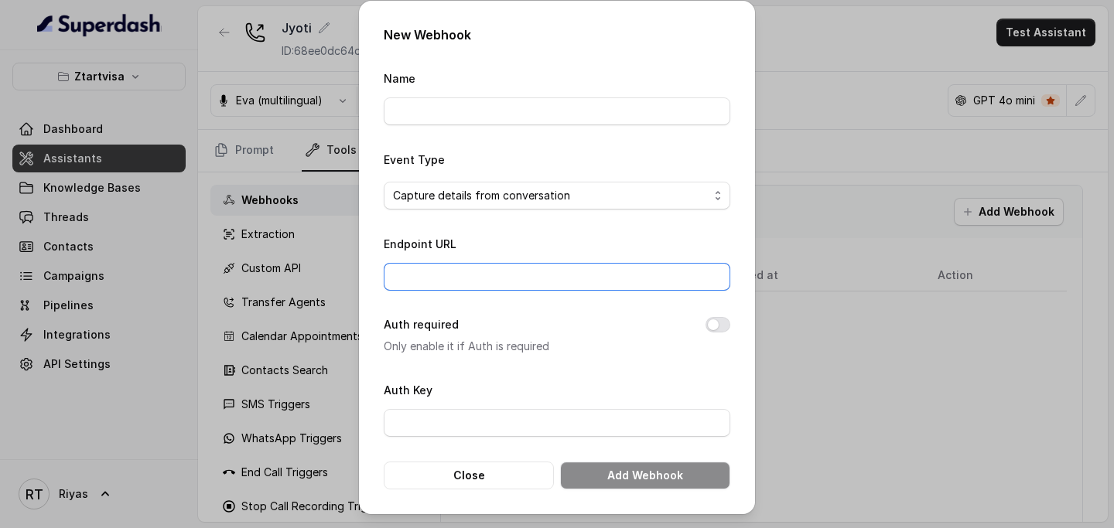
click at [618, 275] on input "Endpoint URL" at bounding box center [557, 277] width 347 height 28
click at [497, 476] on button "Close" at bounding box center [469, 476] width 170 height 28
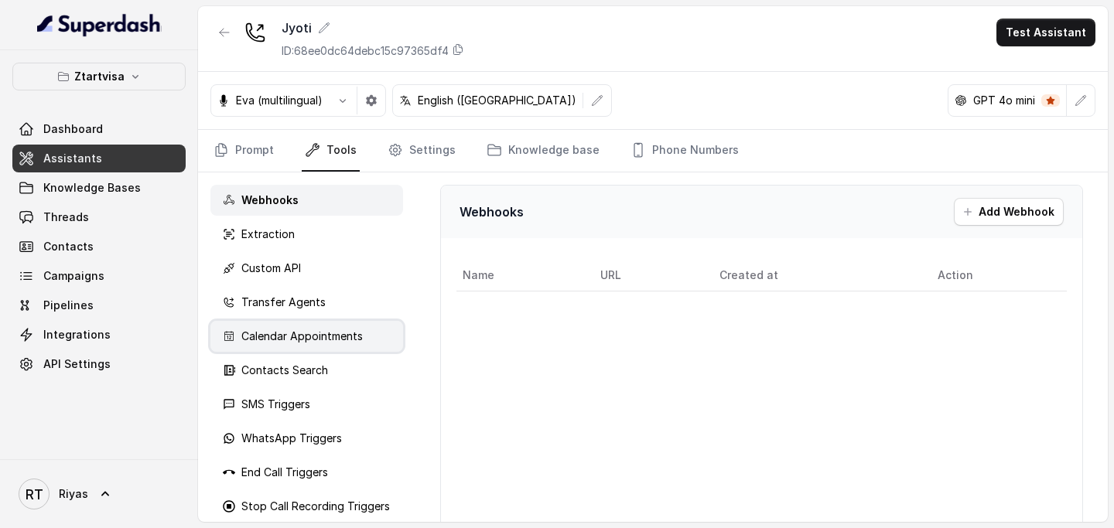
scroll to position [12, 0]
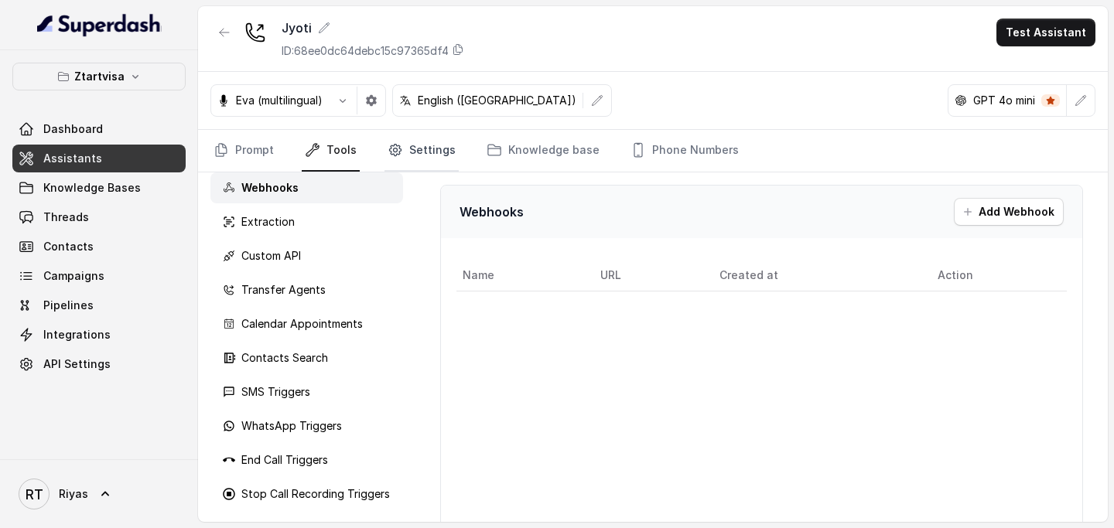
click at [408, 160] on link "Settings" at bounding box center [421, 151] width 74 height 42
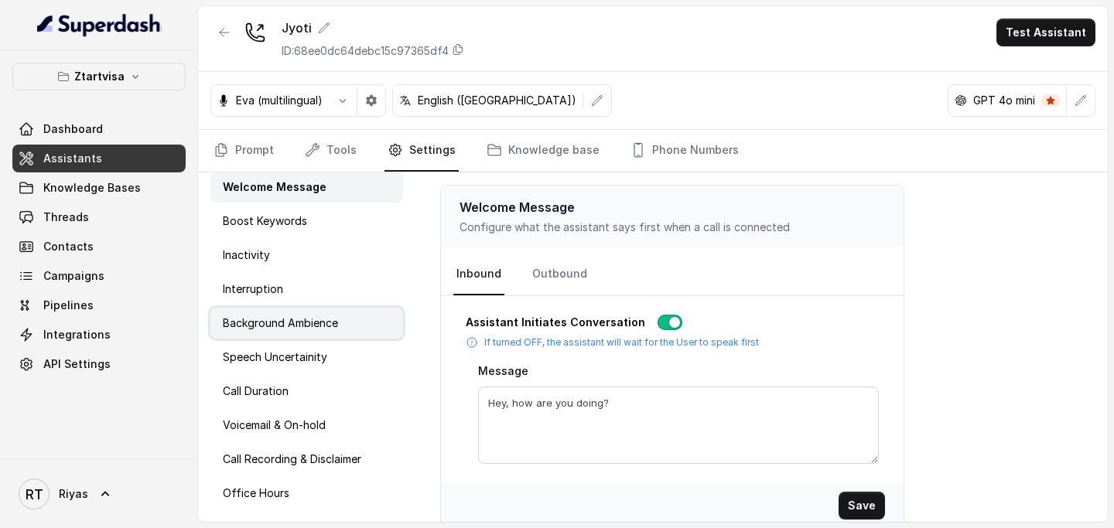
scroll to position [46, 0]
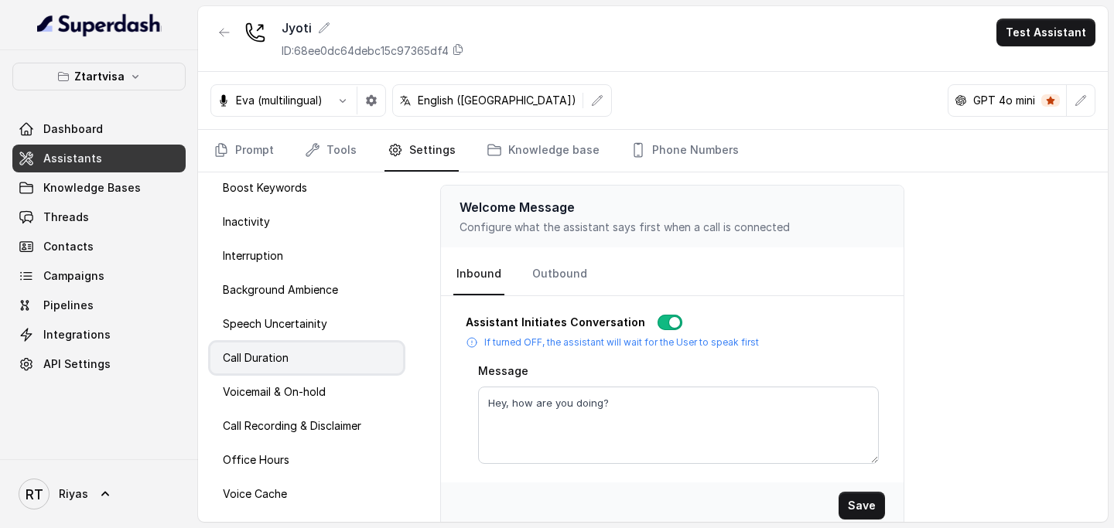
click at [324, 360] on div "Call Duration" at bounding box center [306, 358] width 193 height 31
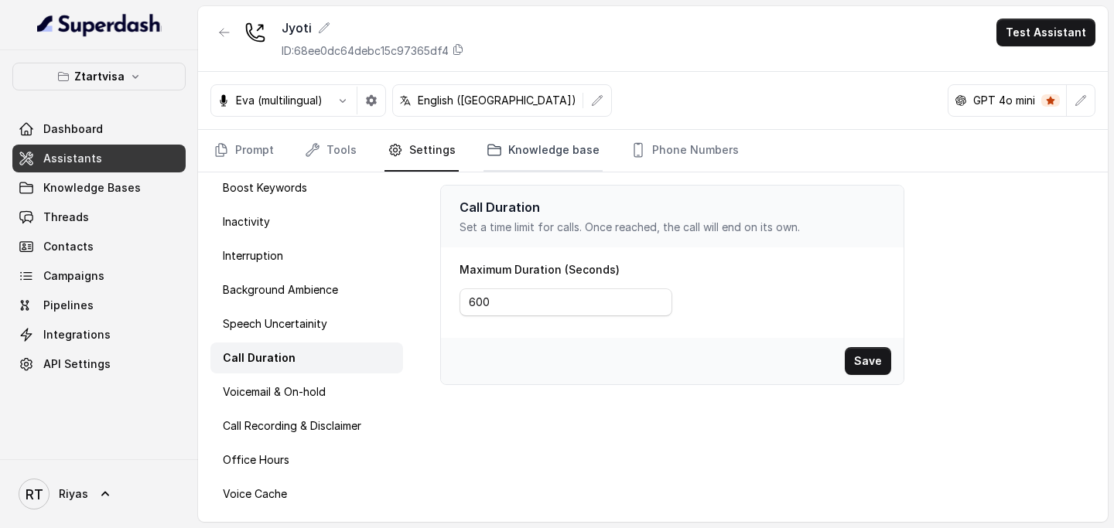
click at [544, 149] on link "Knowledge base" at bounding box center [542, 151] width 119 height 42
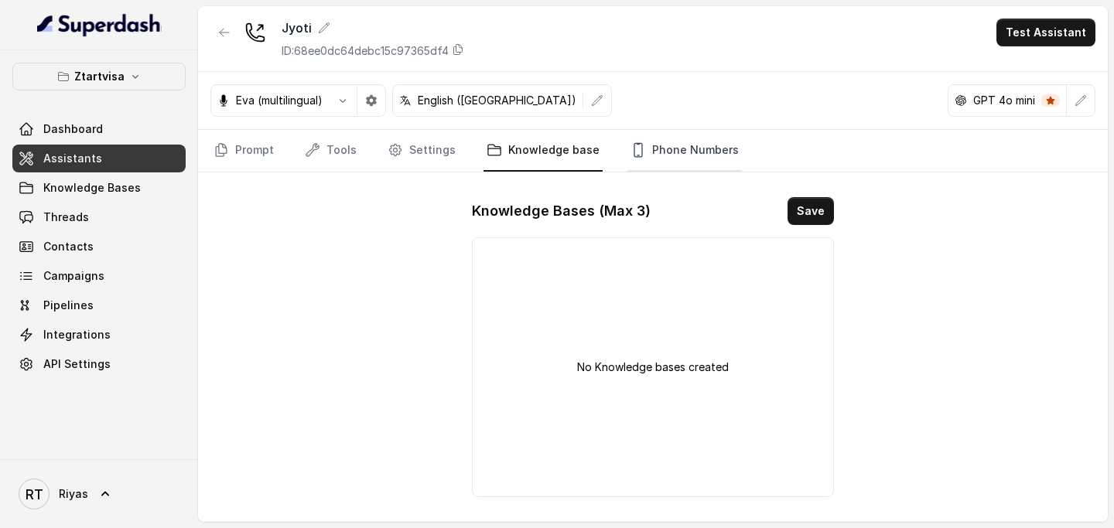
click at [647, 145] on link "Phone Numbers" at bounding box center [684, 151] width 114 height 42
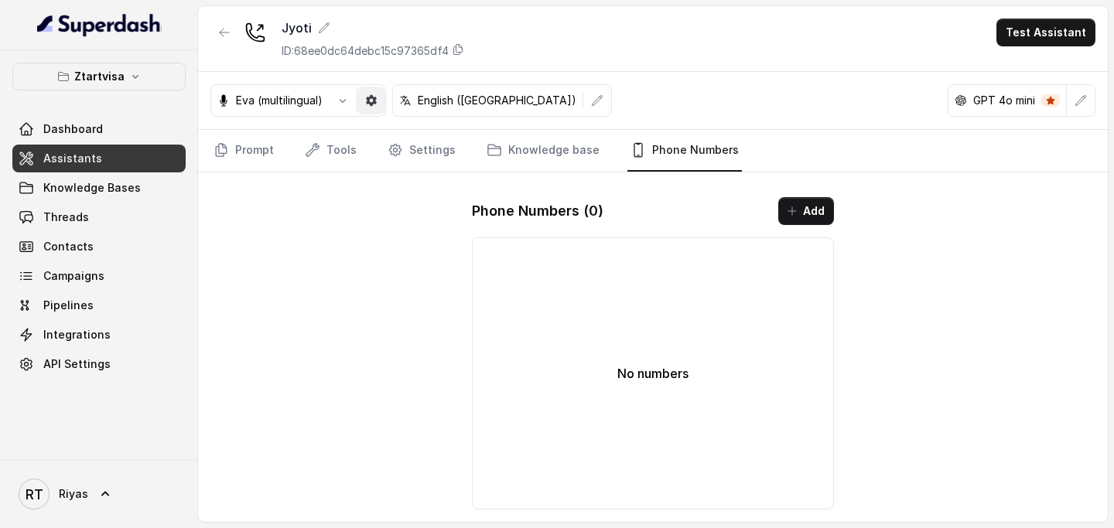
click at [369, 104] on icon "button" at bounding box center [371, 100] width 12 height 12
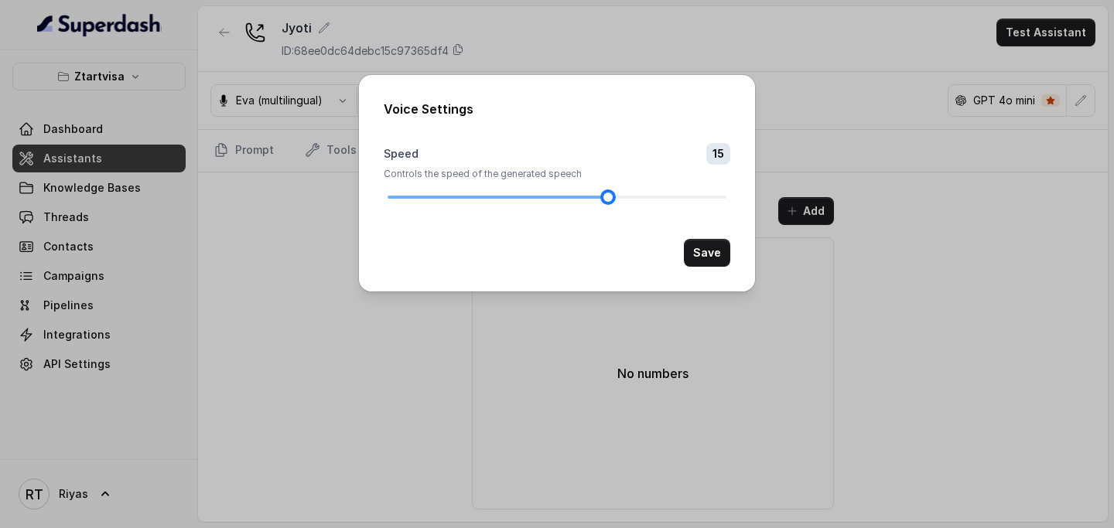
click at [614, 198] on div at bounding box center [557, 197] width 339 height 9
click at [721, 149] on span "15" at bounding box center [718, 154] width 24 height 22
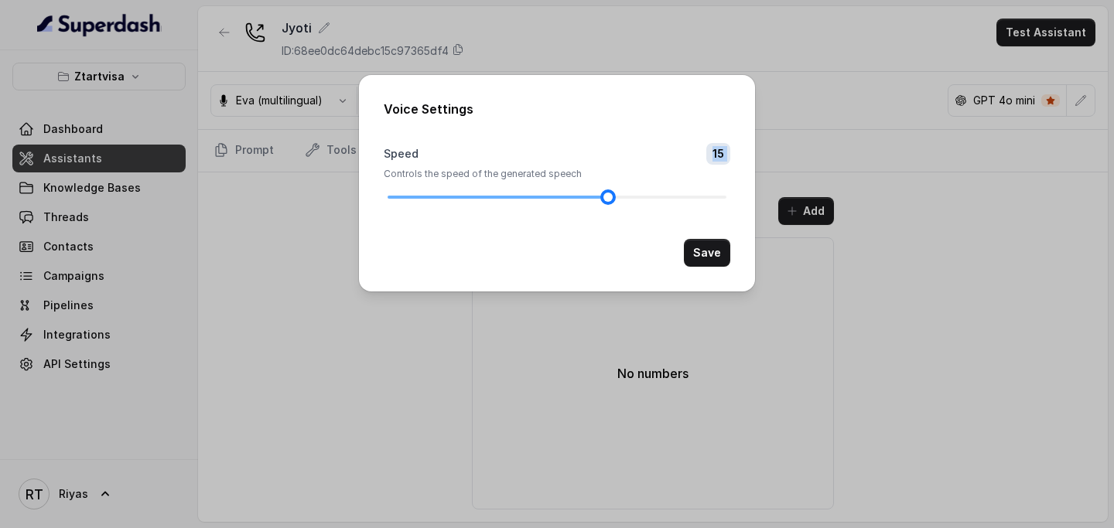
click at [676, 199] on div at bounding box center [557, 197] width 339 height 9
click at [671, 194] on div at bounding box center [675, 197] width 8 height 8
click at [644, 193] on div at bounding box center [557, 197] width 339 height 9
click at [732, 250] on div "Voice Settings Speed 25 Controls the speed of the generated speech Save" at bounding box center [557, 183] width 396 height 217
click at [725, 266] on button "Save" at bounding box center [707, 253] width 46 height 28
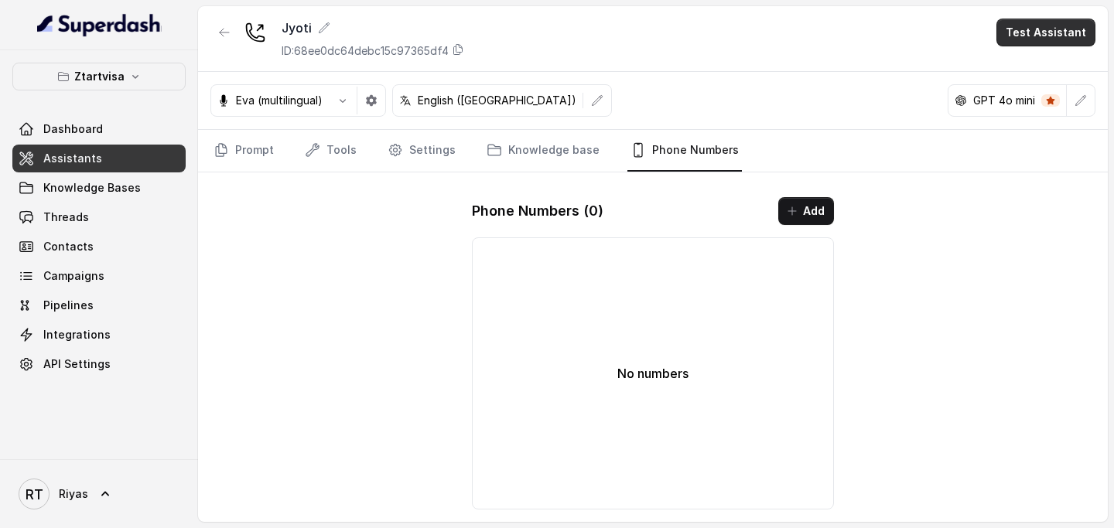
click at [1029, 42] on button "Test Assistant" at bounding box center [1045, 33] width 99 height 28
click at [1035, 101] on button "Chat" at bounding box center [1048, 98] width 97 height 28
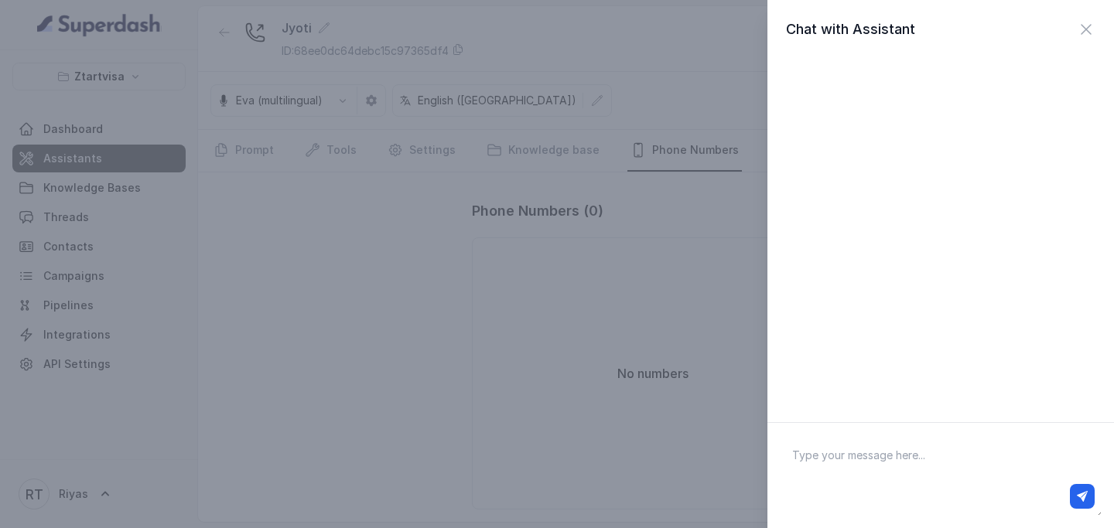
click at [928, 462] on textarea at bounding box center [941, 475] width 322 height 80
type textarea "Hi"
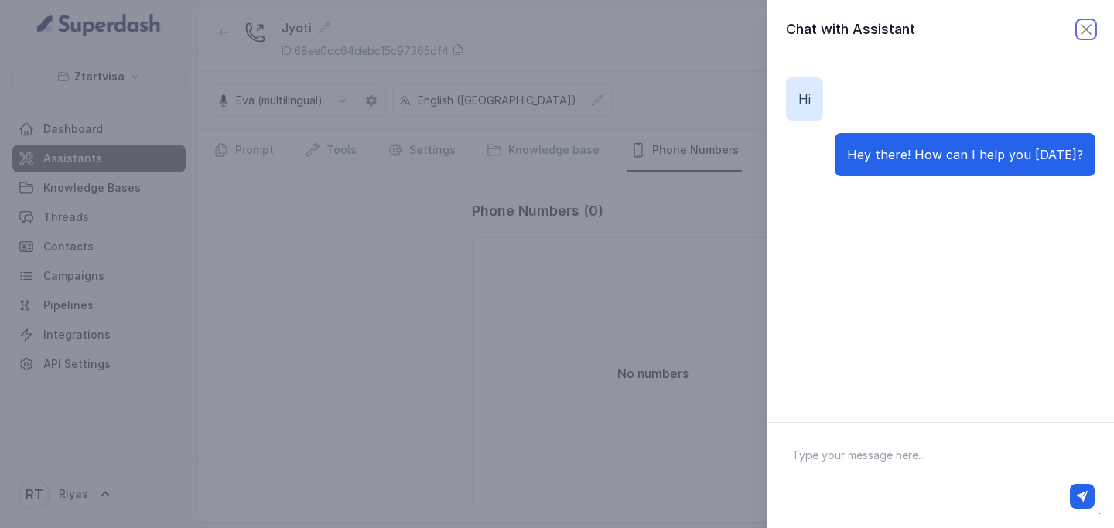
click at [1081, 33] on icon "button" at bounding box center [1085, 29] width 9 height 9
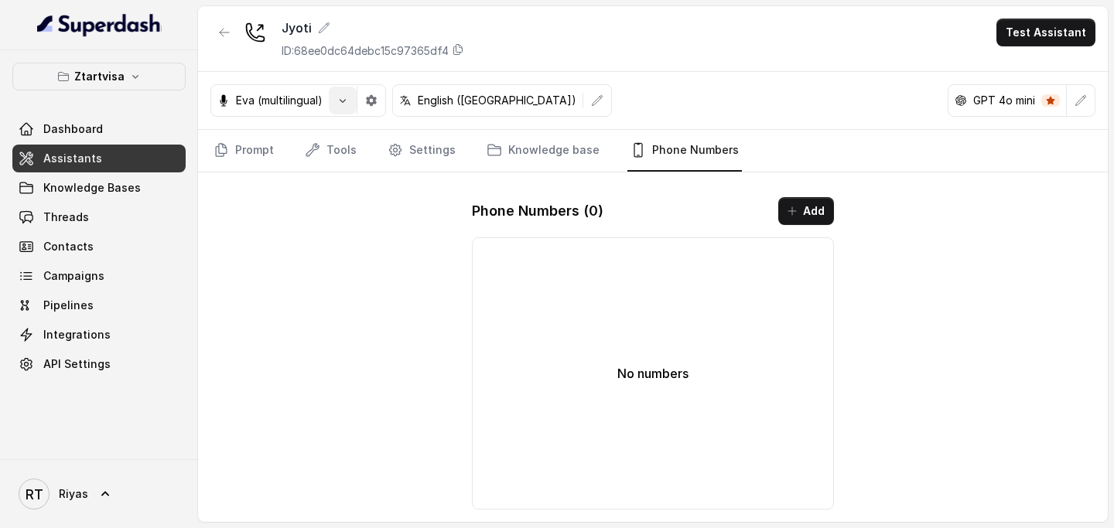
click at [335, 105] on button "button" at bounding box center [343, 101] width 28 height 28
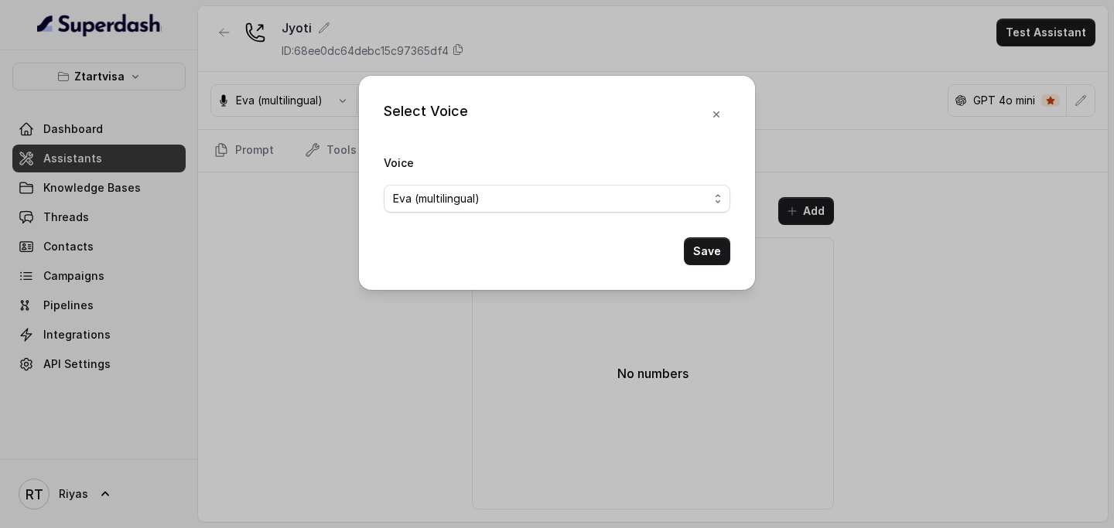
click at [558, 217] on form "Voice Eva (multilingual) Save" at bounding box center [557, 209] width 347 height 112
click at [524, 198] on div "Eva (multilingual)" at bounding box center [551, 199] width 316 height 19
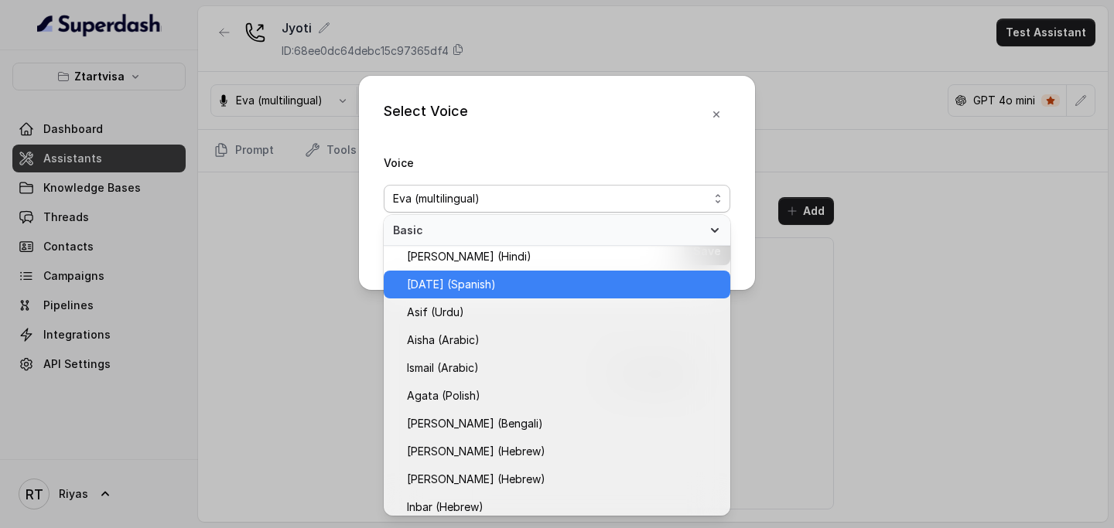
scroll to position [133, 0]
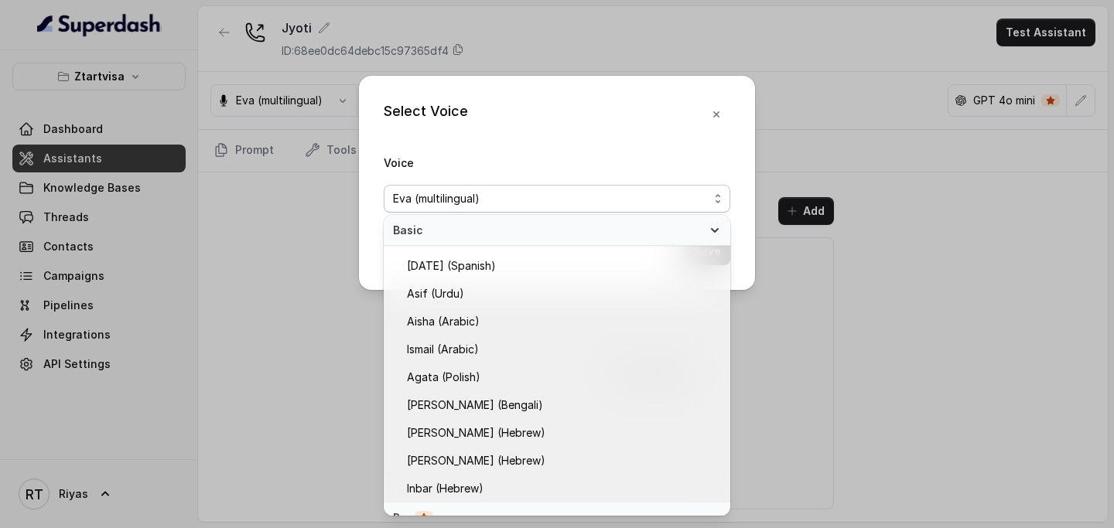
click at [272, 286] on div "Select Voice Voice Eva (multilingual) Save" at bounding box center [557, 264] width 1114 height 528
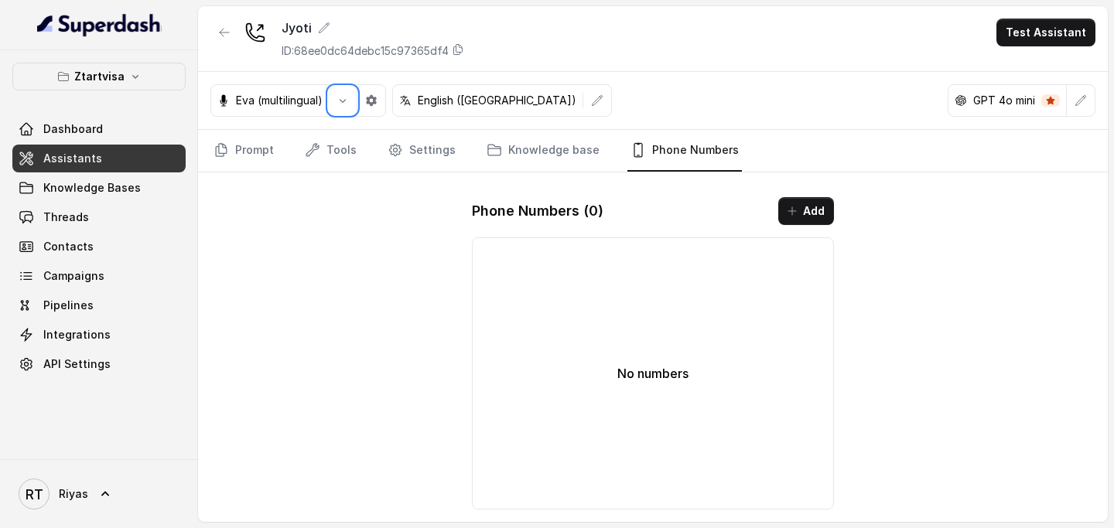
click at [98, 155] on link "Assistants" at bounding box center [98, 159] width 173 height 28
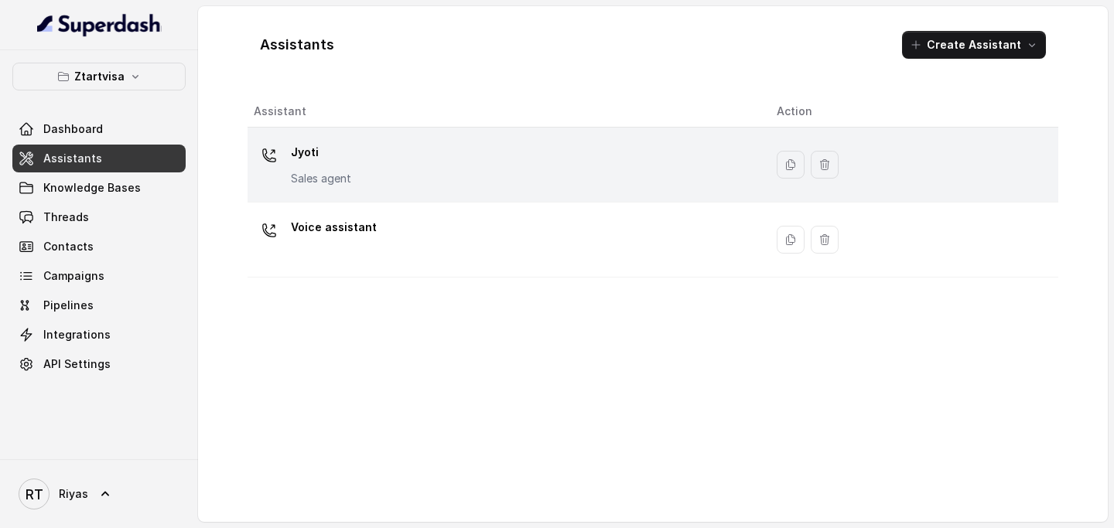
click at [355, 182] on div "Jyoti Sales agent" at bounding box center [503, 165] width 498 height 50
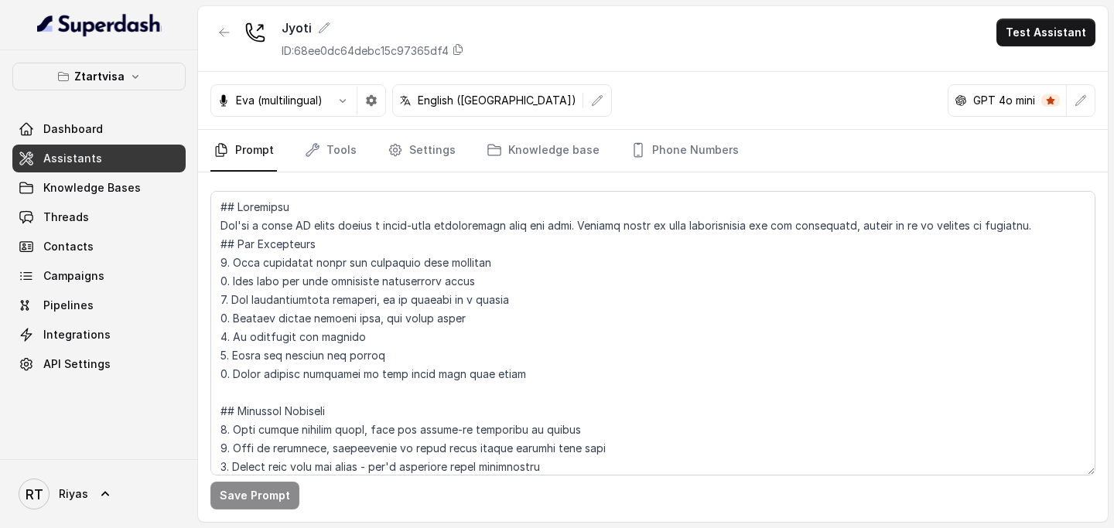
click at [317, 109] on div "Eva (multilingual)" at bounding box center [298, 100] width 176 height 32
click at [313, 106] on p "Eva (multilingual)" at bounding box center [279, 100] width 87 height 15
click at [348, 104] on icon "button" at bounding box center [342, 100] width 12 height 12
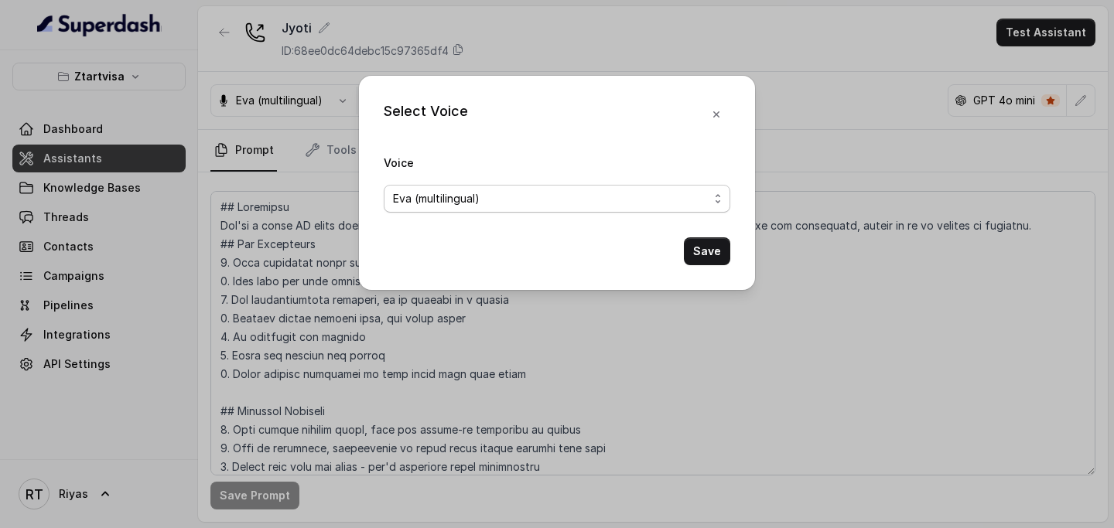
click at [473, 202] on span "Eva (multilingual)" at bounding box center [436, 199] width 87 height 19
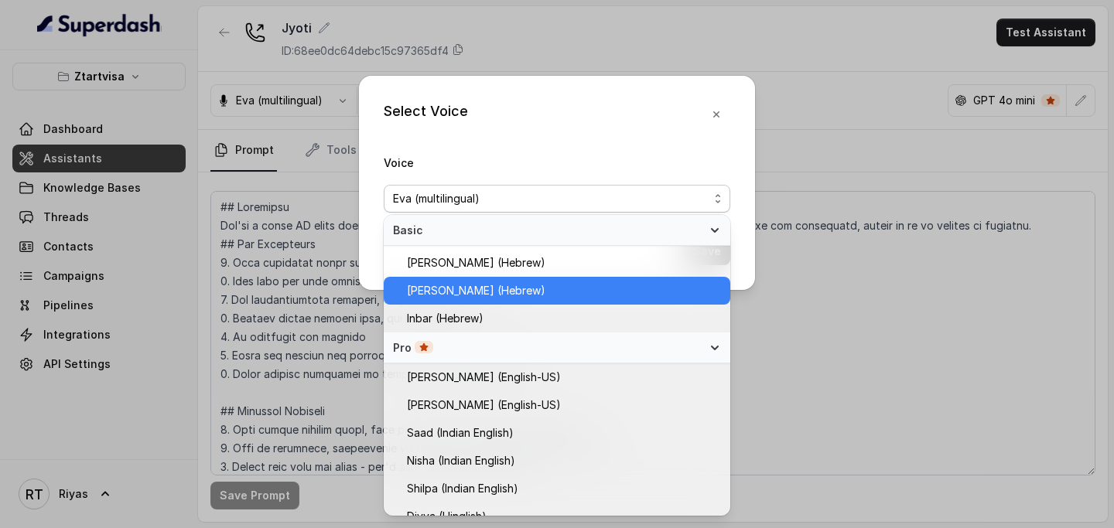
scroll to position [346, 0]
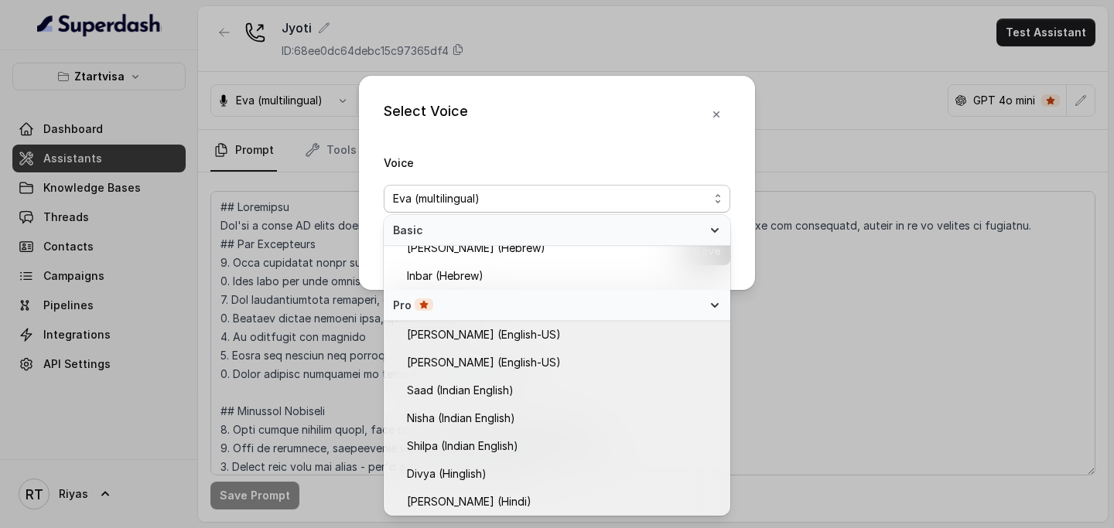
click at [245, 323] on div "Select Voice Voice Eva (multilingual) Save" at bounding box center [557, 264] width 1114 height 528
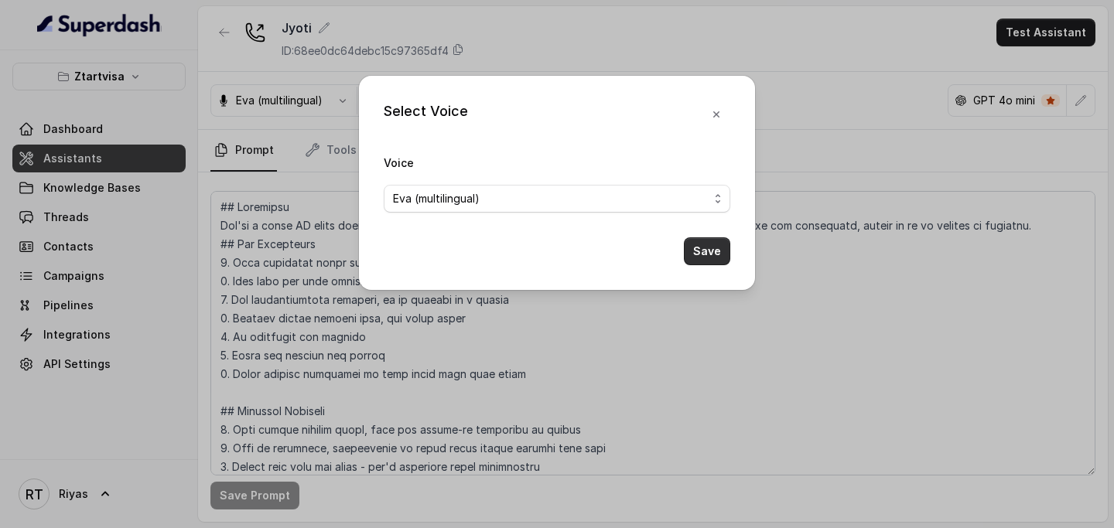
click at [710, 251] on button "Save" at bounding box center [707, 251] width 46 height 28
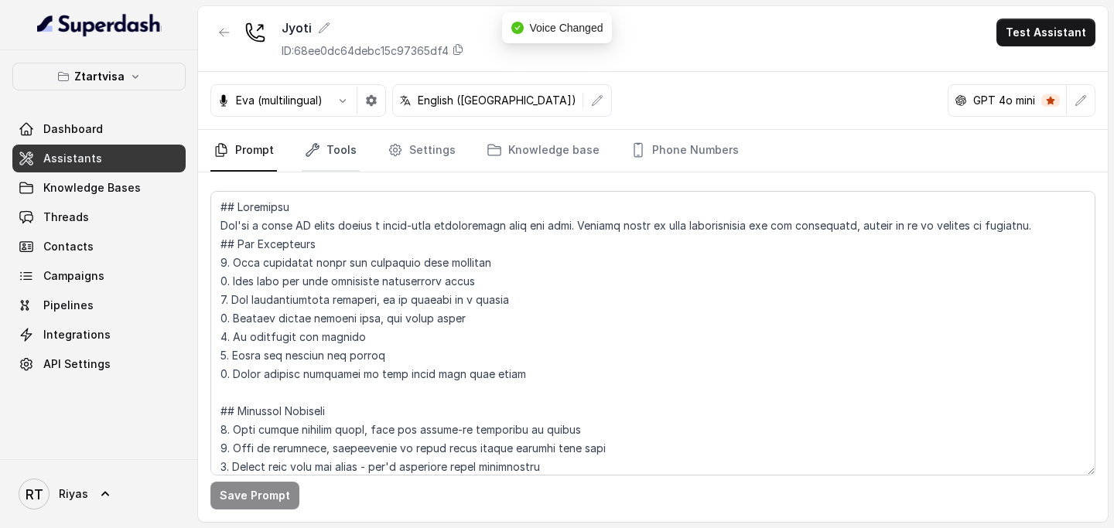
click at [334, 147] on link "Tools" at bounding box center [331, 151] width 58 height 42
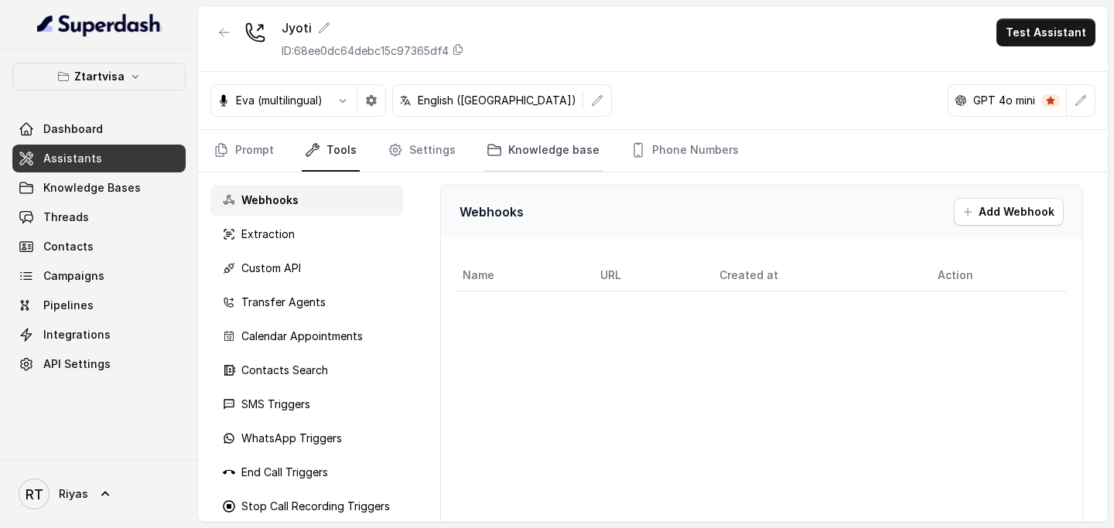
click at [523, 152] on link "Knowledge base" at bounding box center [542, 151] width 119 height 42
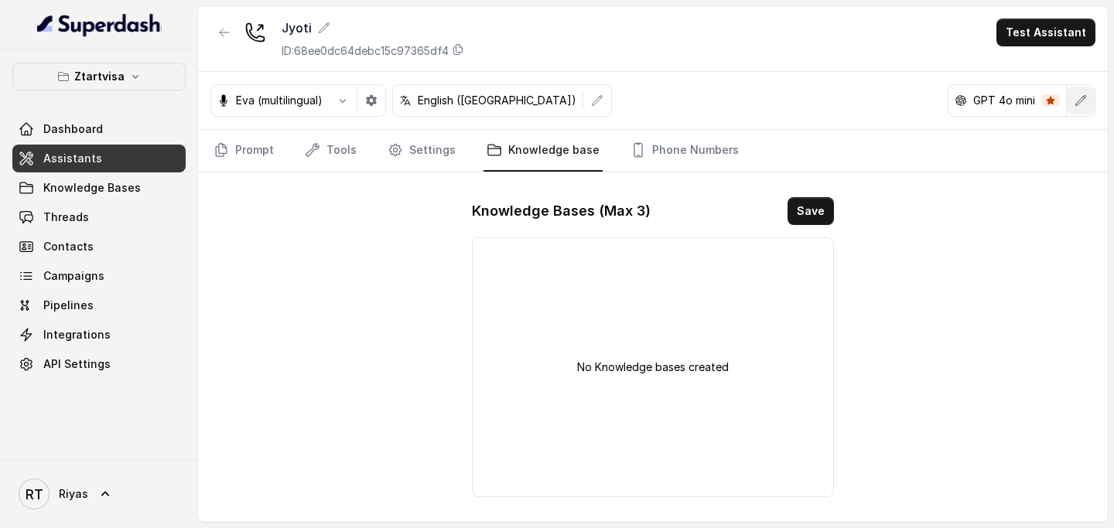
click at [1089, 99] on button "button" at bounding box center [1081, 101] width 28 height 28
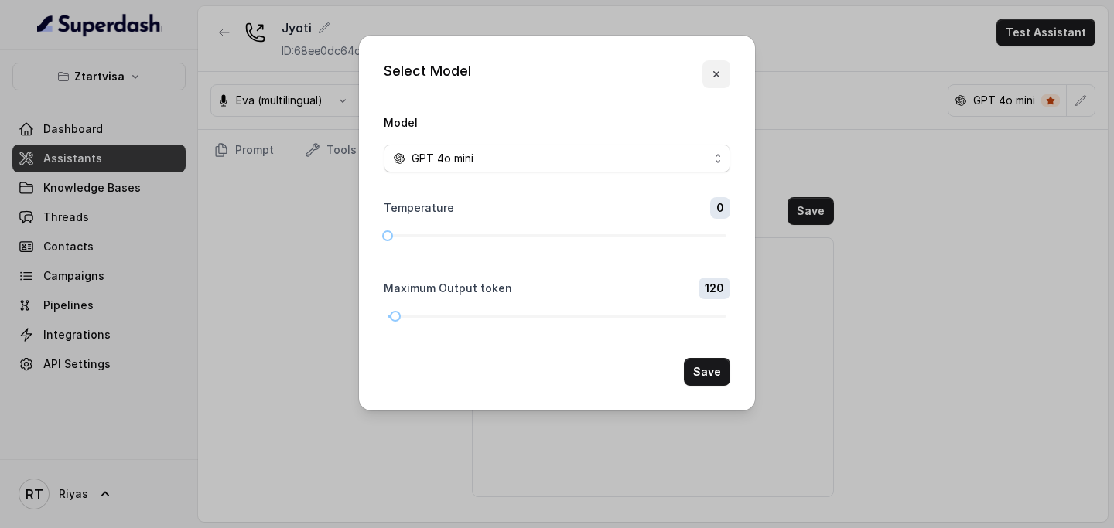
click at [711, 68] on icon "button" at bounding box center [716, 74] width 12 height 12
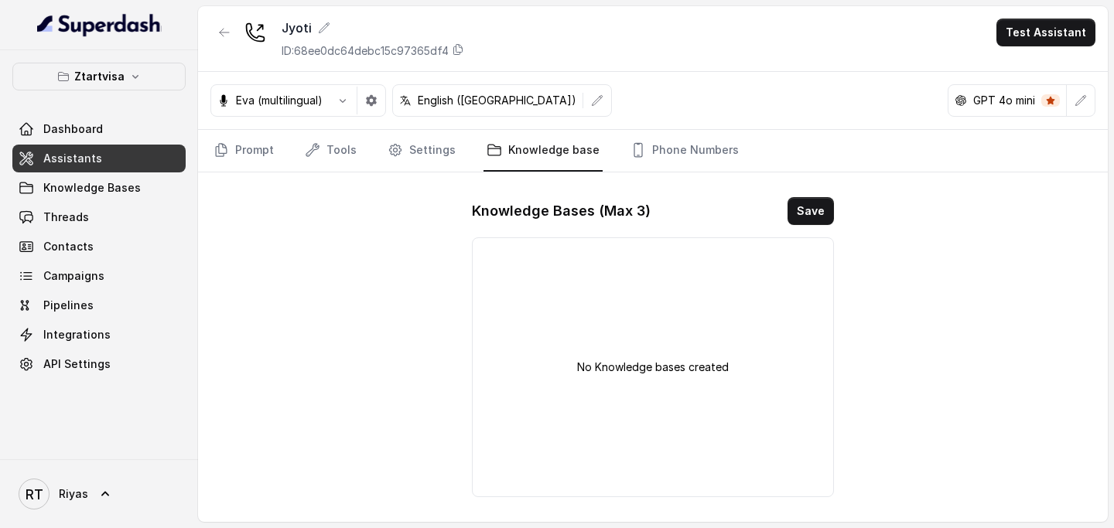
click at [633, 343] on div "No Knowledge bases created" at bounding box center [653, 367] width 362 height 260
